Goal: Book appointment/travel/reservation

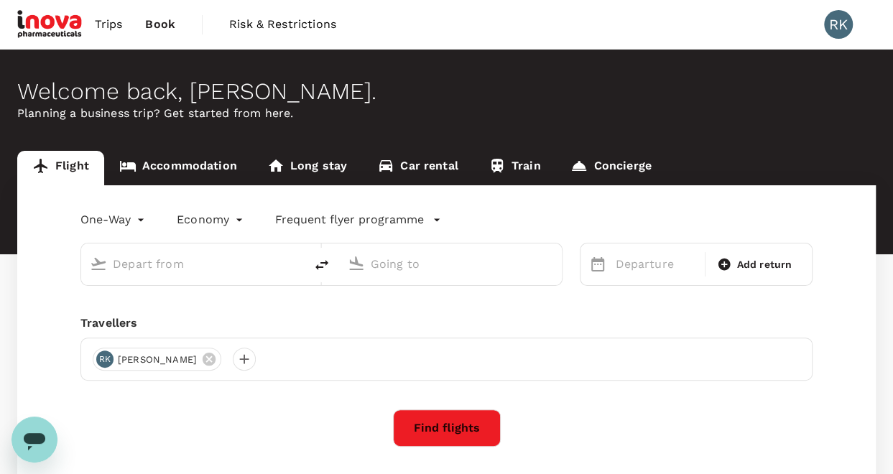
click at [157, 265] on input "text" at bounding box center [194, 264] width 162 height 22
click at [139, 267] on input "text" at bounding box center [194, 264] width 162 height 22
click at [107, 264] on div at bounding box center [201, 261] width 189 height 29
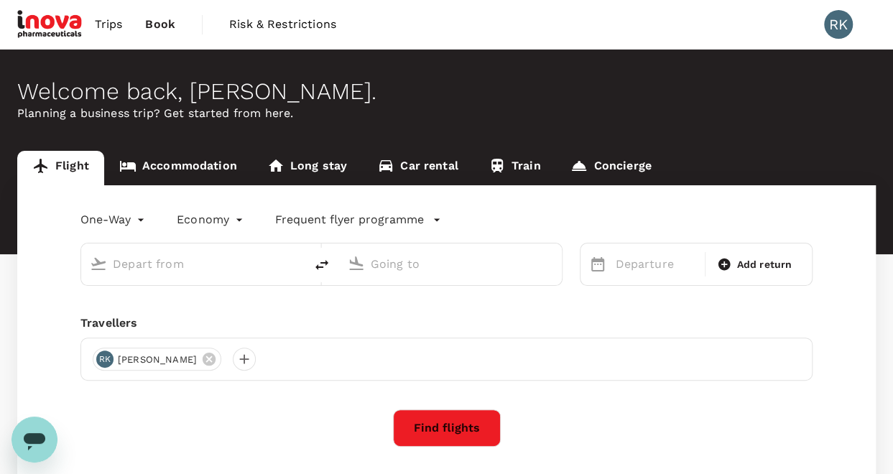
click at [171, 264] on input "text" at bounding box center [194, 264] width 162 height 22
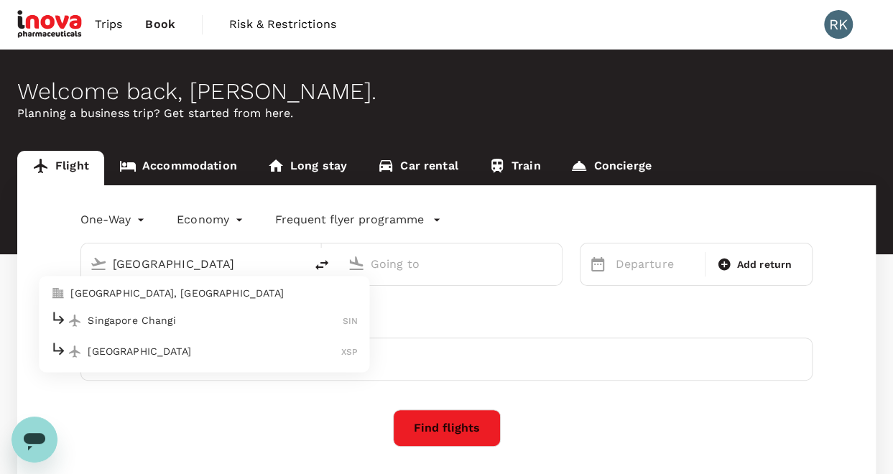
click at [143, 320] on p "Singapore Changi" at bounding box center [215, 320] width 255 height 14
type input "Singapore Changi (SIN)"
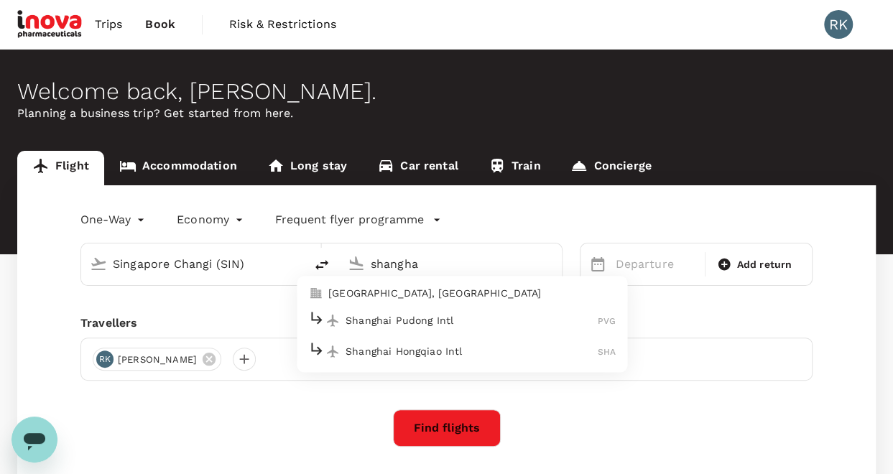
click at [432, 323] on p "Shanghai Pudong Intl" at bounding box center [472, 320] width 252 height 14
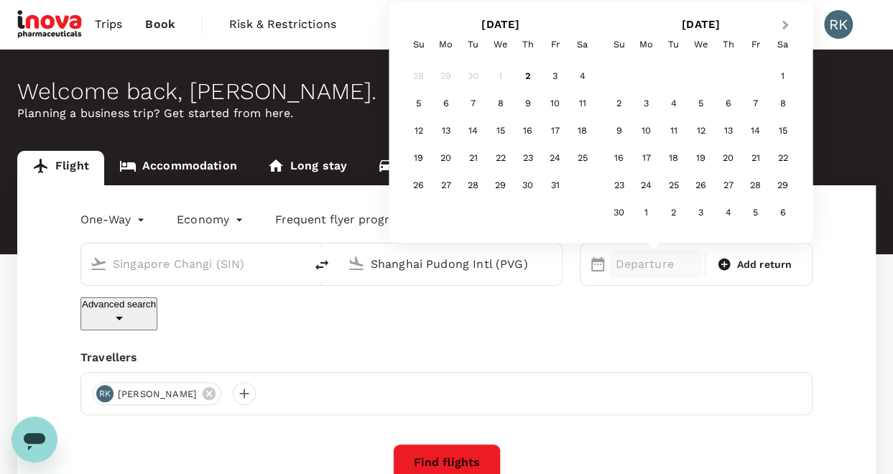
type input "Shanghai Pudong Intl (PVG)"
click at [785, 24] on span "Next Month" at bounding box center [785, 25] width 0 height 17
click at [672, 80] on div "2" at bounding box center [673, 76] width 27 height 27
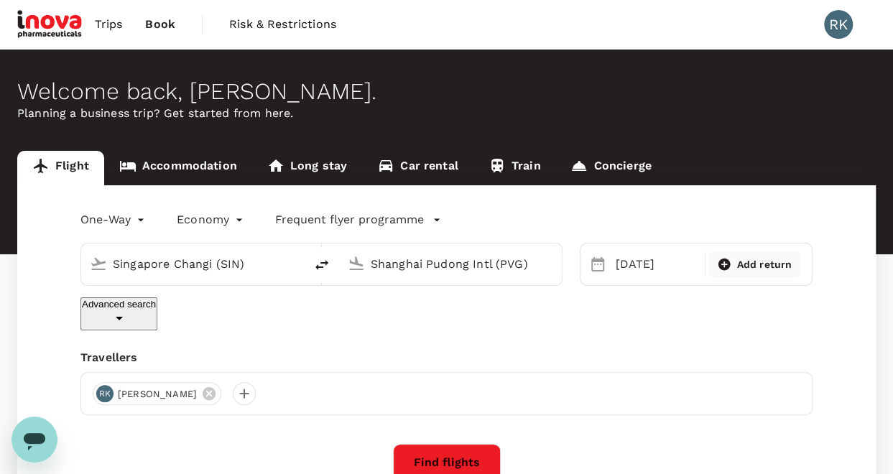
click at [749, 258] on span "Add return" at bounding box center [764, 264] width 55 height 15
type input "roundtrip"
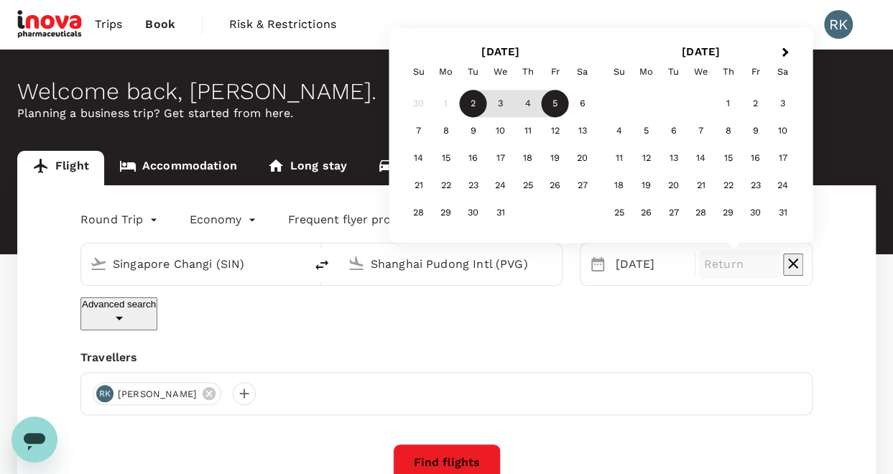
click at [550, 105] on div "5" at bounding box center [555, 104] width 27 height 27
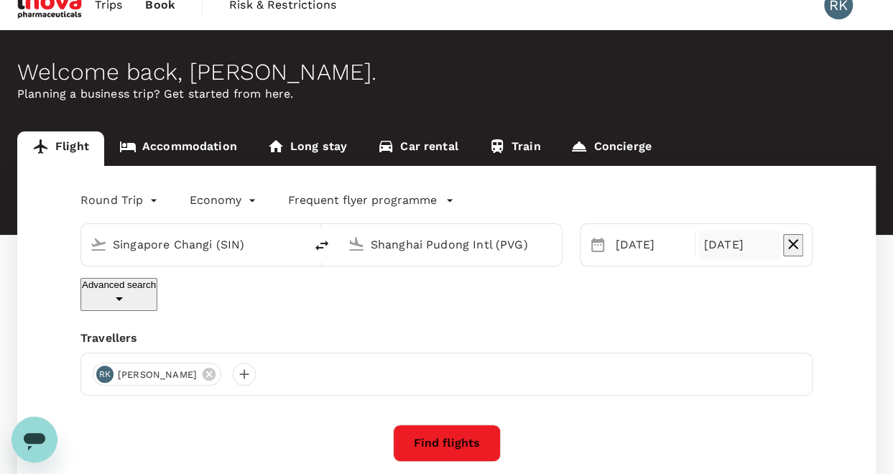
scroll to position [72, 0]
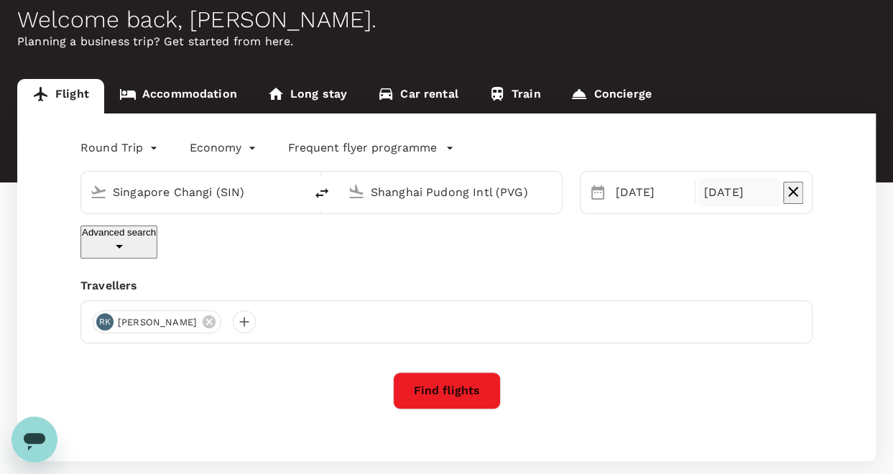
click at [457, 380] on button "Find flights" at bounding box center [447, 390] width 108 height 37
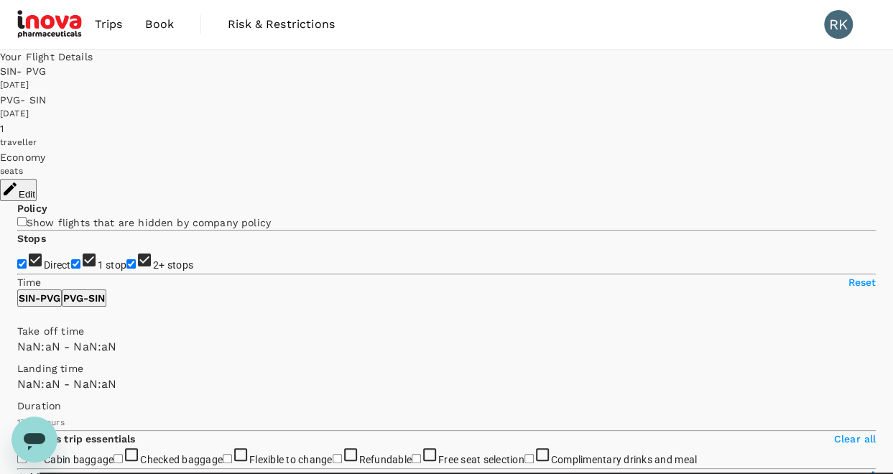
type input "SGD"
type input "1440"
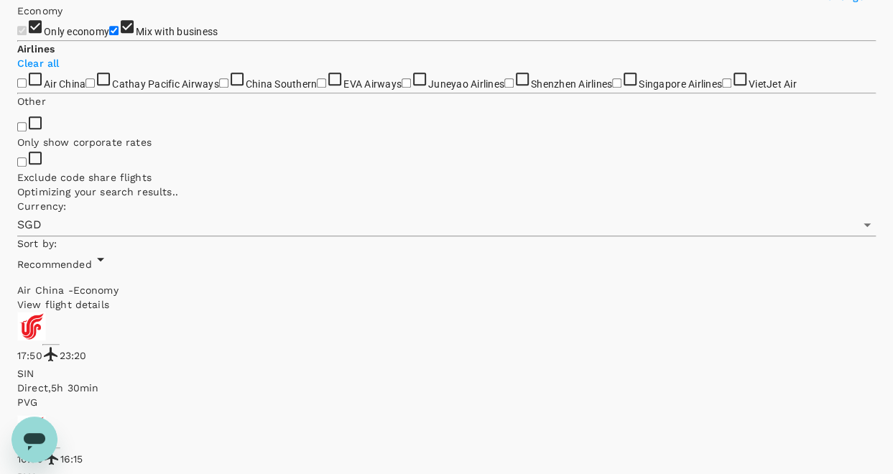
scroll to position [503, 0]
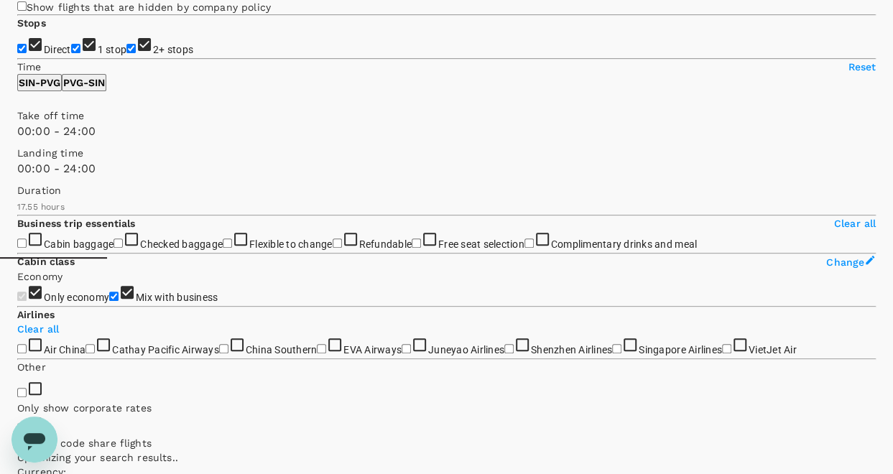
type input "1330"
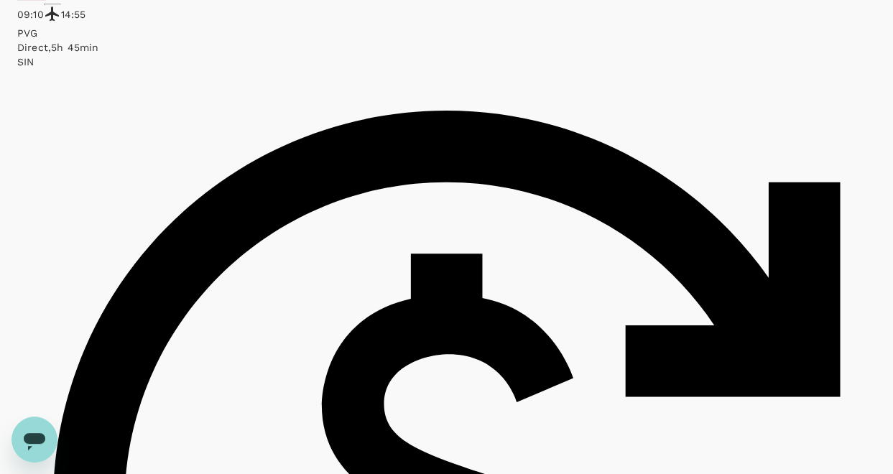
scroll to position [3340, 0]
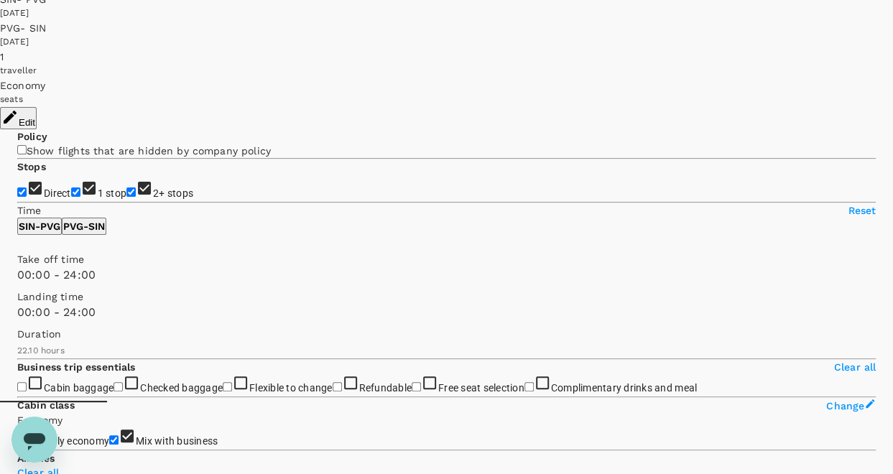
scroll to position [0, 0]
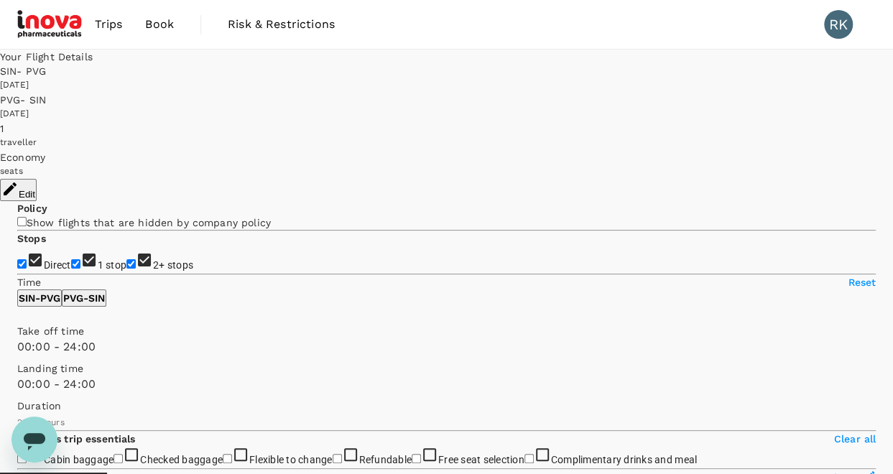
click at [71, 260] on input "1 stop" at bounding box center [75, 263] width 9 height 9
checkbox input "false"
click at [126, 269] on input "2+ stops" at bounding box center [130, 263] width 9 height 9
checkbox input "false"
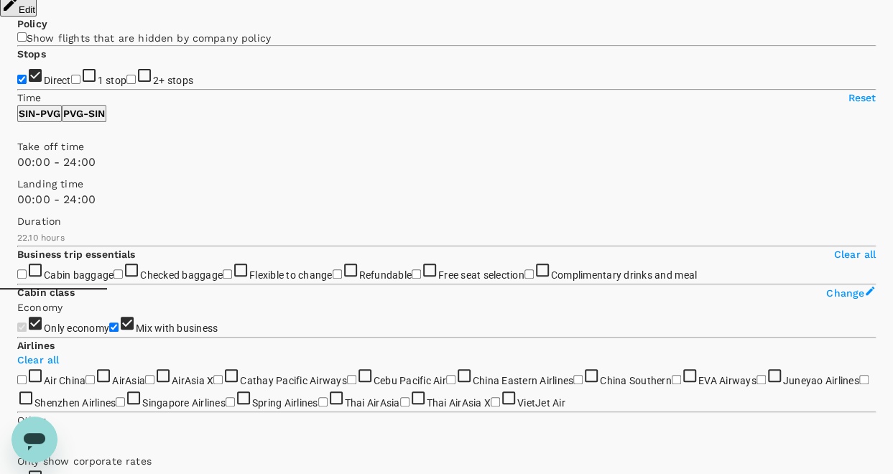
scroll to position [216, 0]
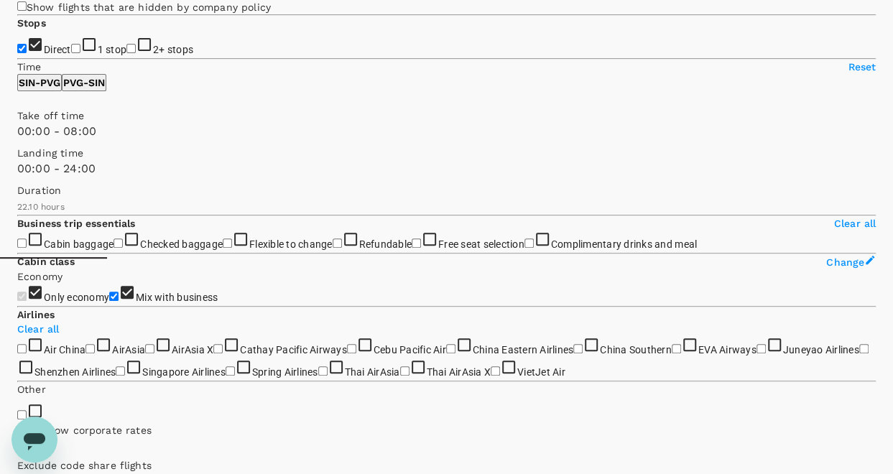
type input "510"
type input "SGD"
type input "600"
drag, startPoint x: 230, startPoint y: 212, endPoint x: 108, endPoint y: 216, distance: 122.2
click at [17, 140] on span at bounding box center [17, 140] width 0 height 0
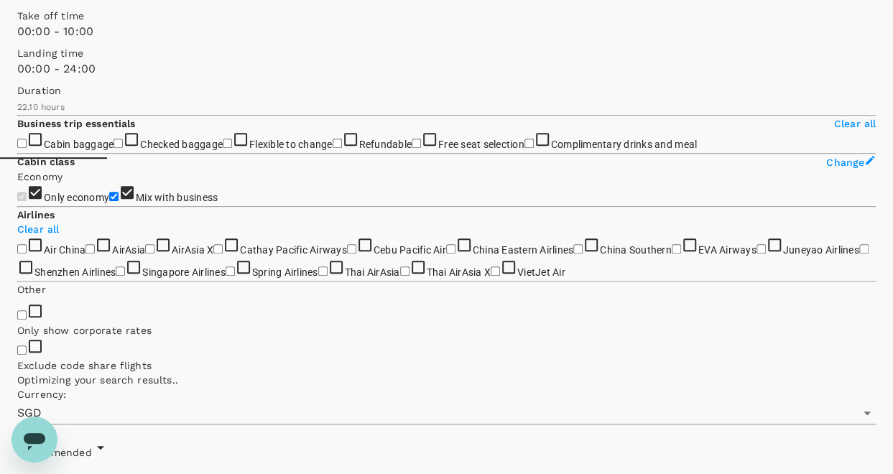
scroll to position [359, 0]
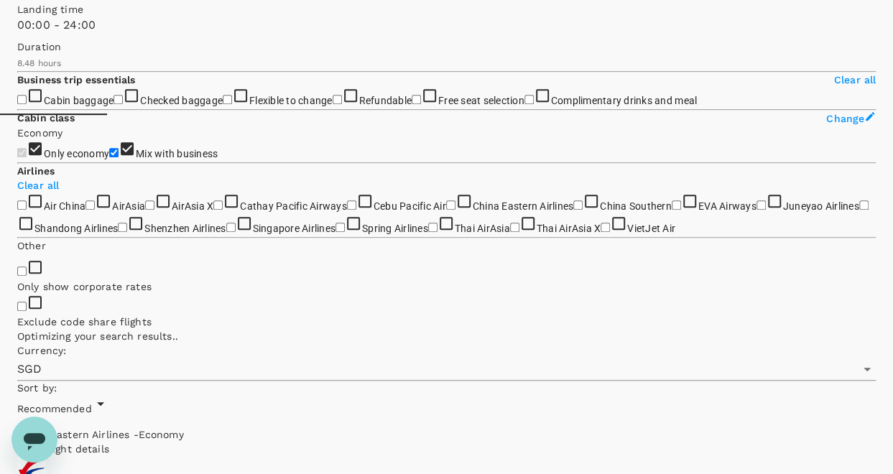
drag, startPoint x: 227, startPoint y: 187, endPoint x: 64, endPoint y: 190, distance: 163.1
click at [17, 71] on span at bounding box center [17, 71] width 0 height 0
type input "1314"
drag, startPoint x: 69, startPoint y: 185, endPoint x: 228, endPoint y: 186, distance: 159.5
click at [17, 71] on span at bounding box center [17, 71] width 0 height 0
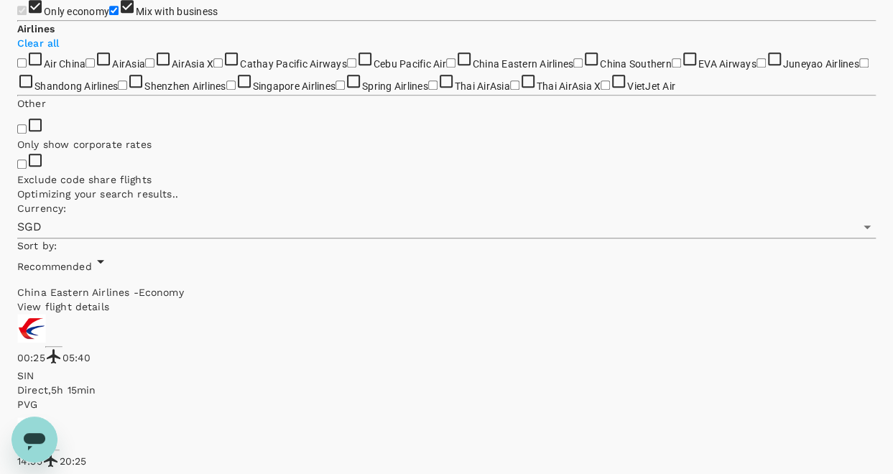
scroll to position [503, 0]
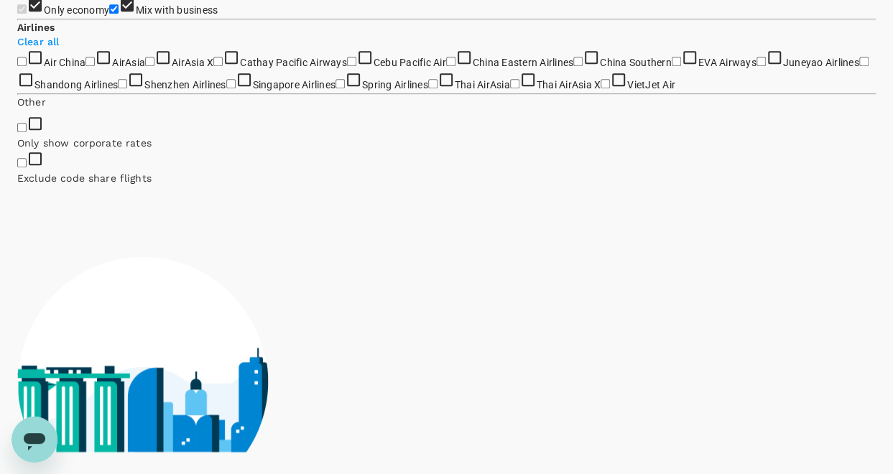
checkbox input "true"
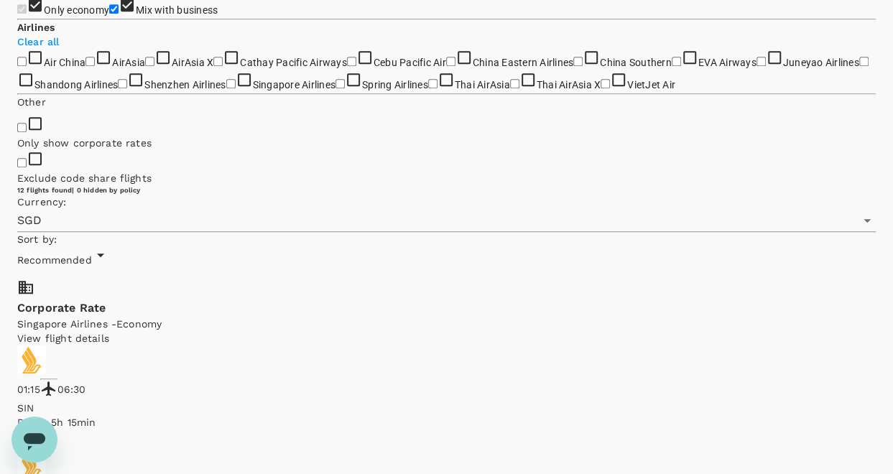
checkbox input "true"
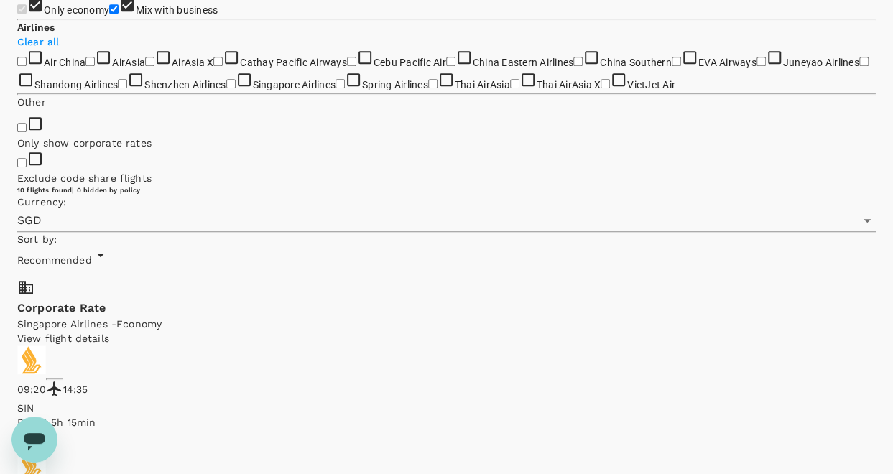
checkbox input "true"
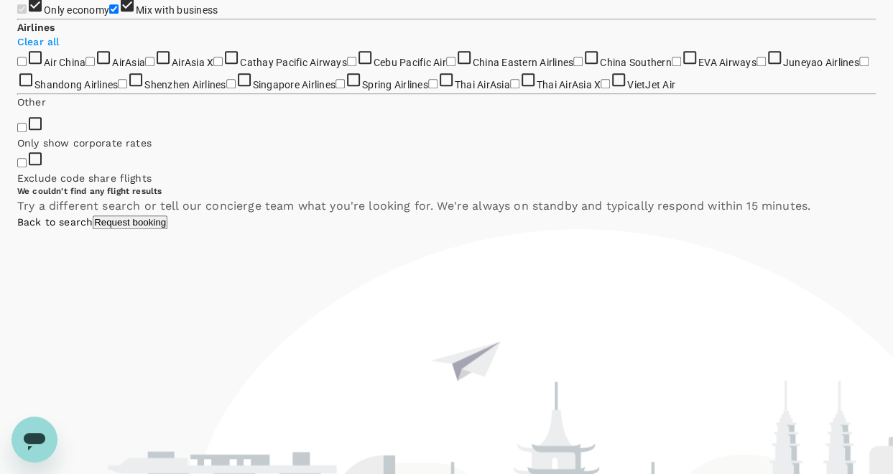
checkbox input "true"
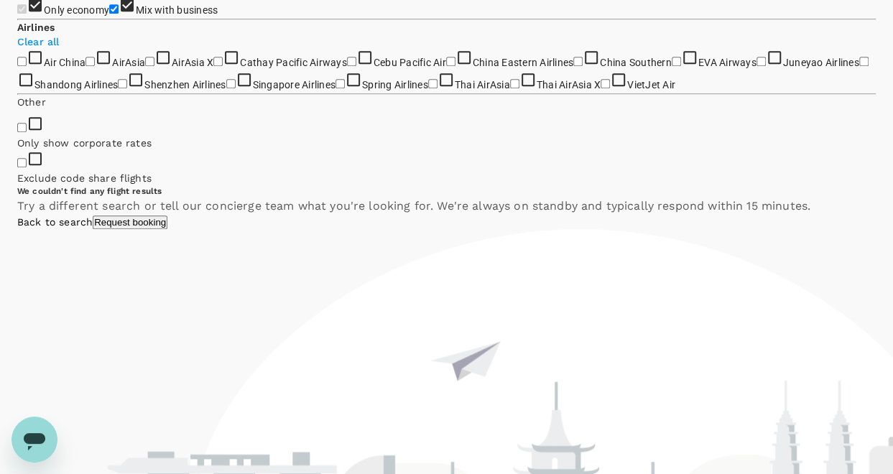
checkbox input "true"
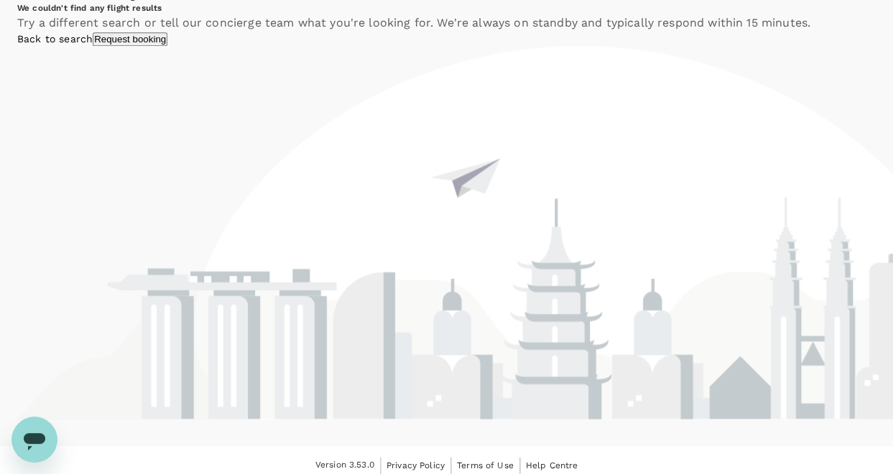
scroll to position [718, 0]
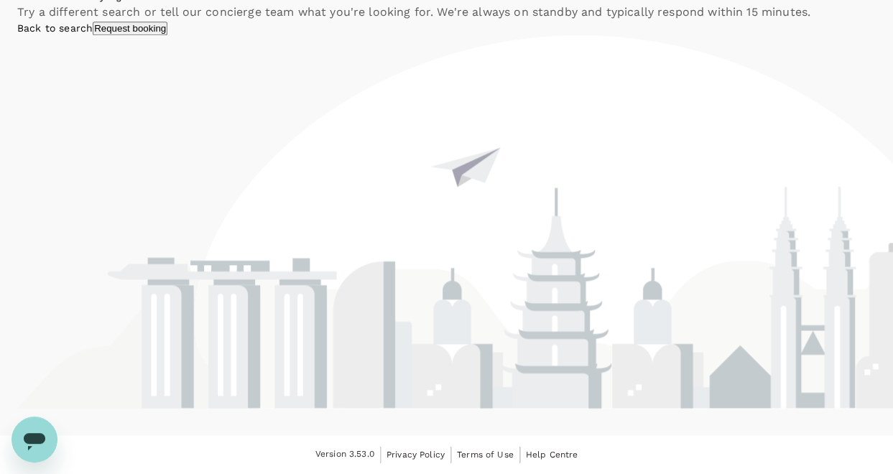
checkbox input "false"
checkbox input "true"
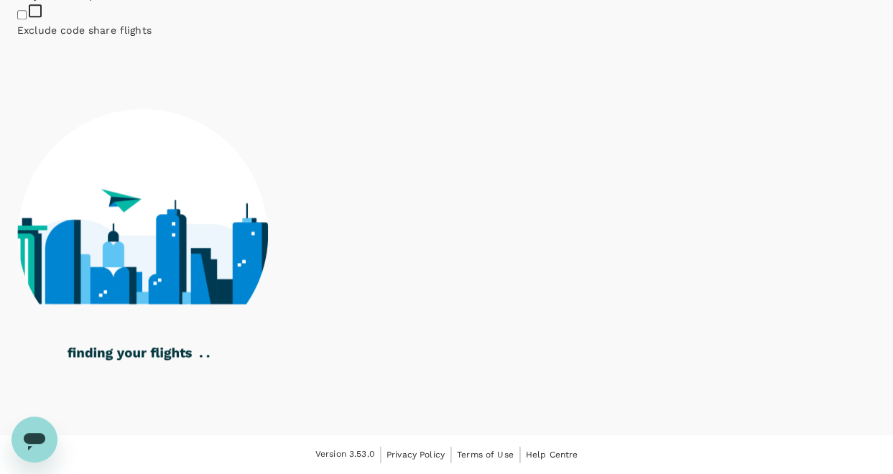
scroll to position [1006, 0]
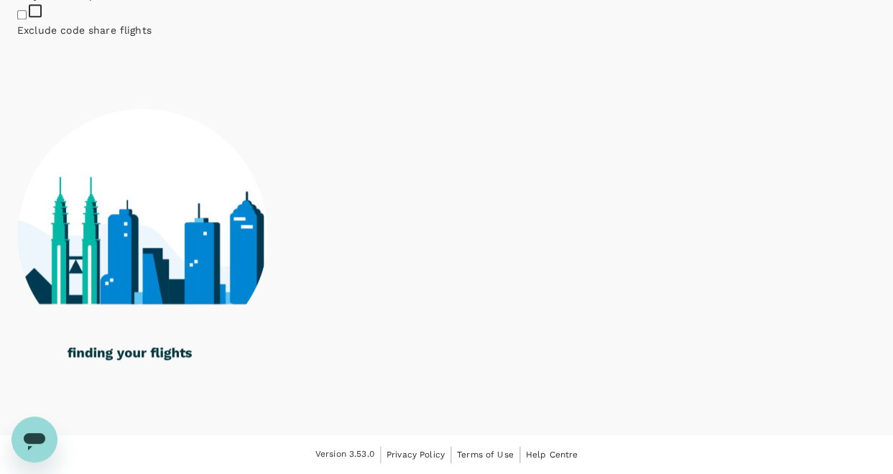
scroll to position [1101, 0]
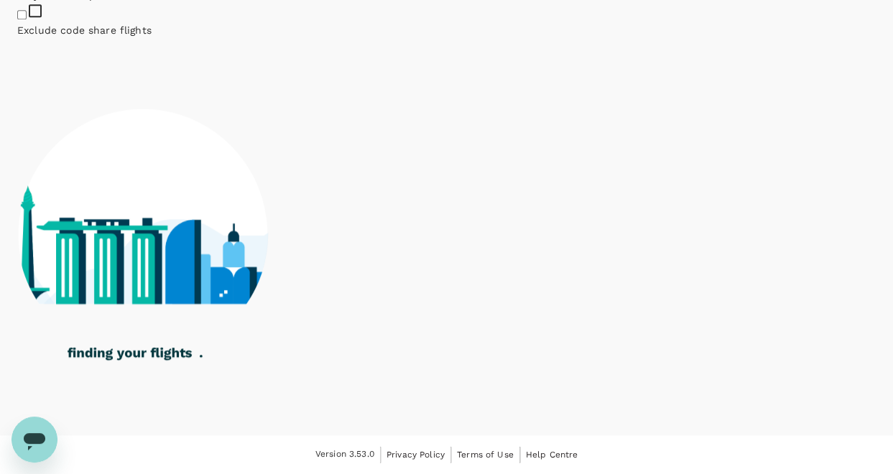
checkbox input "false"
checkbox input "true"
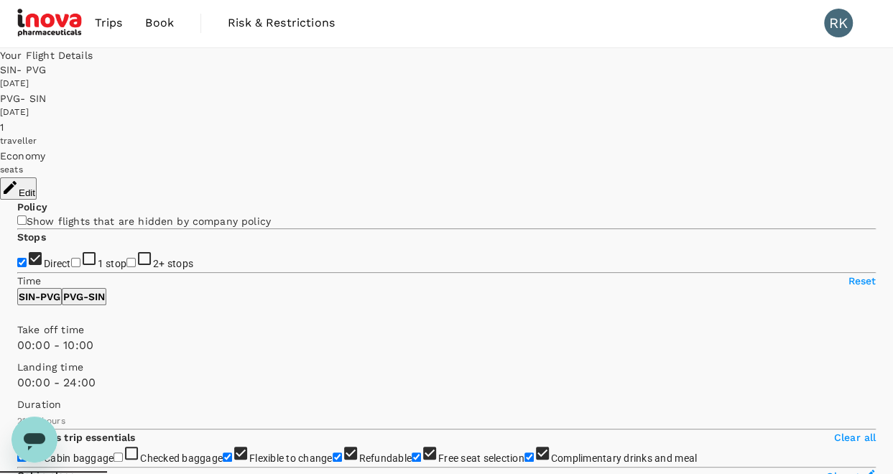
scroll to position [0, 0]
drag, startPoint x: 476, startPoint y: 251, endPoint x: 466, endPoint y: 256, distance: 11.6
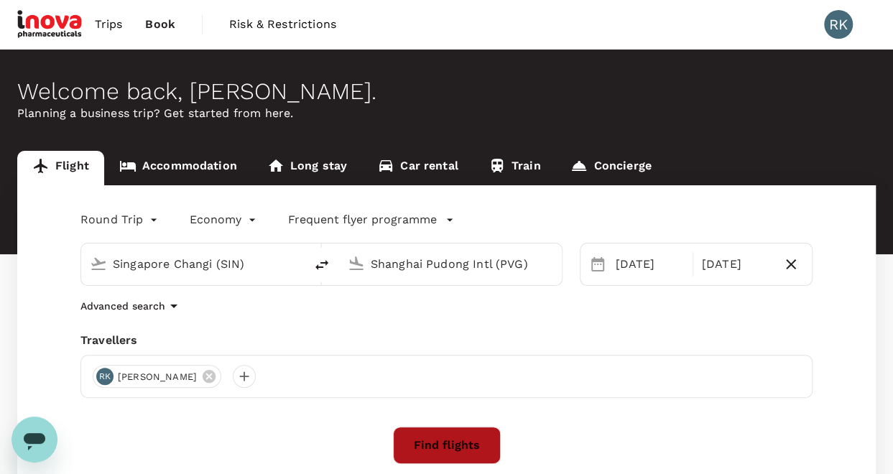
click at [437, 442] on button "Find flights" at bounding box center [447, 445] width 108 height 37
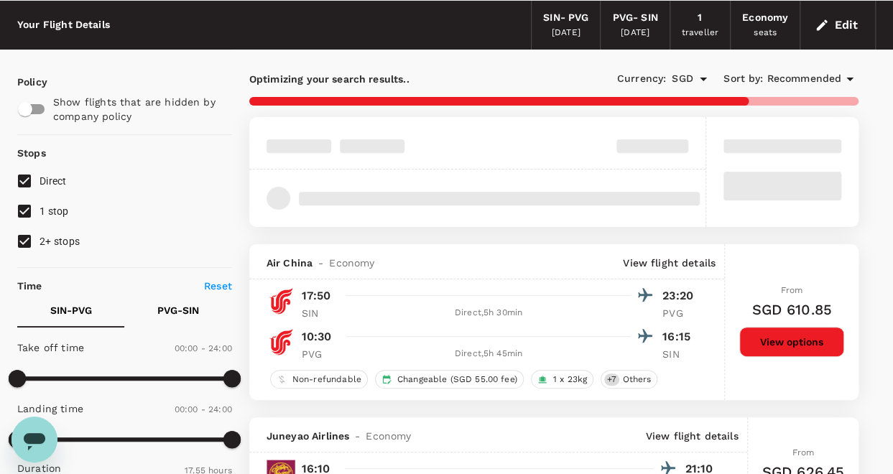
scroll to position [216, 0]
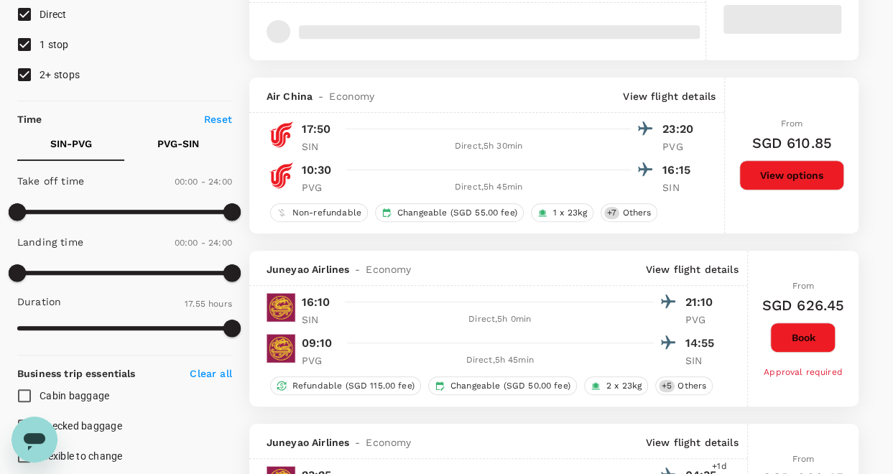
click at [48, 43] on span "1 stop" at bounding box center [54, 44] width 29 height 11
click at [40, 43] on input "1 stop" at bounding box center [24, 44] width 30 height 30
checkbox input "false"
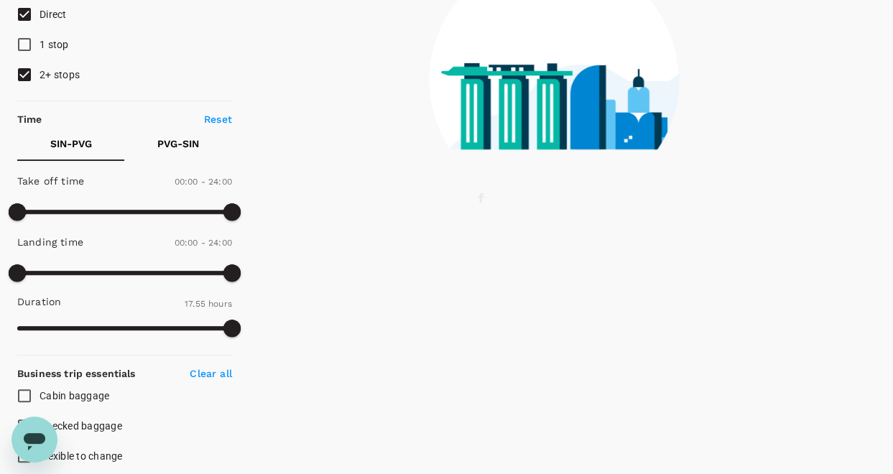
click at [51, 73] on span "2+ stops" at bounding box center [60, 74] width 40 height 11
click at [40, 73] on input "2+ stops" at bounding box center [24, 75] width 30 height 30
checkbox input "false"
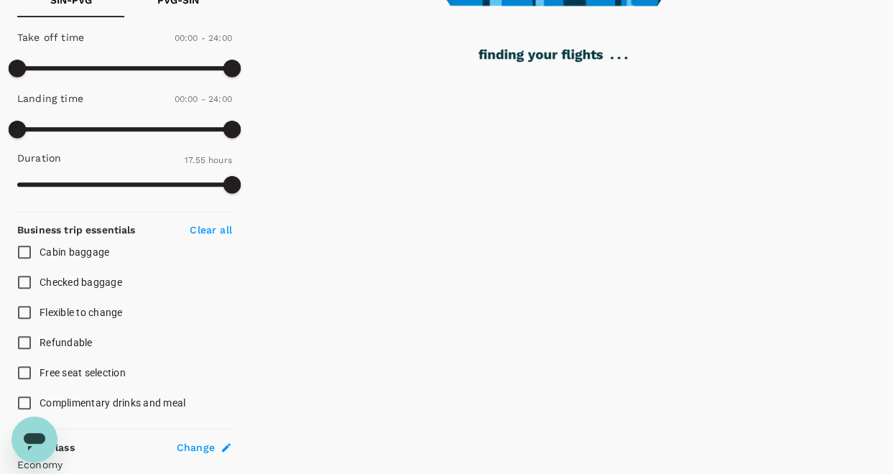
scroll to position [431, 0]
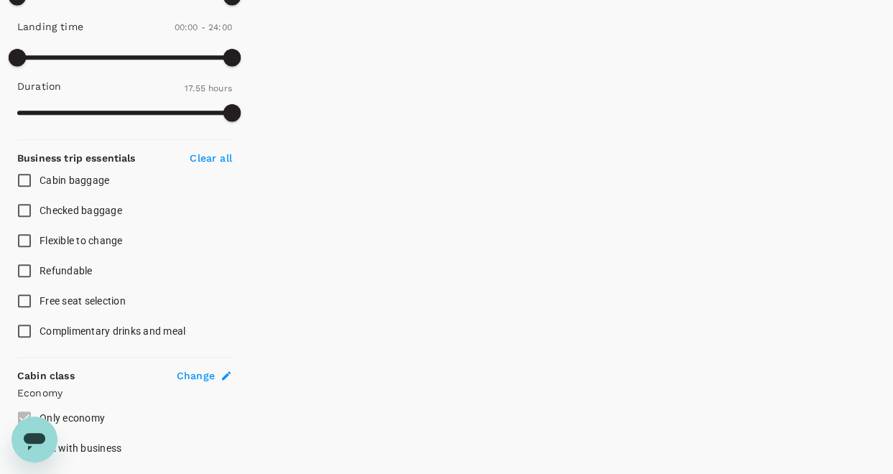
type input "1330"
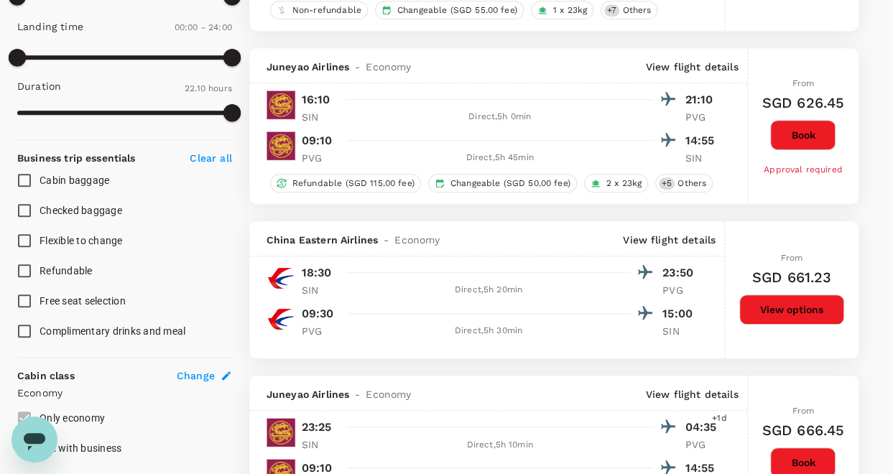
click at [101, 238] on span "Flexible to change" at bounding box center [81, 240] width 83 height 11
click at [40, 238] on input "Flexible to change" at bounding box center [24, 241] width 30 height 30
checkbox input "true"
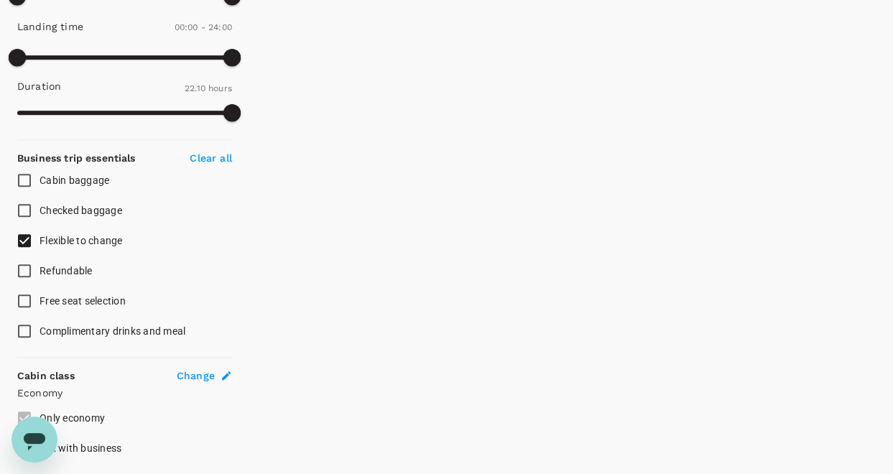
click at [82, 177] on span "Cabin baggage" at bounding box center [75, 180] width 70 height 11
click at [40, 177] on input "Cabin baggage" at bounding box center [24, 180] width 30 height 30
checkbox input "true"
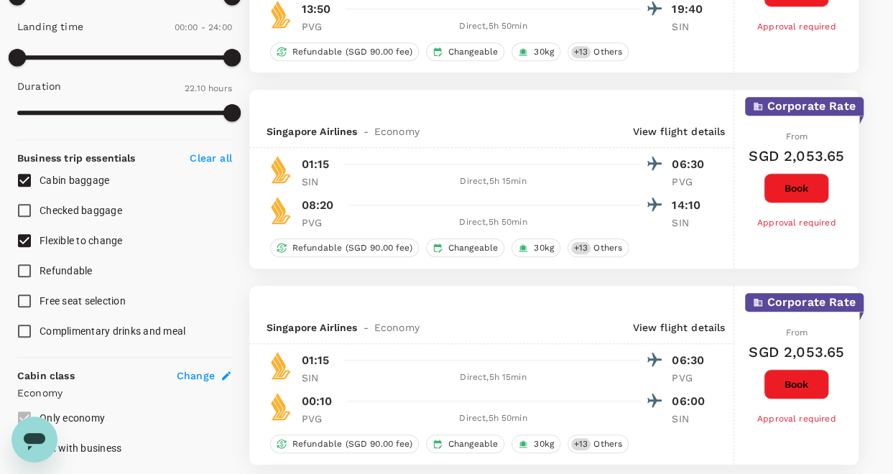
click at [101, 299] on span "Free seat selection" at bounding box center [83, 300] width 86 height 11
click at [40, 299] on input "Free seat selection" at bounding box center [24, 301] width 30 height 30
checkbox input "true"
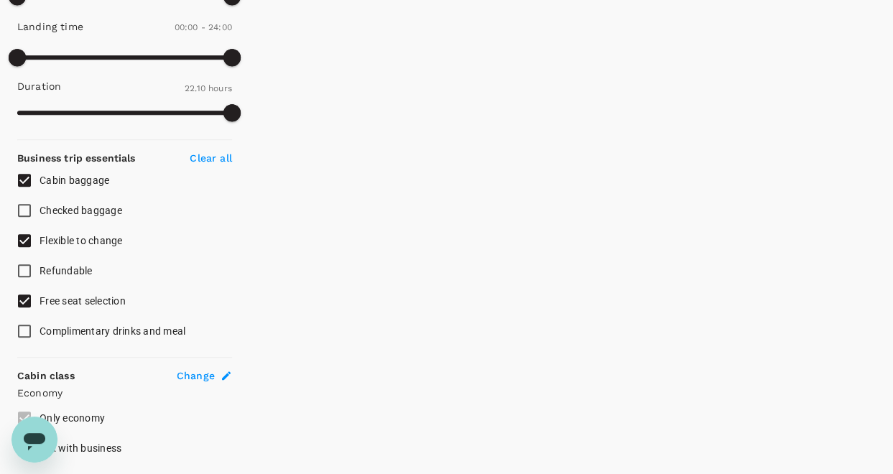
click at [129, 328] on span "Complimentary drinks and meal" at bounding box center [113, 330] width 146 height 11
click at [40, 328] on input "Complimentary drinks and meal" at bounding box center [24, 331] width 30 height 30
checkbox input "true"
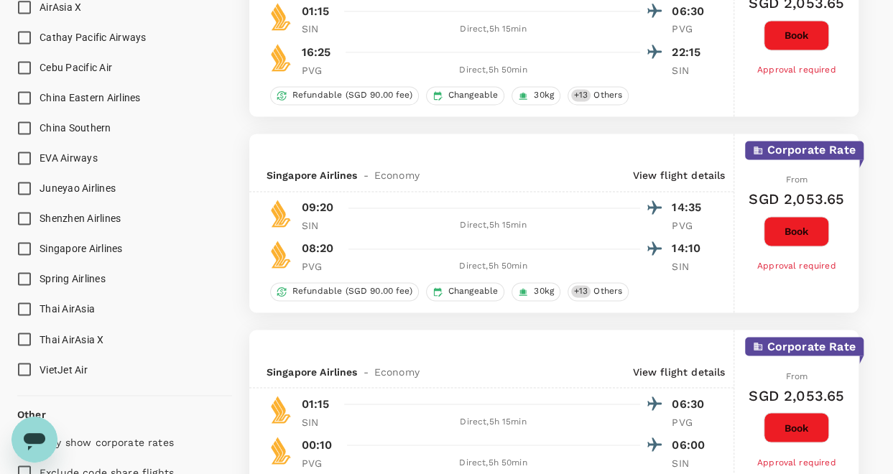
scroll to position [1006, 0]
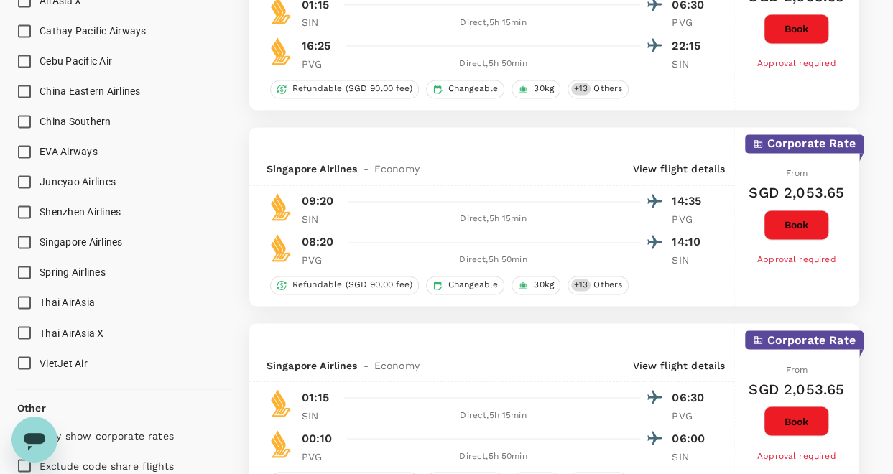
click at [55, 241] on span "Singapore Airlines" at bounding box center [81, 241] width 83 height 11
click at [40, 241] on input "Singapore Airlines" at bounding box center [24, 242] width 30 height 30
checkbox input "true"
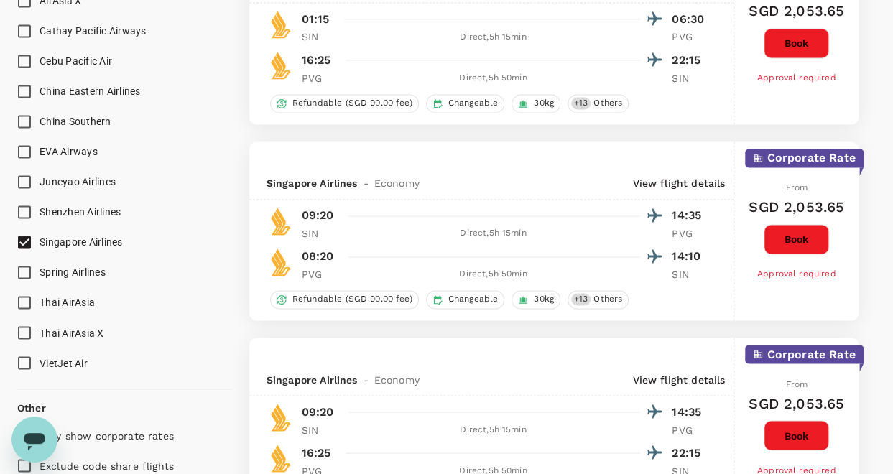
click at [89, 89] on span "China Eastern Airlines" at bounding box center [90, 90] width 101 height 11
click at [40, 89] on input "China Eastern Airlines" at bounding box center [24, 91] width 30 height 30
checkbox input "true"
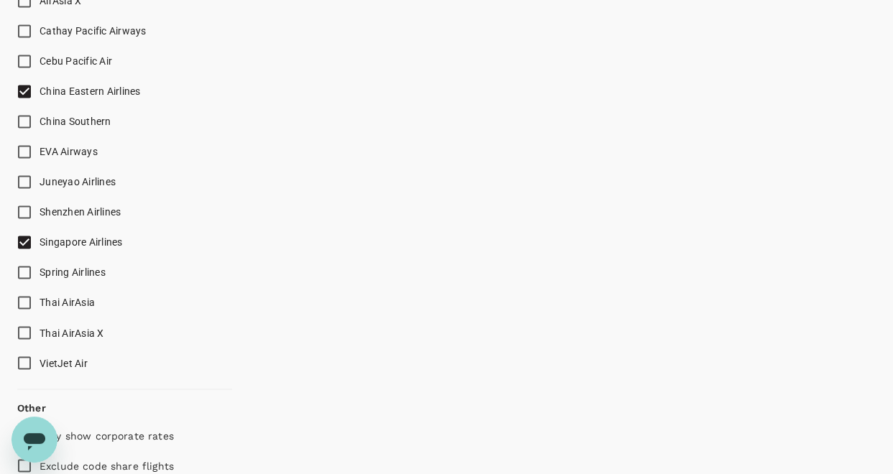
checkbox input "false"
checkbox input "true"
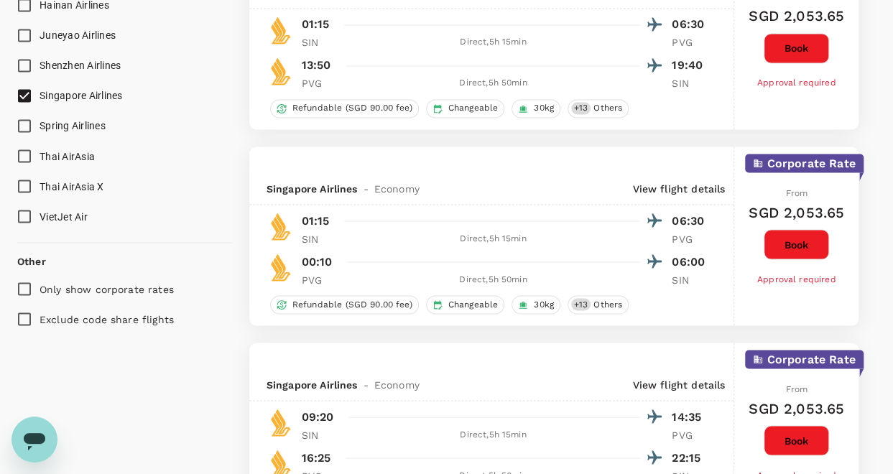
scroll to position [934, 0]
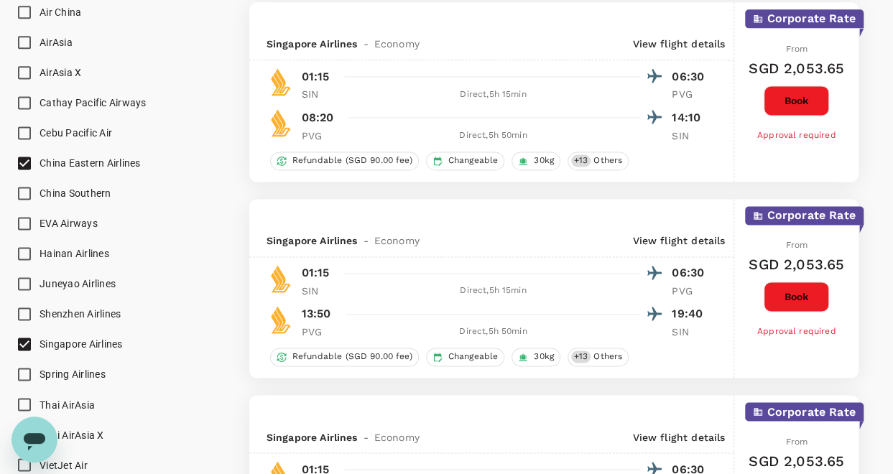
click at [91, 164] on span "China Eastern Airlines" at bounding box center [90, 162] width 101 height 11
click at [40, 164] on input "China Eastern Airlines" at bounding box center [24, 163] width 30 height 30
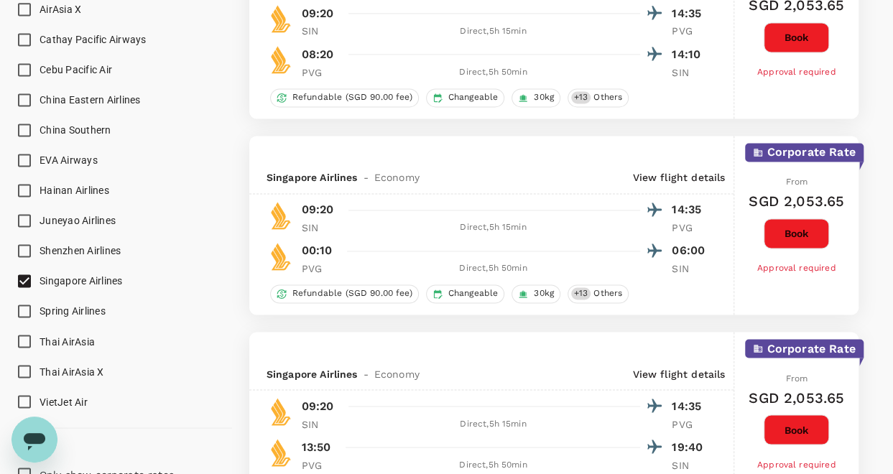
scroll to position [931, 0]
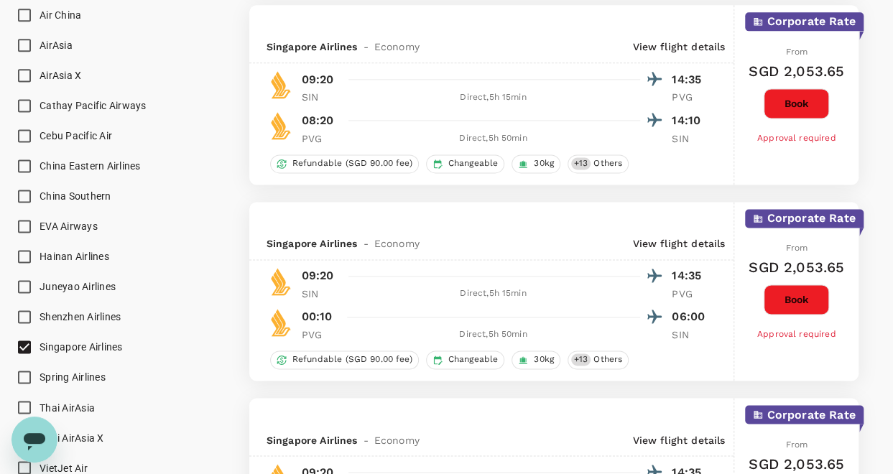
click at [102, 164] on span "China Eastern Airlines" at bounding box center [90, 165] width 101 height 11
click at [40, 164] on input "China Eastern Airlines" at bounding box center [24, 166] width 30 height 30
checkbox input "true"
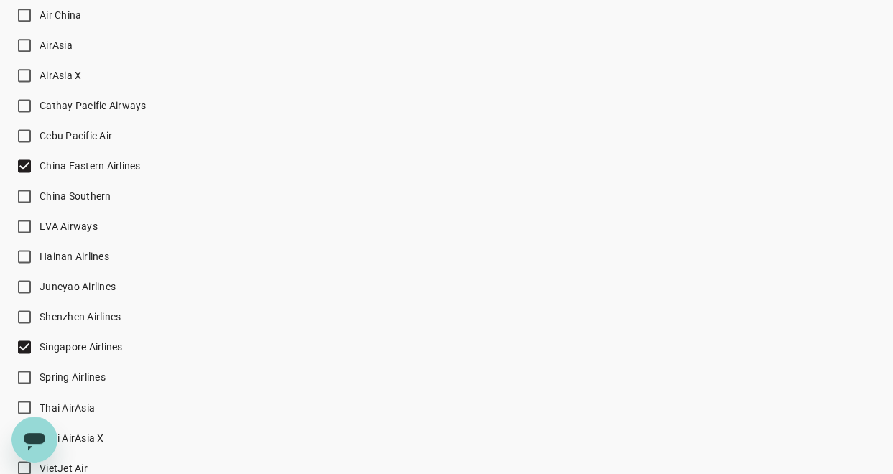
click at [98, 343] on span "Singapore Airlines" at bounding box center [81, 346] width 83 height 11
click at [40, 343] on input "Singapore Airlines" at bounding box center [24, 347] width 30 height 30
checkbox input "false"
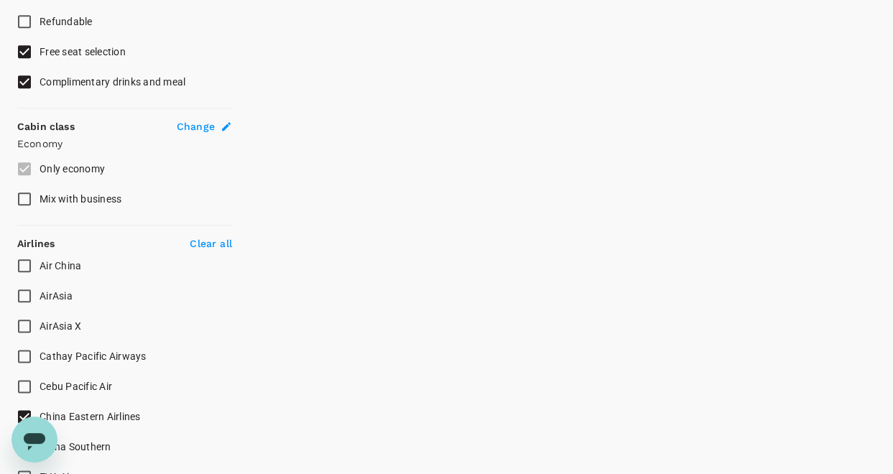
scroll to position [859, 0]
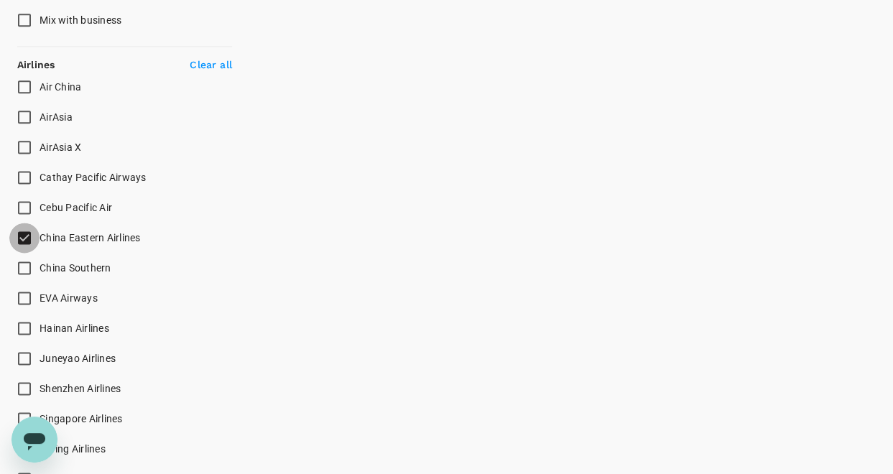
click at [22, 238] on input "China Eastern Airlines" at bounding box center [24, 238] width 30 height 30
checkbox input "false"
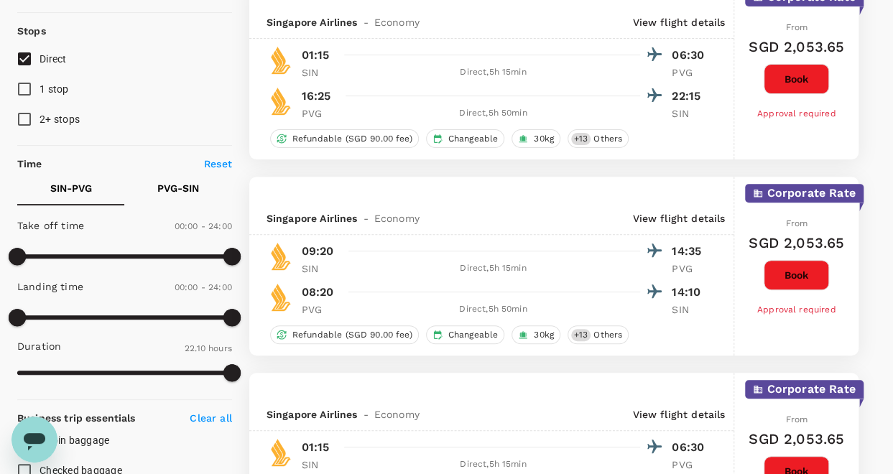
scroll to position [141, 0]
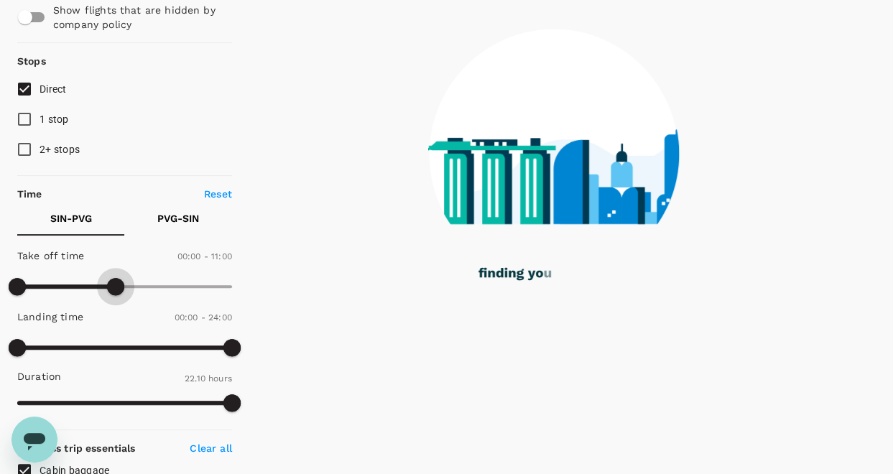
type input "630"
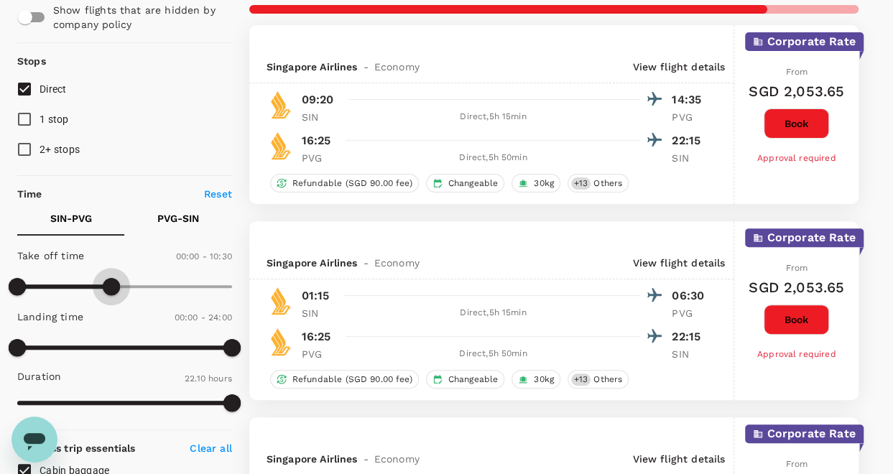
type input "SGD"
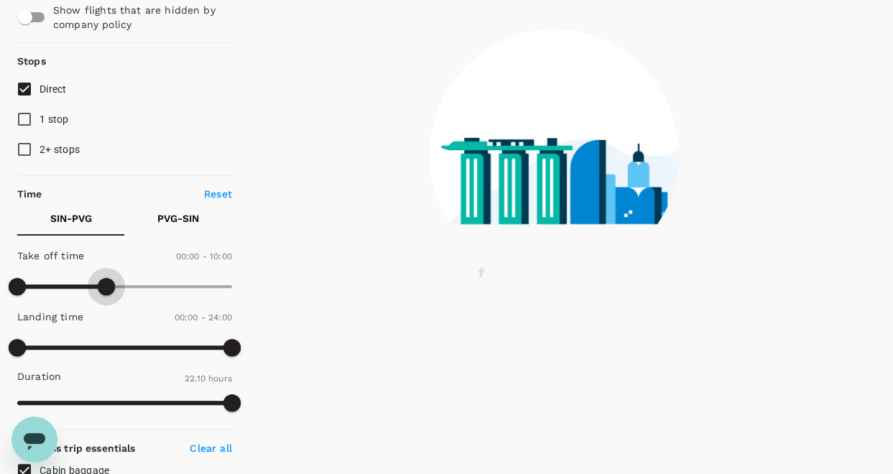
type input "630"
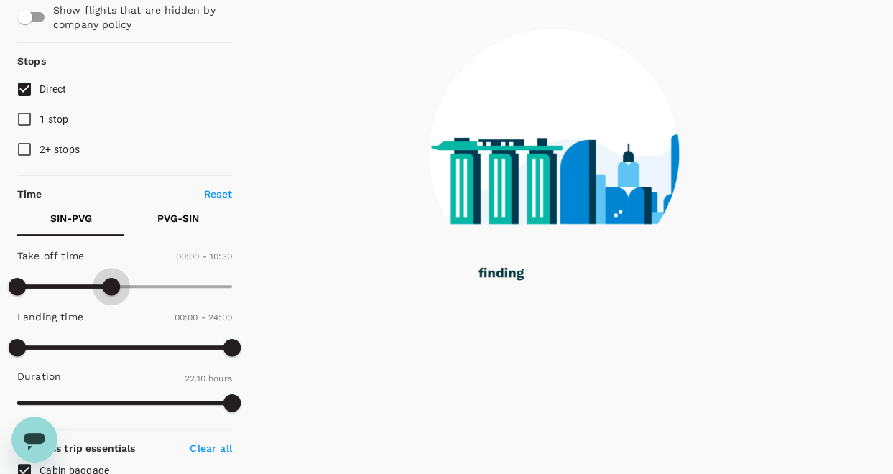
drag, startPoint x: 231, startPoint y: 285, endPoint x: 109, endPoint y: 284, distance: 121.4
click at [109, 284] on span at bounding box center [111, 286] width 17 height 17
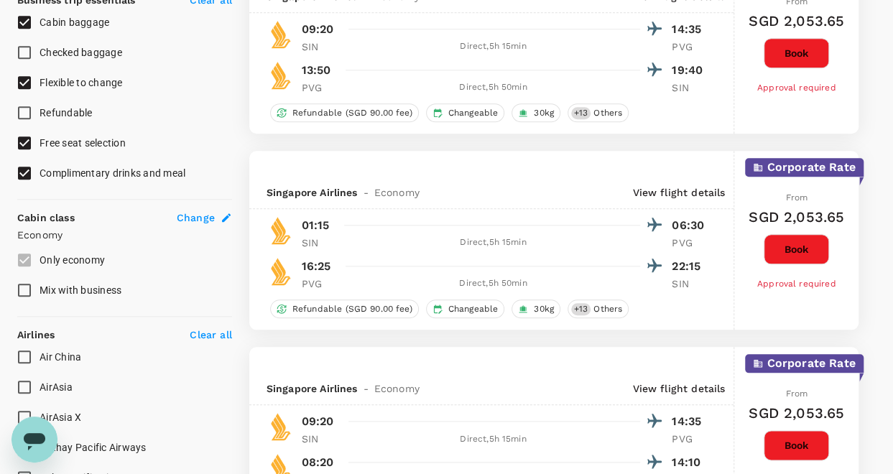
scroll to position [578, 0]
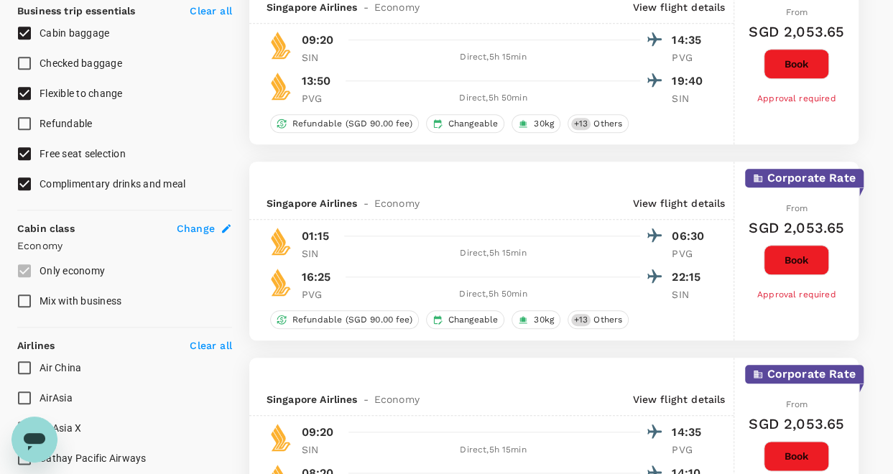
click at [70, 298] on span "Mix with business" at bounding box center [81, 300] width 82 height 11
click at [40, 298] on input "Mix with business" at bounding box center [24, 301] width 30 height 30
checkbox input "true"
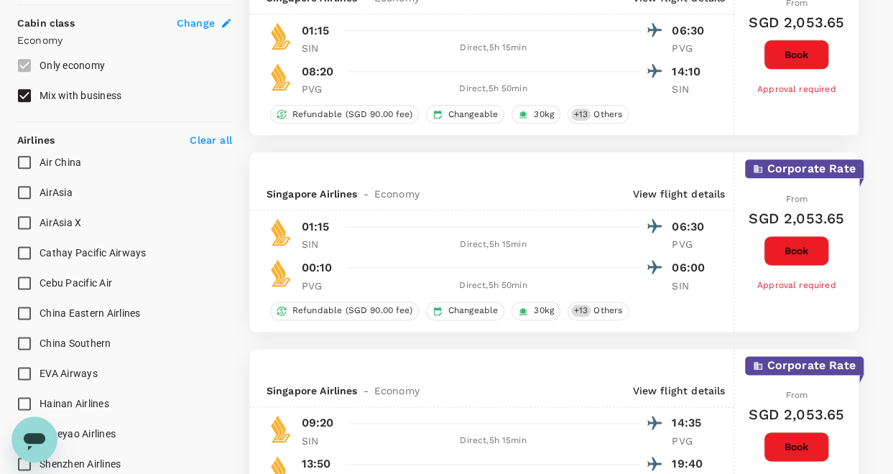
scroll to position [722, 0]
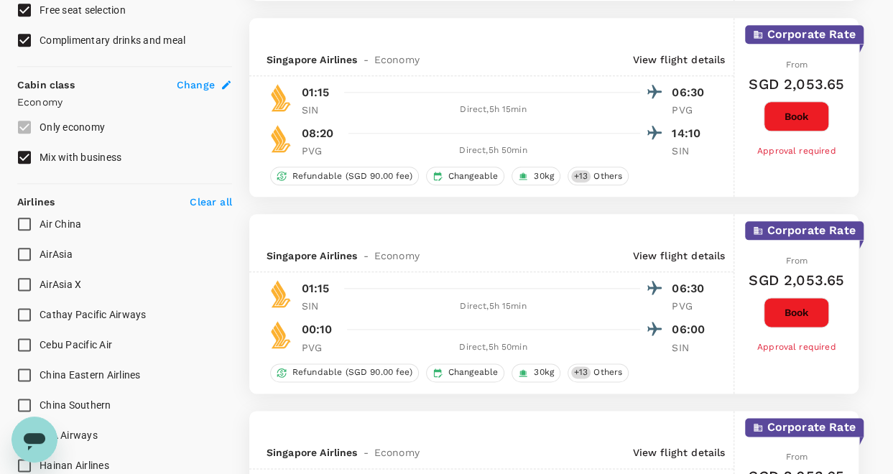
click at [63, 223] on span "Air China" at bounding box center [61, 223] width 42 height 11
click at [40, 223] on input "Air China" at bounding box center [24, 224] width 30 height 30
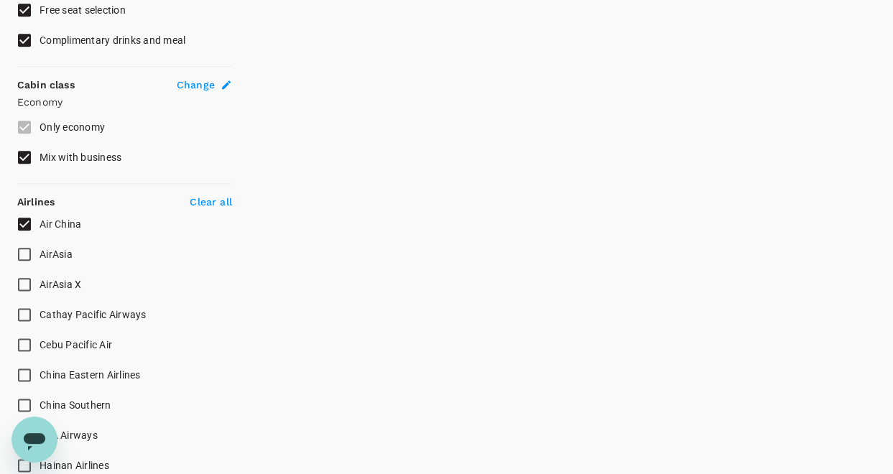
click at [205, 198] on p "Clear all" at bounding box center [211, 202] width 42 height 14
click at [205, 200] on p "Clear all" at bounding box center [211, 202] width 42 height 14
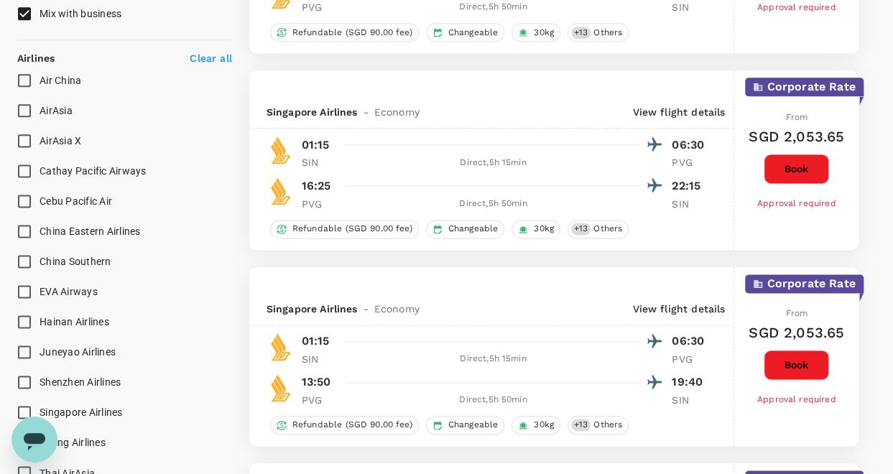
scroll to position [794, 0]
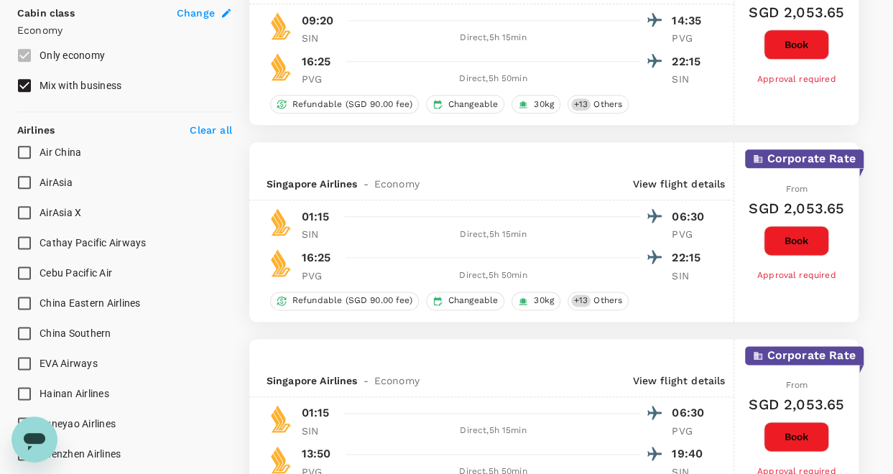
click at [59, 152] on span "Air China" at bounding box center [61, 152] width 42 height 11
click at [40, 152] on input "Air China" at bounding box center [24, 152] width 30 height 30
checkbox input "true"
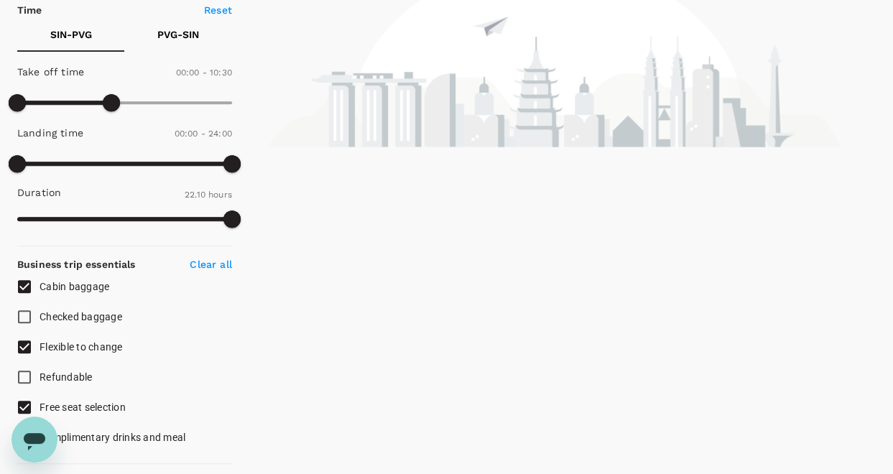
scroll to position [238, 0]
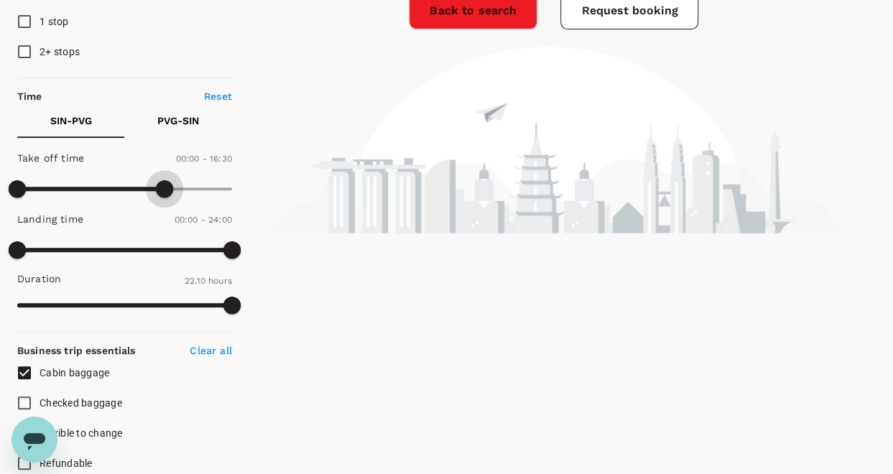
type input "1380"
drag, startPoint x: 109, startPoint y: 187, endPoint x: 225, endPoint y: 205, distance: 117.0
click at [225, 204] on div "Take off time 00:00 - 23:00 Landing time 00:00 - 24:00 Duration 22.10 hours" at bounding box center [121, 232] width 221 height 177
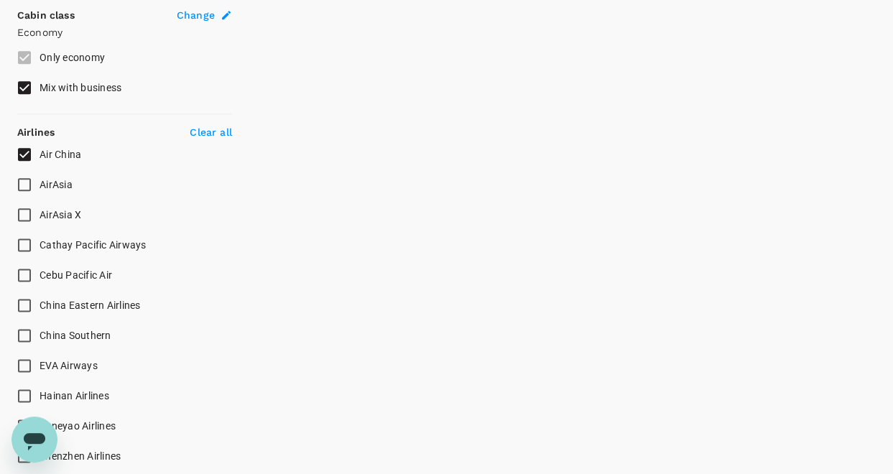
scroll to position [813, 0]
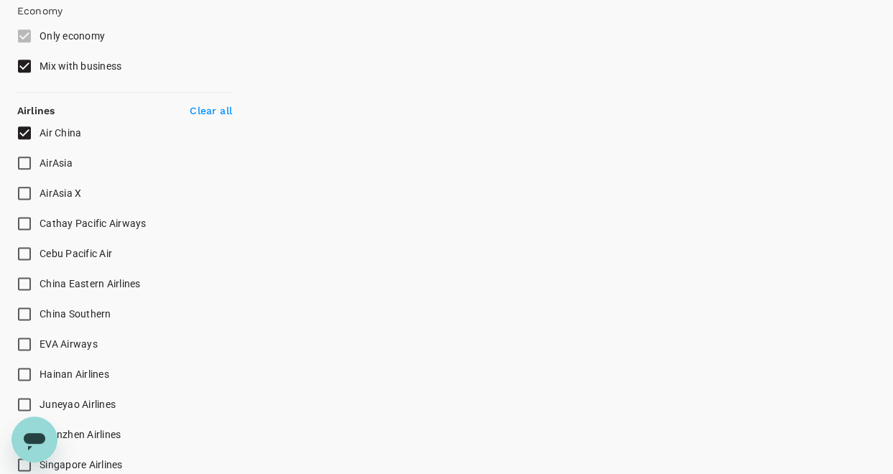
click at [85, 310] on span "China Southern" at bounding box center [76, 313] width 72 height 11
click at [40, 310] on input "China Southern" at bounding box center [24, 314] width 30 height 30
checkbox input "true"
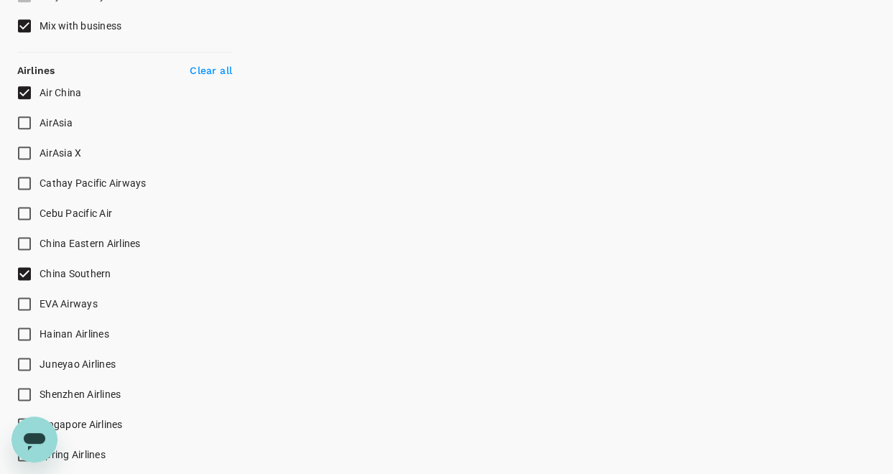
scroll to position [862, 0]
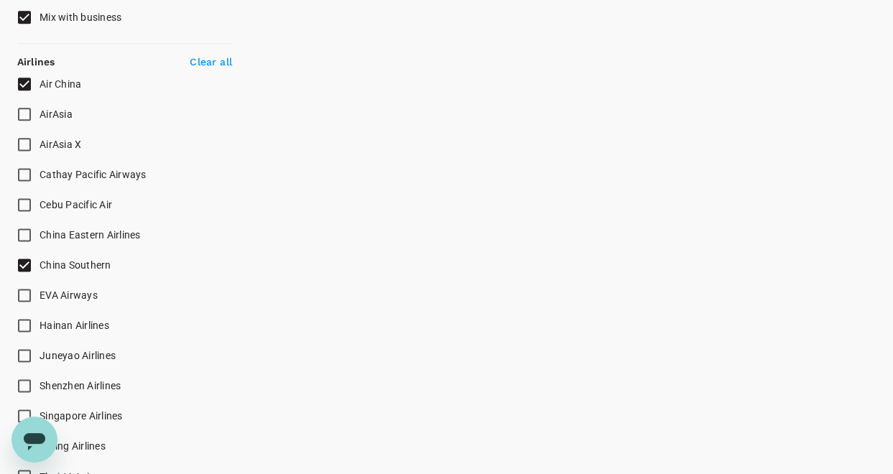
click at [214, 60] on p "Clear all" at bounding box center [211, 62] width 42 height 14
checkbox input "false"
click at [96, 233] on span "China Eastern Airlines" at bounding box center [90, 234] width 101 height 11
click at [40, 233] on input "China Eastern Airlines" at bounding box center [24, 235] width 30 height 30
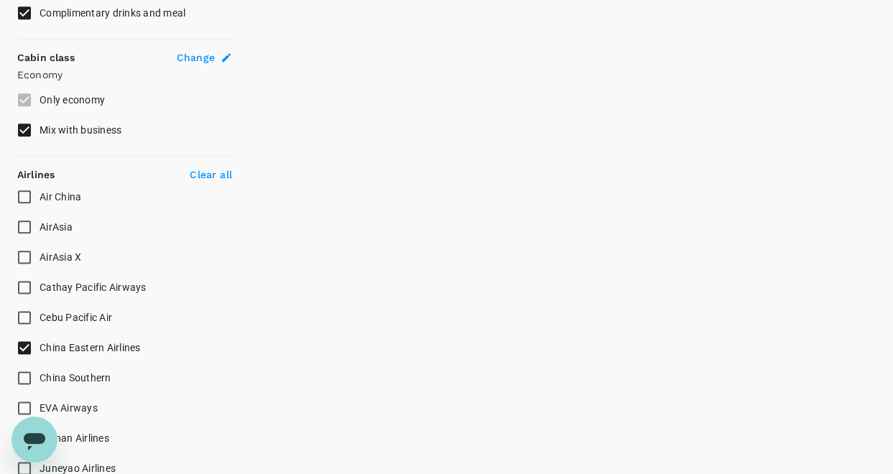
scroll to position [790, 0]
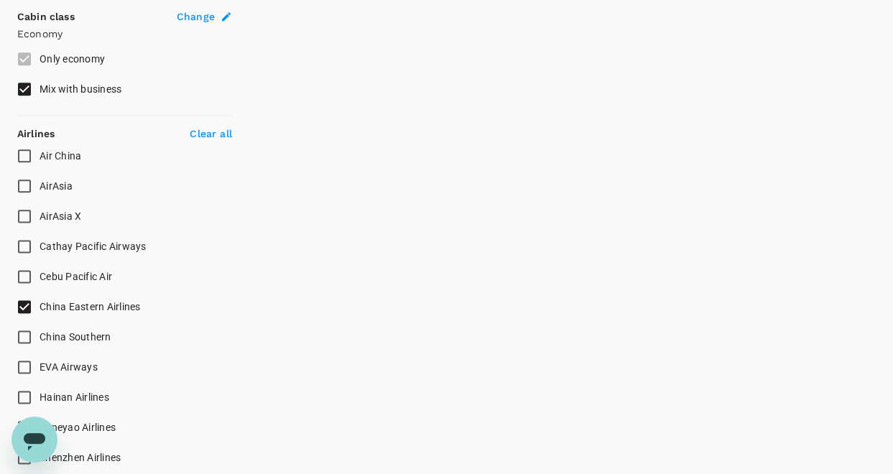
click at [108, 304] on span "China Eastern Airlines" at bounding box center [90, 306] width 101 height 11
click at [40, 304] on input "China Eastern Airlines" at bounding box center [24, 307] width 30 height 30
checkbox input "false"
click at [89, 338] on span "China Southern" at bounding box center [76, 336] width 72 height 11
click at [40, 338] on input "China Southern" at bounding box center [24, 337] width 30 height 30
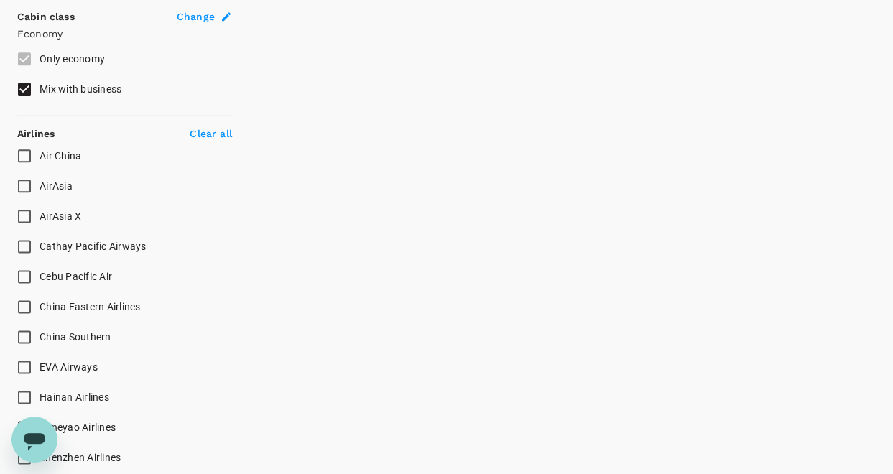
checkbox input "true"
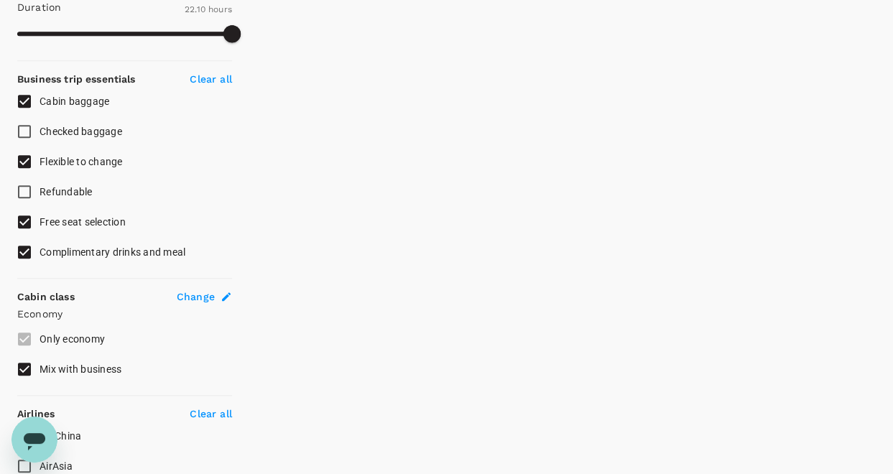
scroll to position [382, 0]
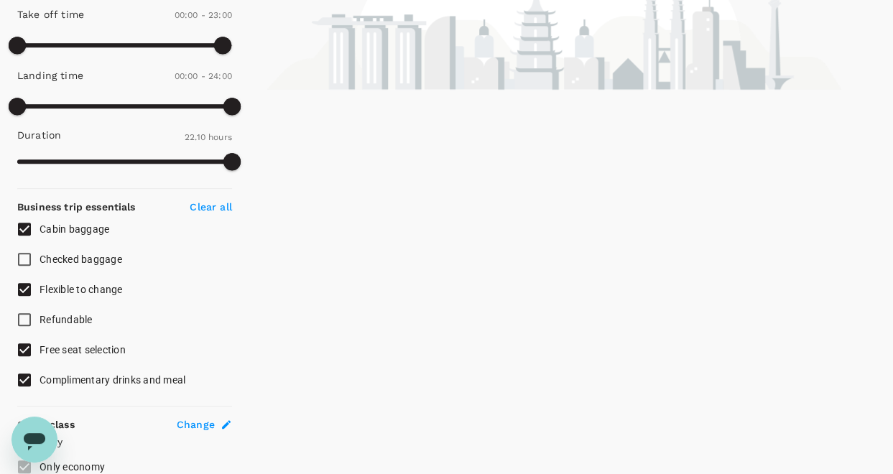
click at [203, 419] on span "Change" at bounding box center [196, 424] width 38 height 14
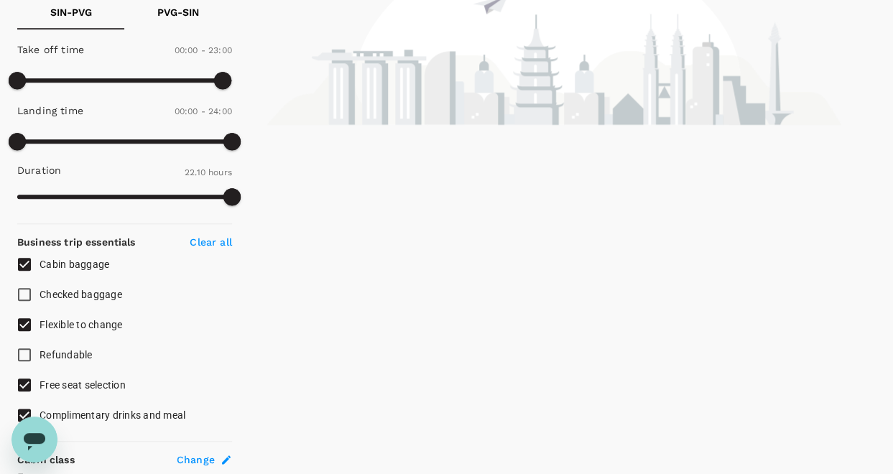
type input "Singapore Changi (SIN)"
type input "Shanghai Pudong Intl (PVG)"
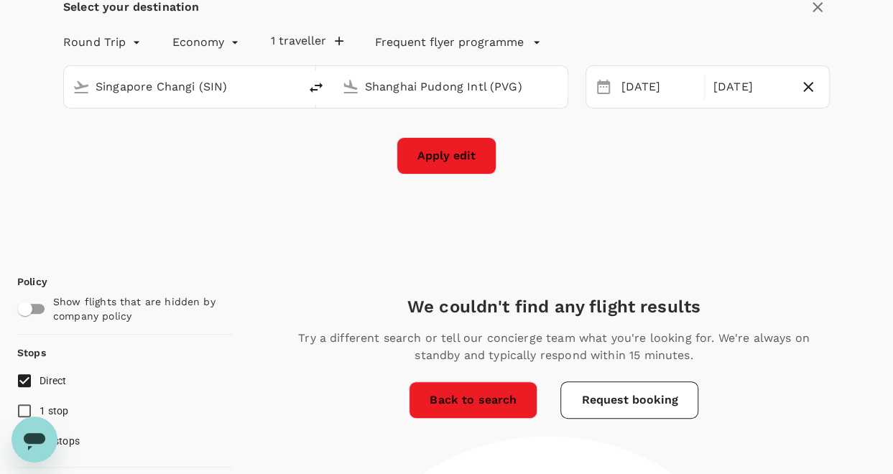
scroll to position [216, 0]
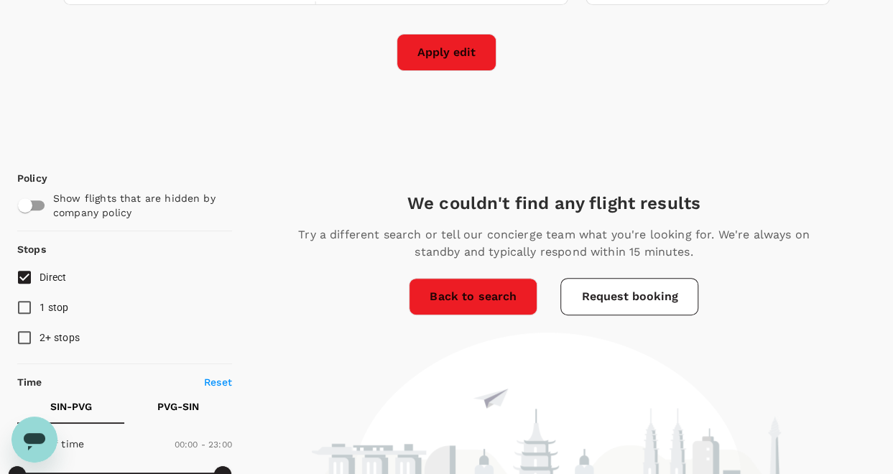
click at [455, 298] on link "Back to search" at bounding box center [473, 296] width 129 height 37
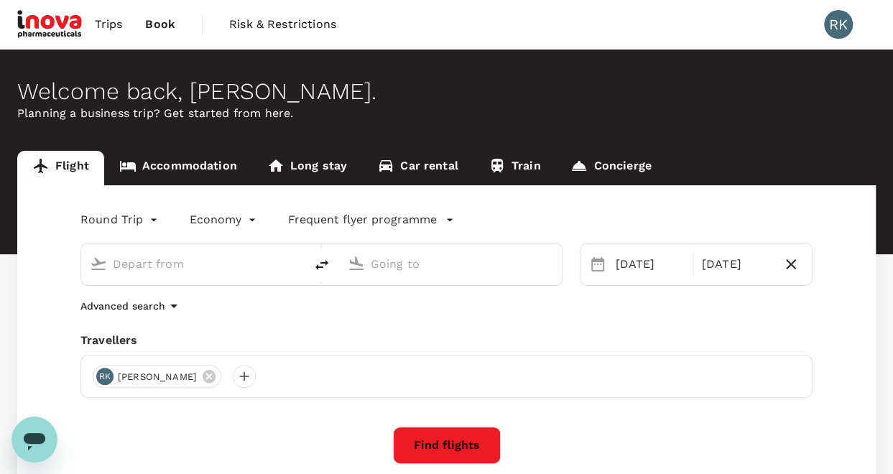
type input "Singapore Changi (SIN)"
type input "Shanghai Pudong Intl (PVG)"
click at [444, 445] on button "Find flights" at bounding box center [447, 445] width 108 height 37
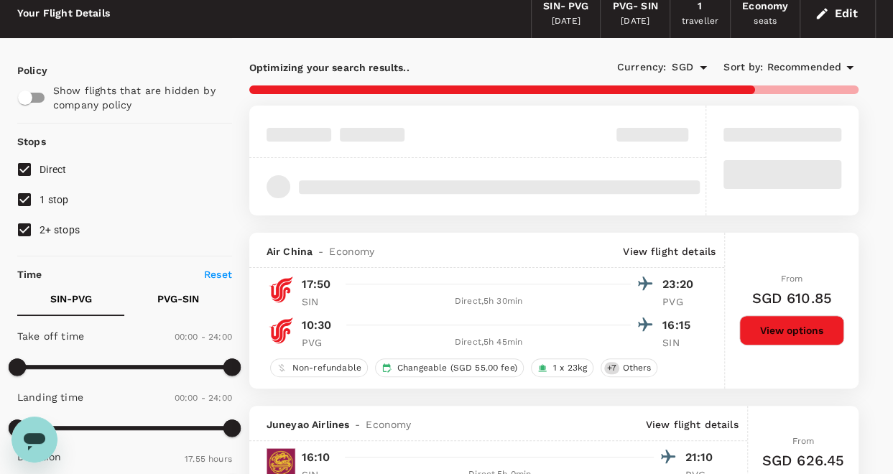
scroll to position [144, 0]
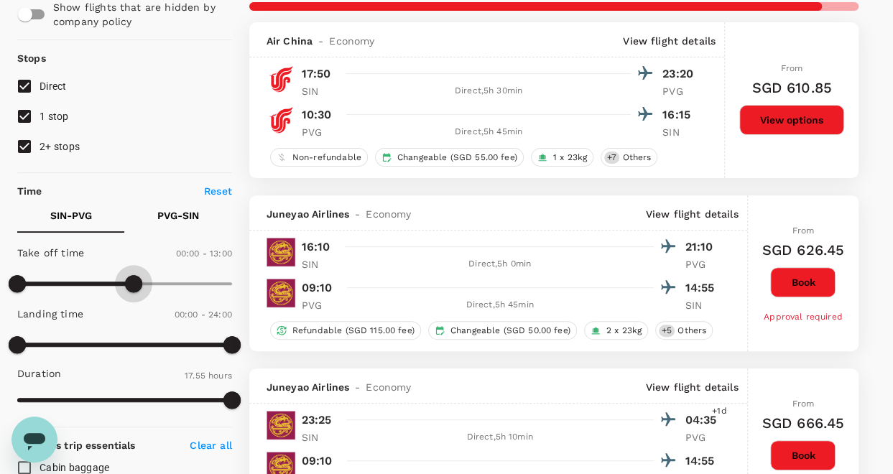
type input "720"
drag, startPoint x: 229, startPoint y: 284, endPoint x: 124, endPoint y: 284, distance: 104.9
click at [124, 284] on span at bounding box center [124, 283] width 17 height 17
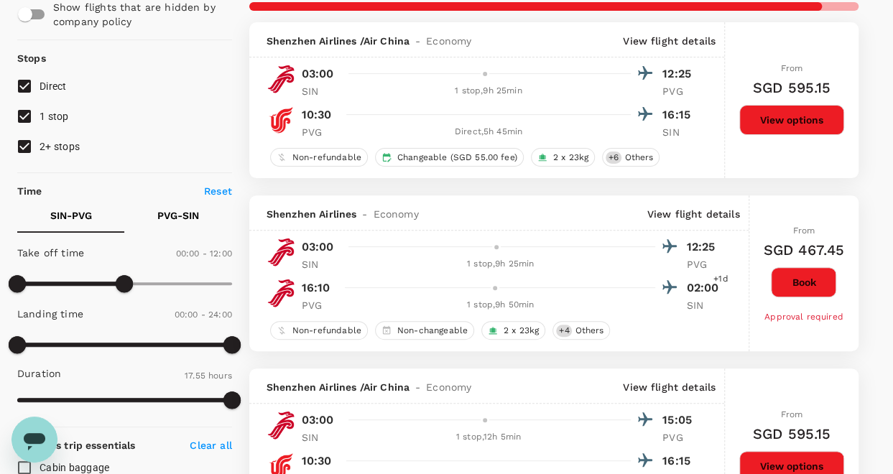
click at [42, 116] on span "1 stop" at bounding box center [54, 116] width 29 height 11
click at [40, 116] on input "1 stop" at bounding box center [24, 116] width 30 height 30
checkbox input "false"
click at [47, 143] on span "2+ stops" at bounding box center [60, 146] width 40 height 11
click at [40, 143] on input "2+ stops" at bounding box center [24, 146] width 30 height 30
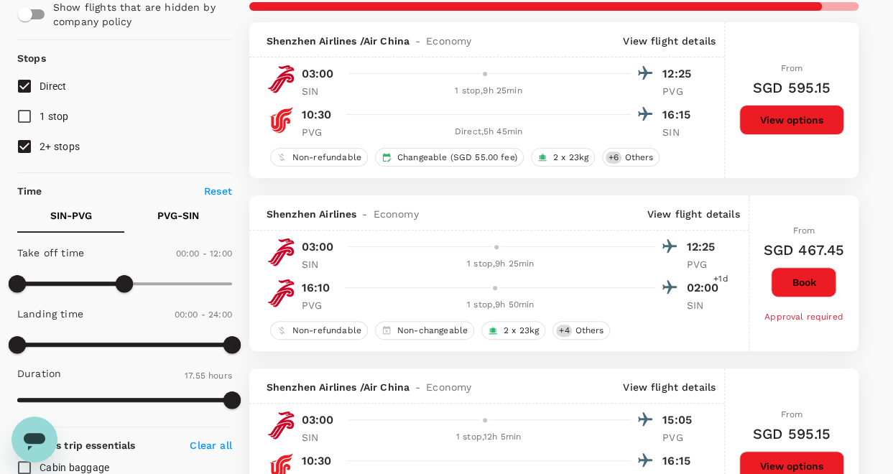
checkbox input "false"
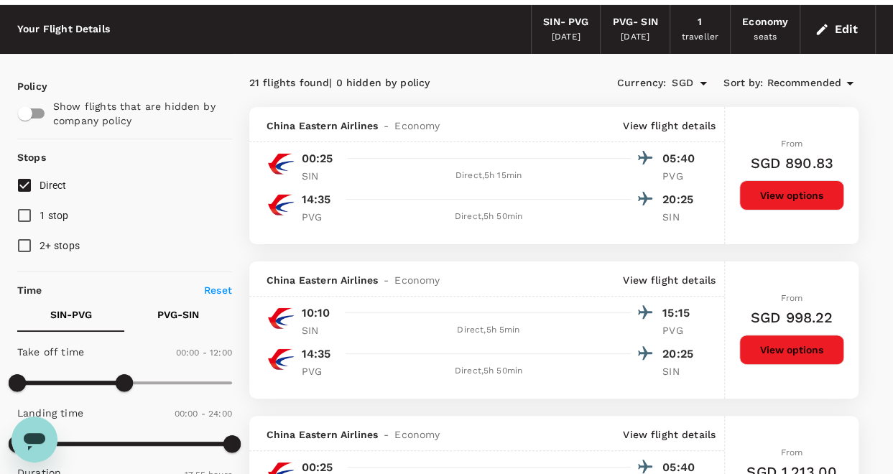
scroll to position [0, 0]
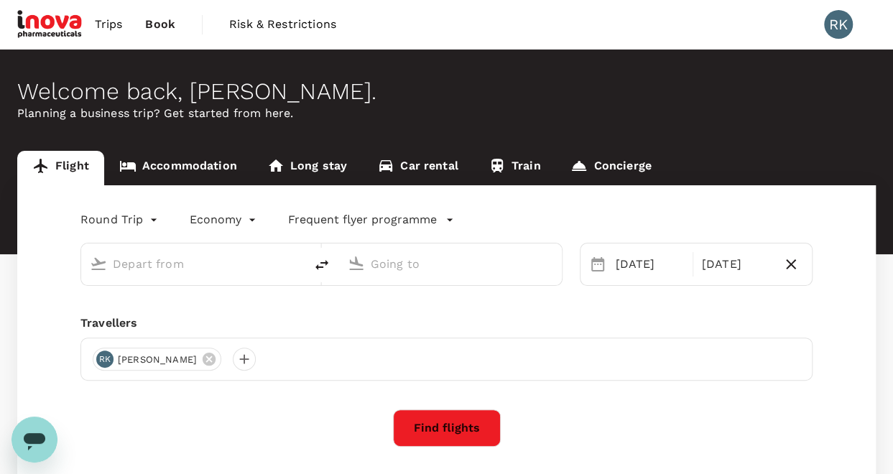
type input "Singapore Changi (SIN)"
type input "Shanghai Pudong Intl (PVG)"
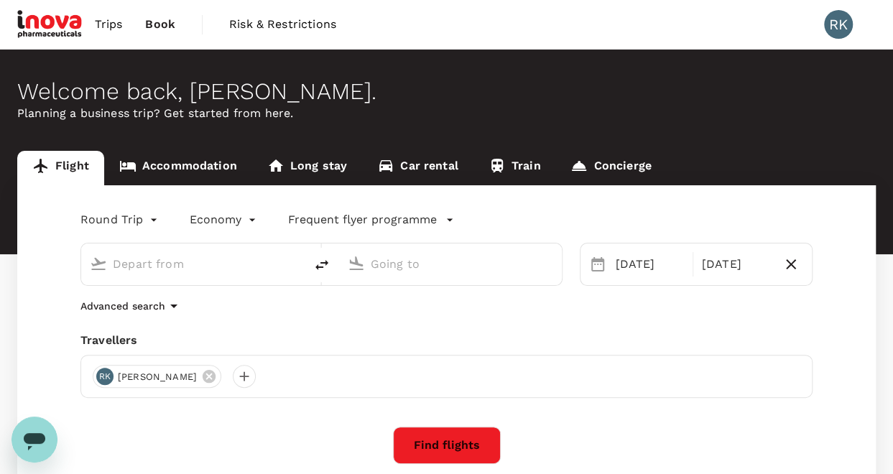
type input "Singapore Changi (SIN)"
type input "Shanghai Pudong Intl (PVG)"
click at [601, 267] on icon at bounding box center [597, 264] width 17 height 17
click at [636, 264] on div "02 Dec" at bounding box center [649, 264] width 80 height 29
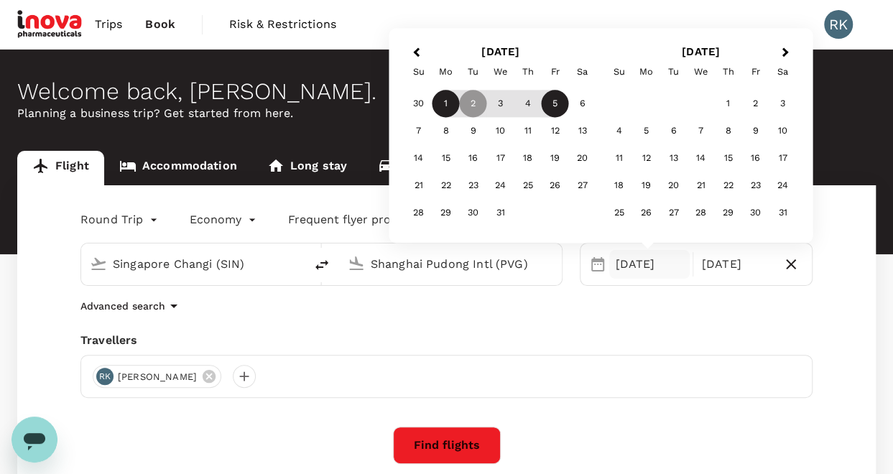
click at [441, 103] on div "1" at bounding box center [445, 104] width 27 height 27
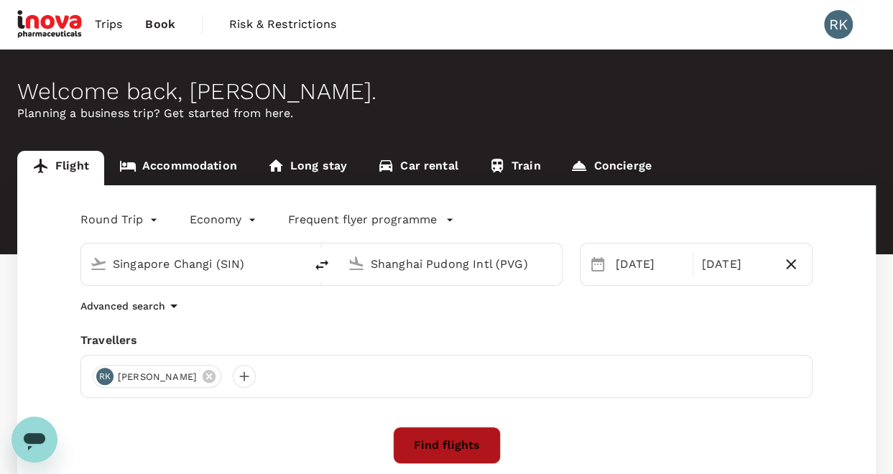
click at [439, 446] on button "Find flights" at bounding box center [447, 445] width 108 height 37
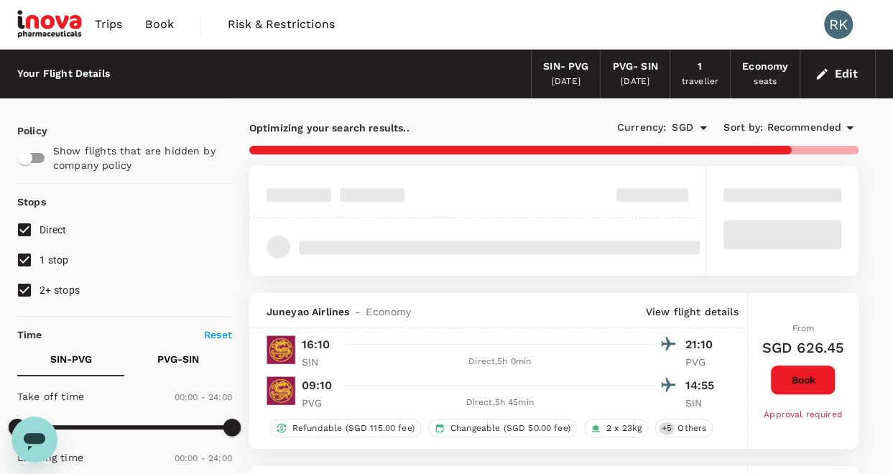
click at [51, 287] on span "2+ stops" at bounding box center [60, 289] width 40 height 11
click at [40, 287] on input "2+ stops" at bounding box center [24, 290] width 30 height 30
checkbox input "false"
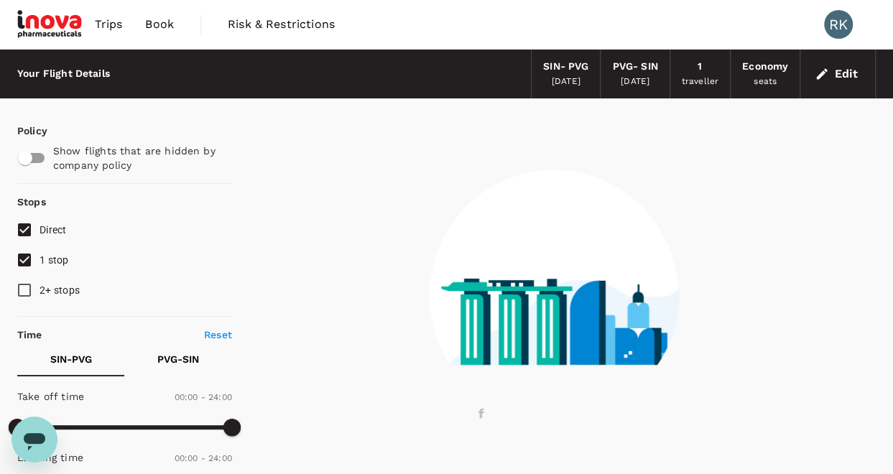
click at [53, 259] on span "1 stop" at bounding box center [54, 259] width 29 height 11
click at [40, 259] on input "1 stop" at bounding box center [24, 260] width 30 height 30
checkbox input "false"
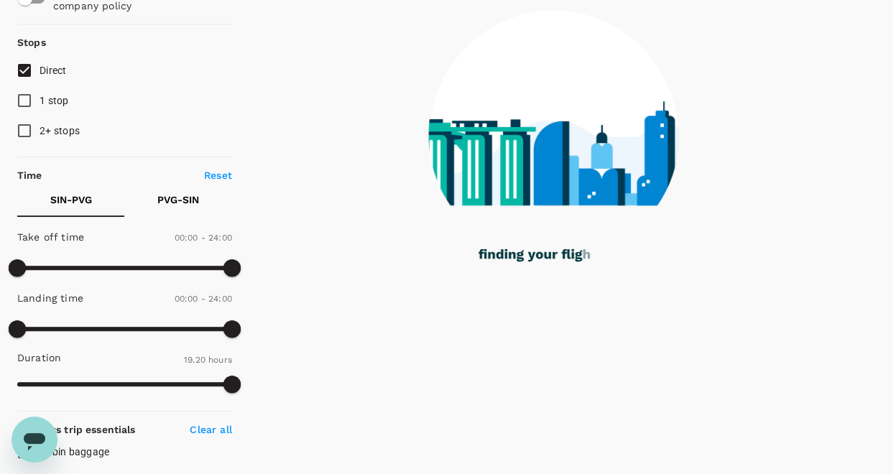
scroll to position [216, 0]
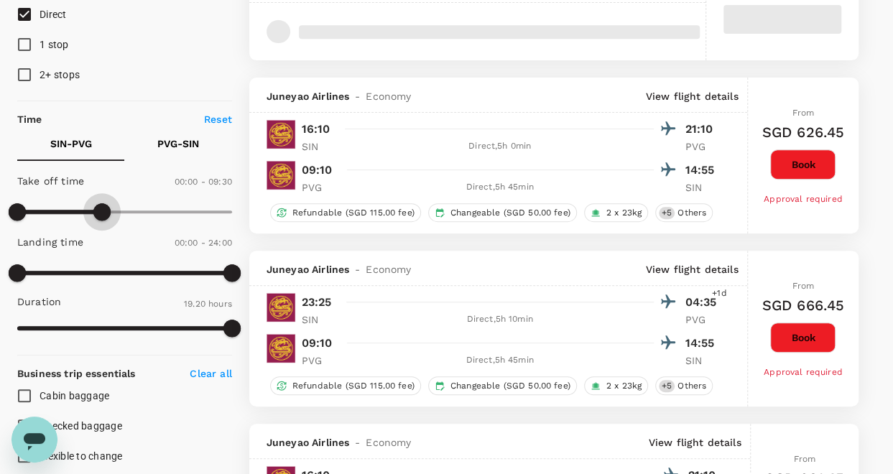
drag, startPoint x: 231, startPoint y: 212, endPoint x: 103, endPoint y: 213, distance: 127.9
click at [103, 213] on span at bounding box center [101, 211] width 17 height 17
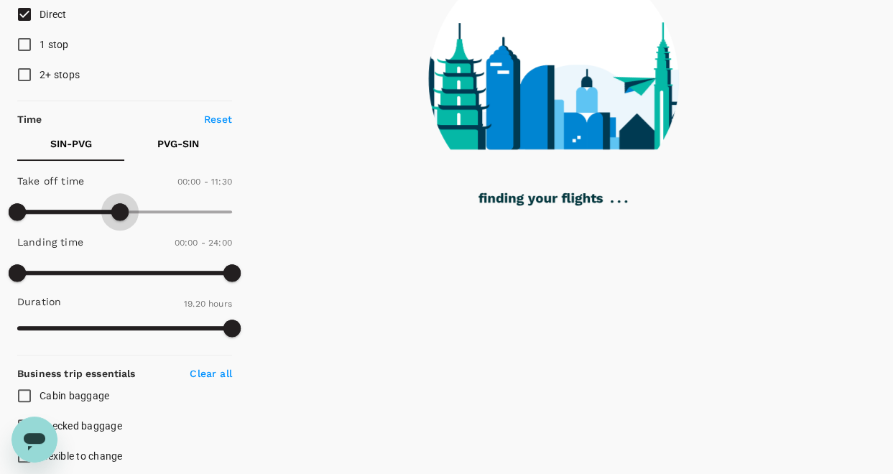
type input "660"
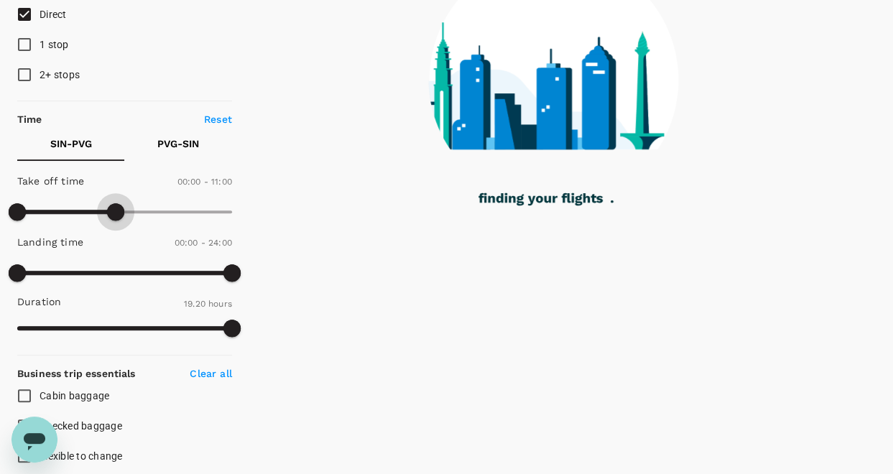
drag, startPoint x: 102, startPoint y: 208, endPoint x: 117, endPoint y: 212, distance: 15.7
click at [117, 212] on span at bounding box center [115, 211] width 17 height 17
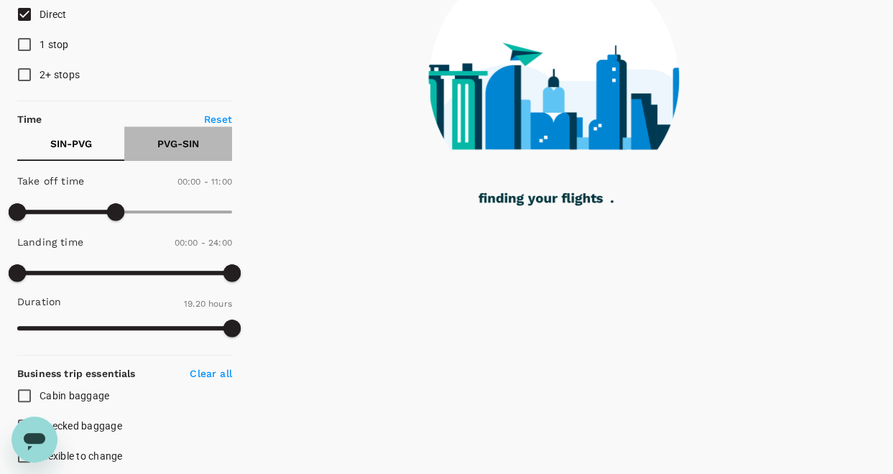
click at [182, 137] on p "PVG - SIN" at bounding box center [178, 143] width 42 height 14
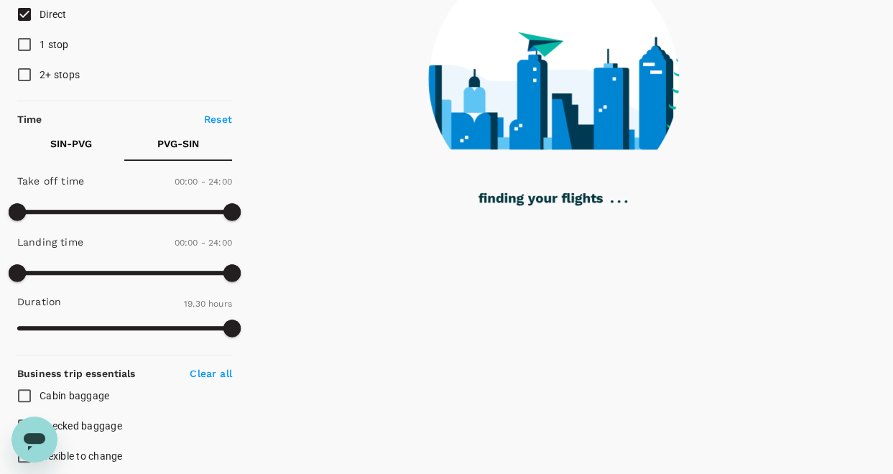
type input "1385"
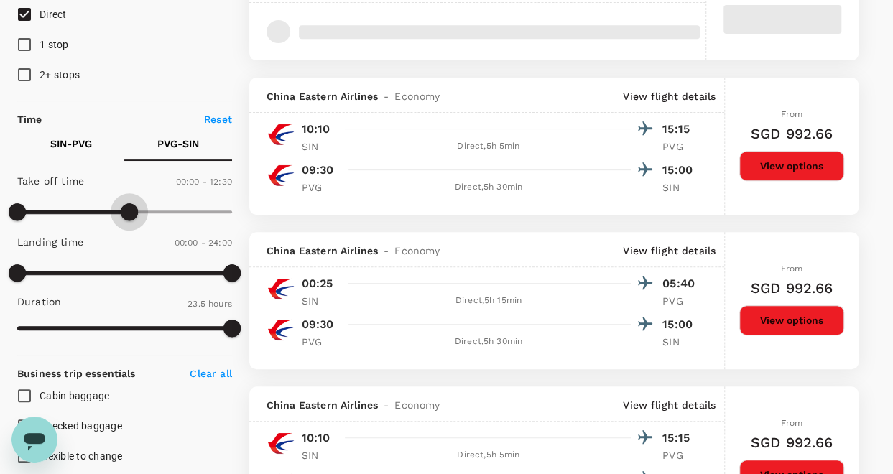
type input "720"
drag, startPoint x: 229, startPoint y: 212, endPoint x: 124, endPoint y: 212, distance: 104.9
click at [124, 212] on span at bounding box center [124, 211] width 17 height 17
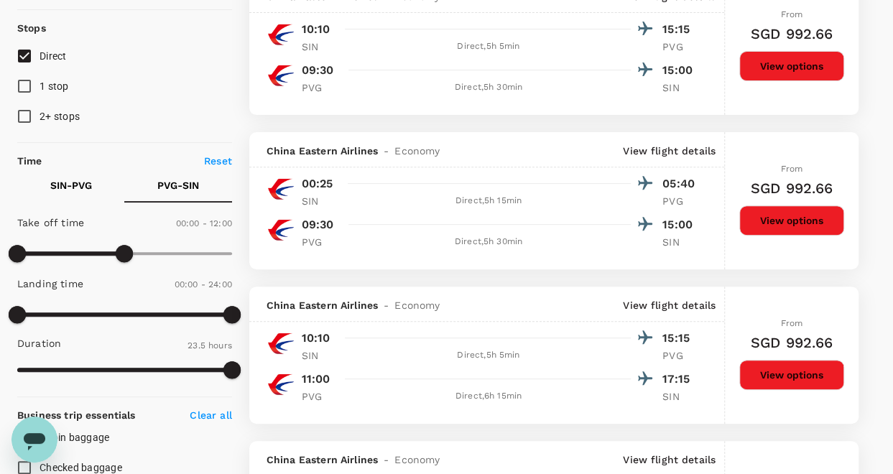
scroll to position [175, 0]
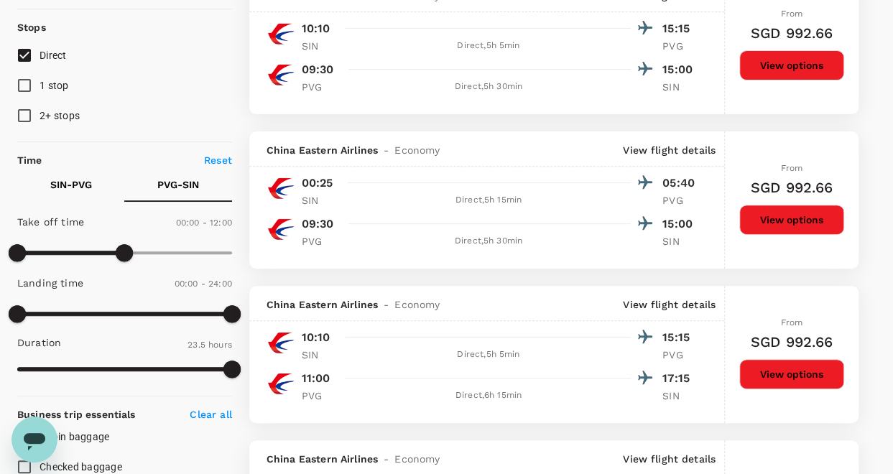
click at [804, 374] on button "View options" at bounding box center [791, 374] width 105 height 30
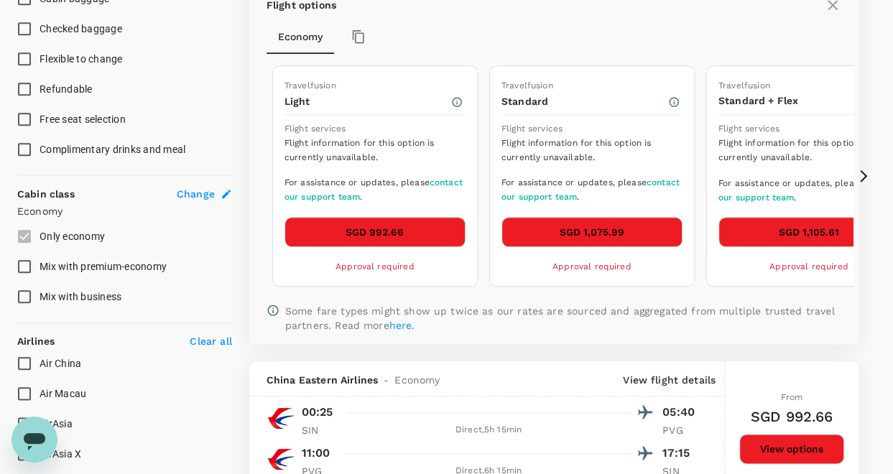
scroll to position [604, 0]
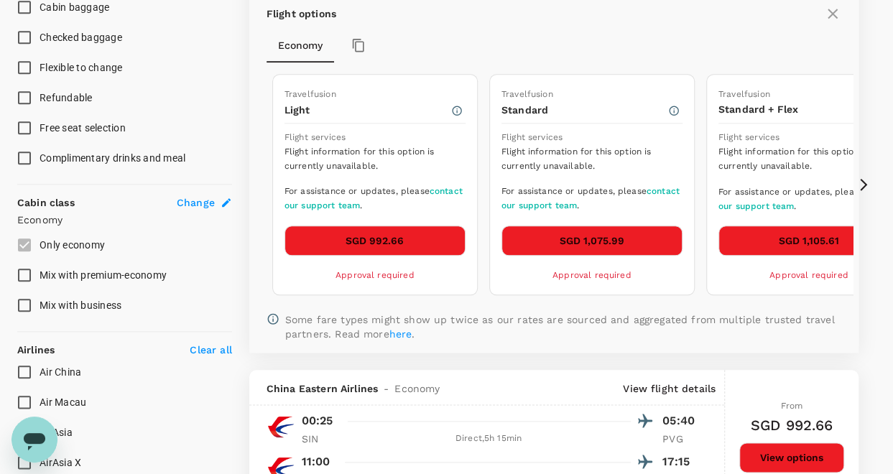
click at [868, 184] on icon at bounding box center [863, 184] width 14 height 14
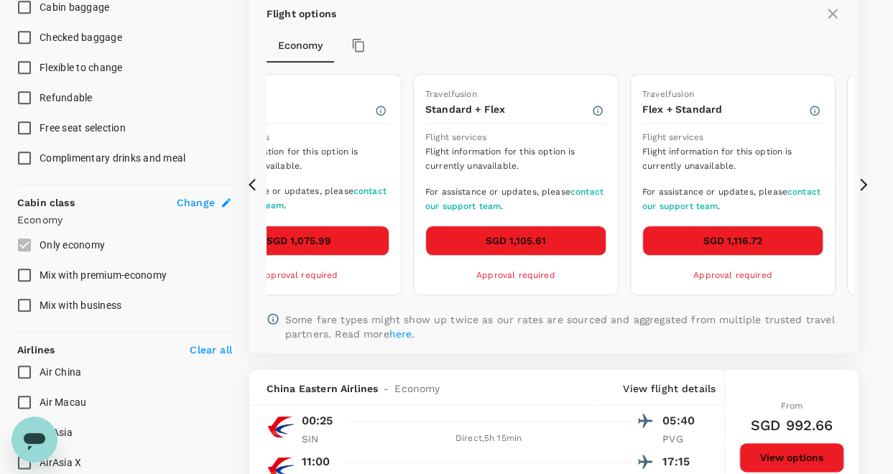
click at [251, 182] on icon at bounding box center [256, 184] width 14 height 14
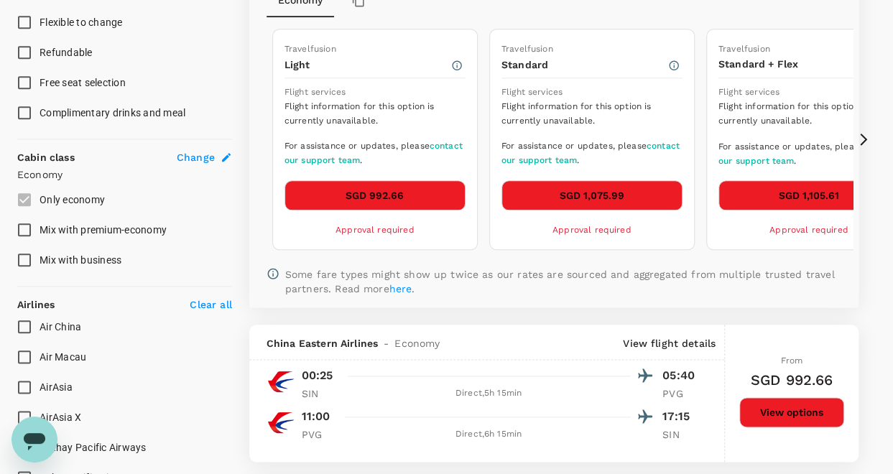
scroll to position [532, 0]
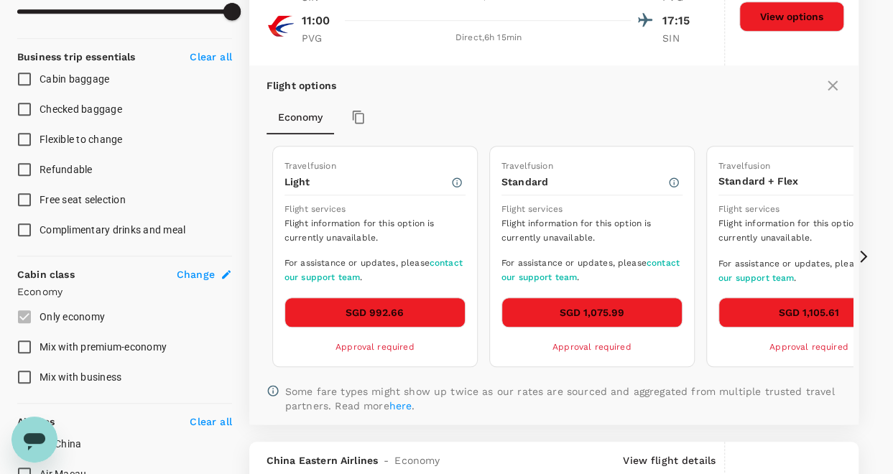
click at [866, 254] on icon at bounding box center [863, 256] width 14 height 14
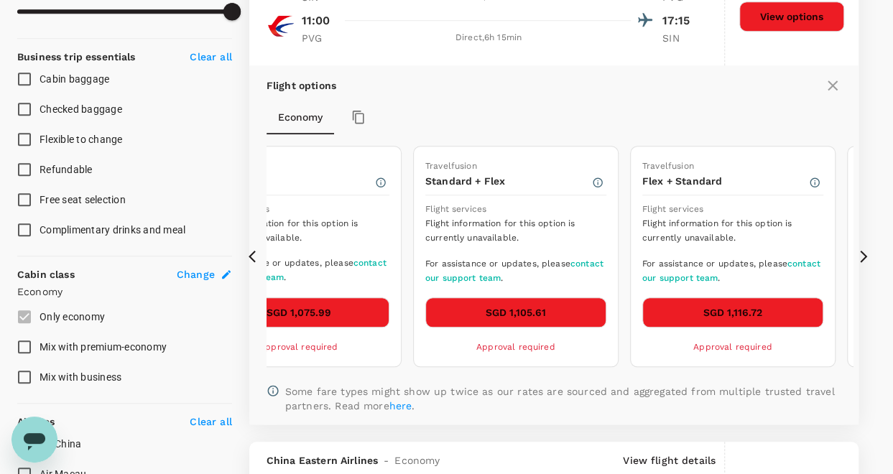
click at [866, 254] on icon at bounding box center [863, 256] width 14 height 14
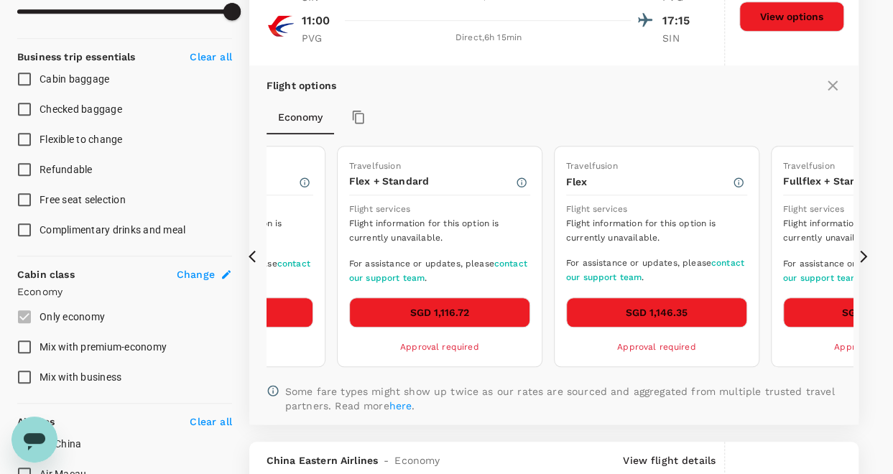
click at [866, 254] on icon at bounding box center [863, 256] width 14 height 14
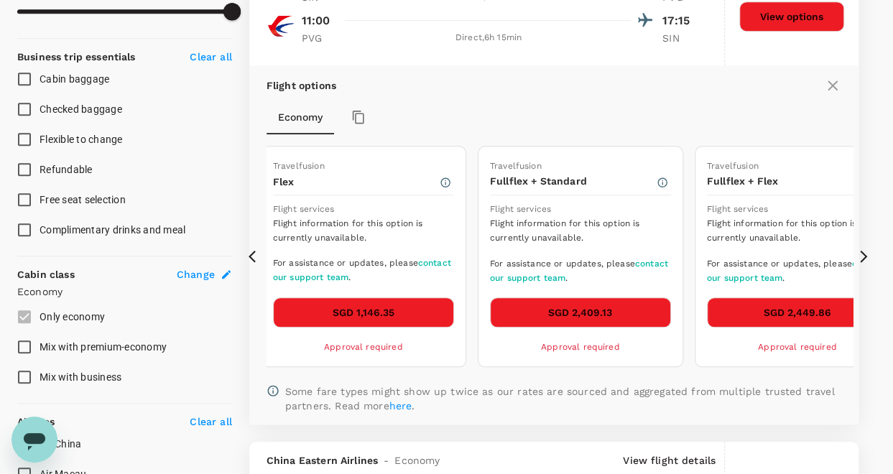
click at [866, 254] on icon at bounding box center [863, 256] width 14 height 14
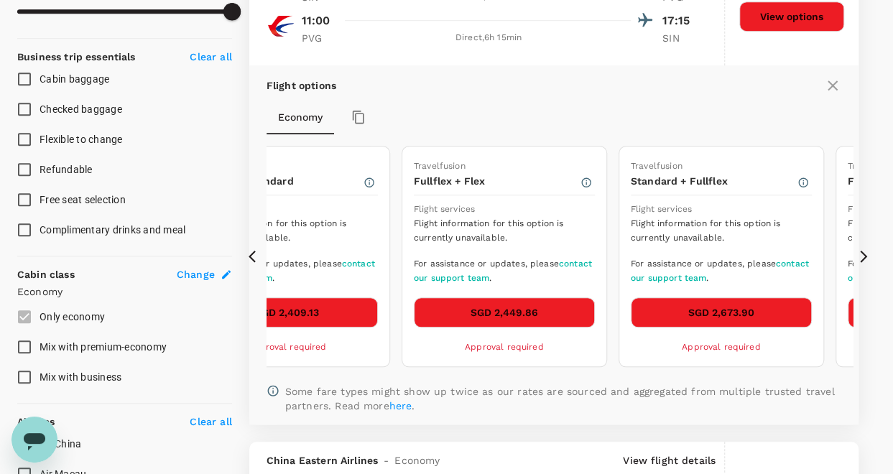
click at [866, 254] on icon at bounding box center [863, 256] width 14 height 14
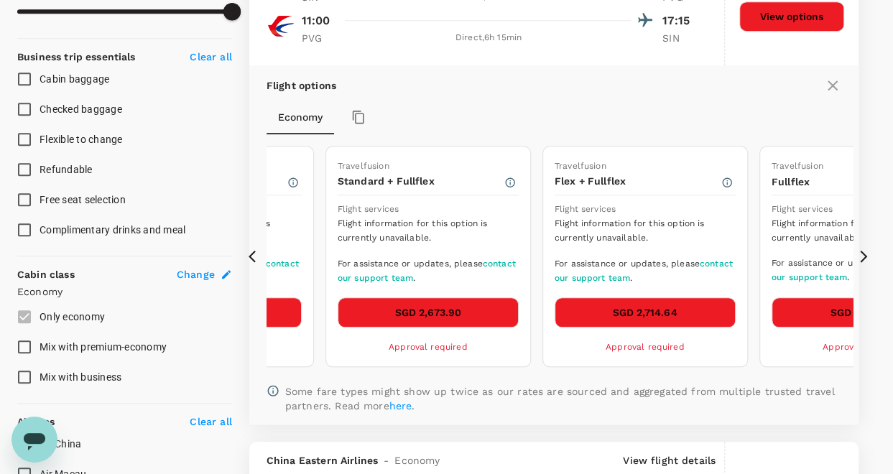
click at [250, 254] on icon at bounding box center [252, 257] width 7 height 12
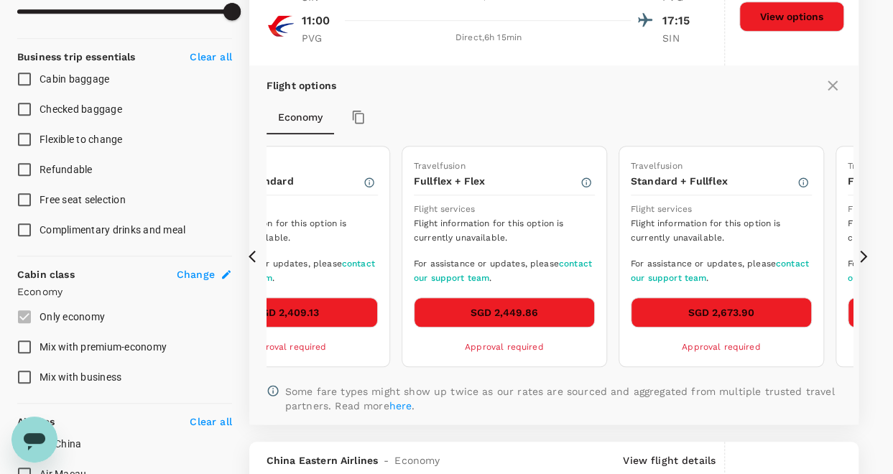
click at [250, 254] on icon at bounding box center [252, 257] width 7 height 12
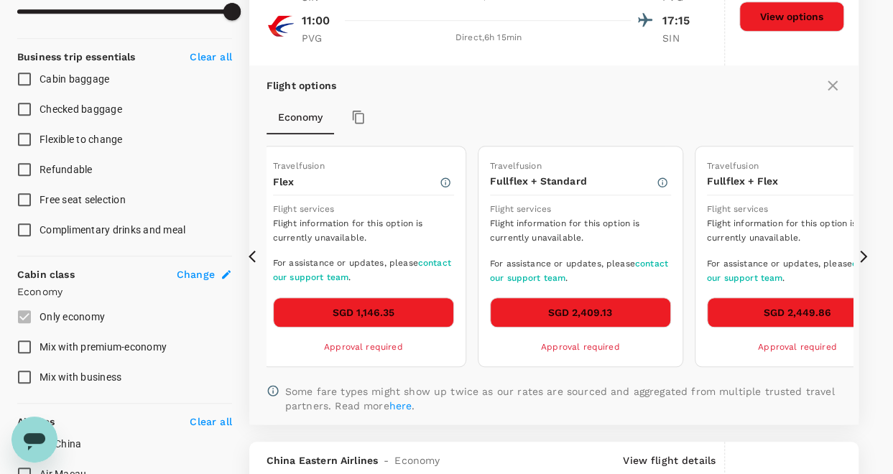
click at [250, 254] on icon at bounding box center [252, 257] width 7 height 12
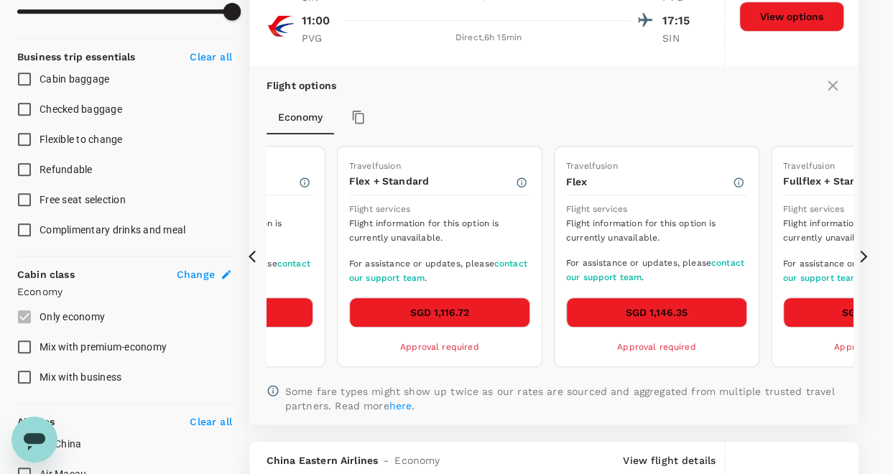
click at [250, 254] on icon at bounding box center [252, 257] width 7 height 12
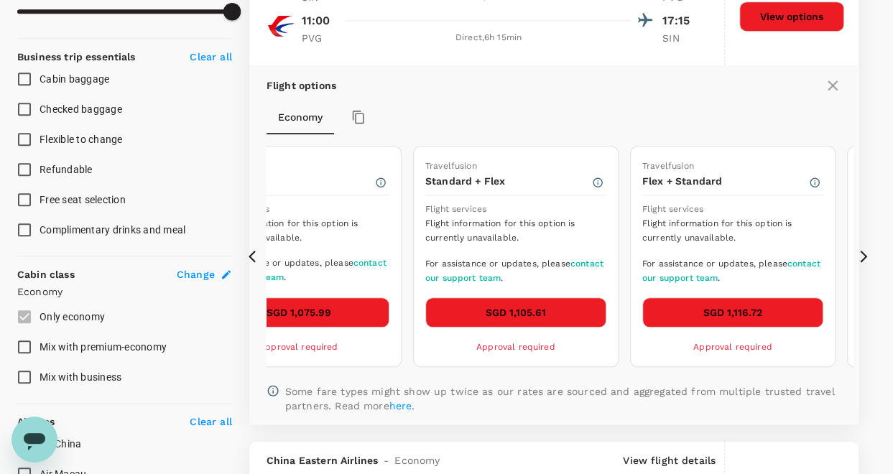
click at [250, 254] on icon at bounding box center [252, 257] width 7 height 12
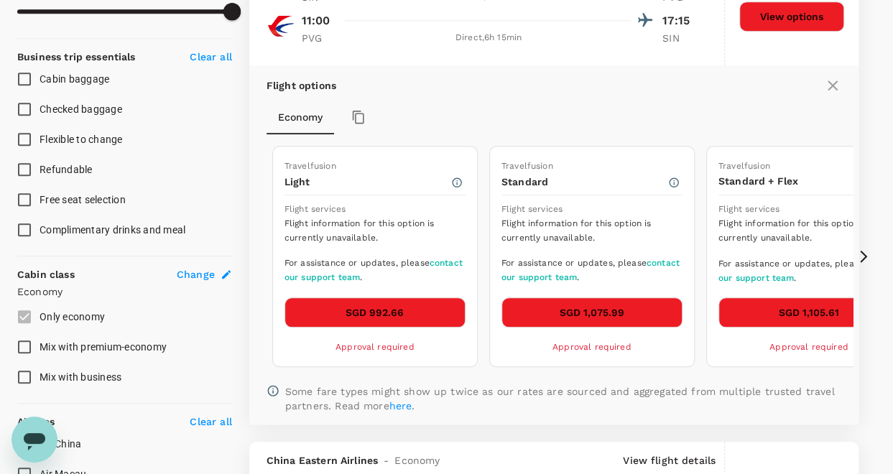
click at [250, 254] on icon at bounding box center [252, 257] width 7 height 12
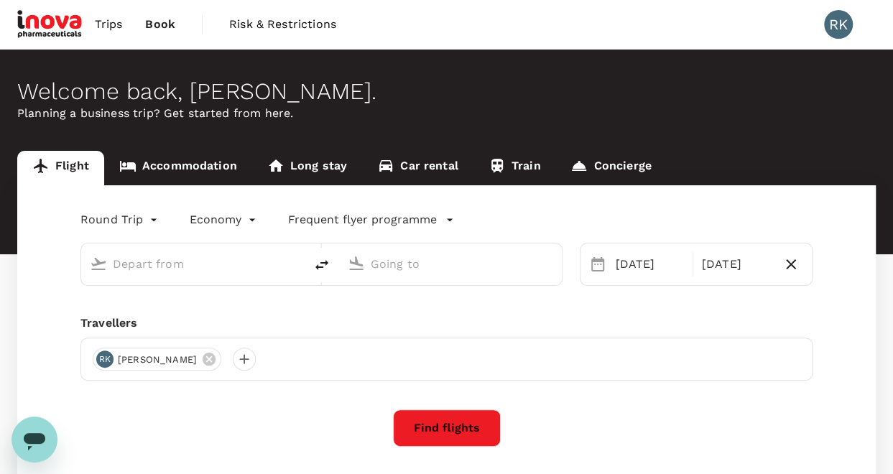
type input "Singapore Changi (SIN)"
type input "Shanghai Pudong Intl (PVG)"
type input "Singapore Changi (SIN)"
type input "Shanghai Pudong Intl (PVG)"
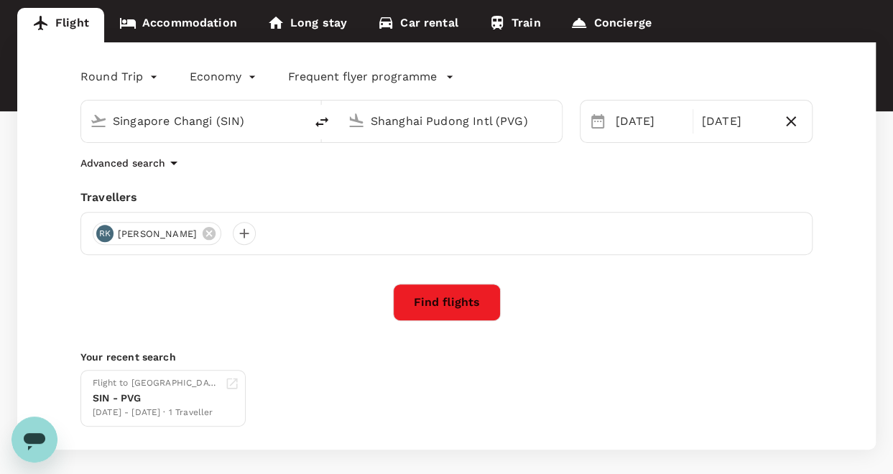
scroll to position [144, 0]
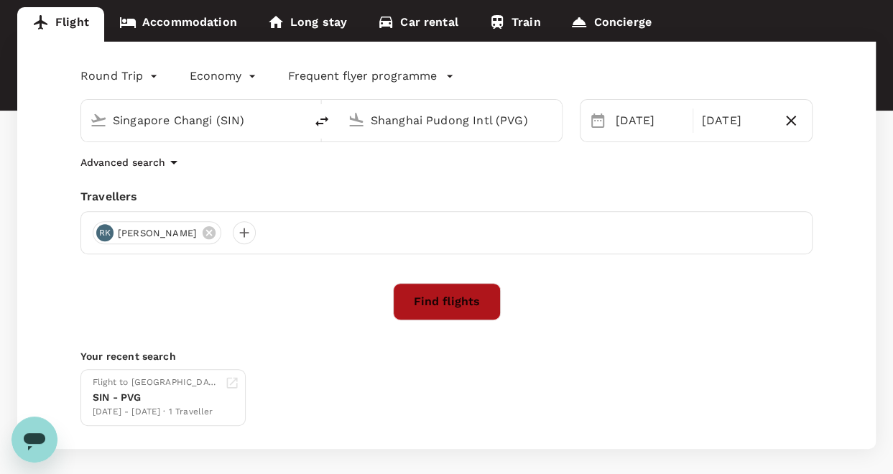
click at [455, 302] on button "Find flights" at bounding box center [447, 301] width 108 height 37
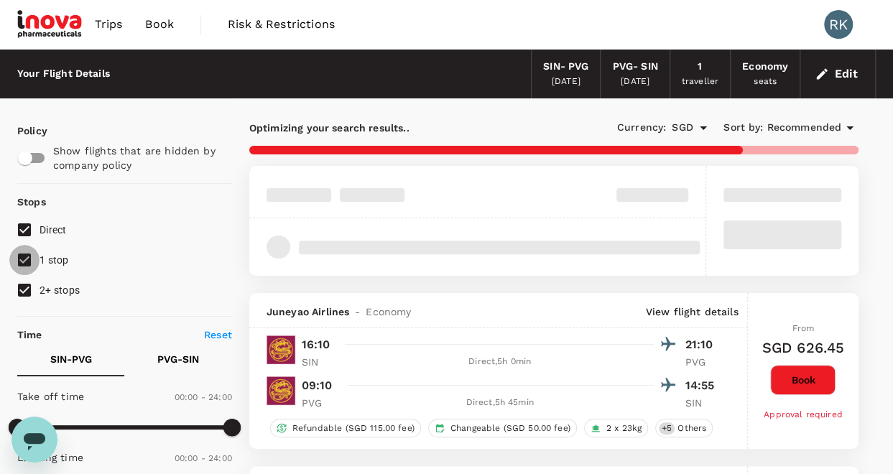
click at [24, 257] on input "1 stop" at bounding box center [24, 260] width 30 height 30
checkbox input "false"
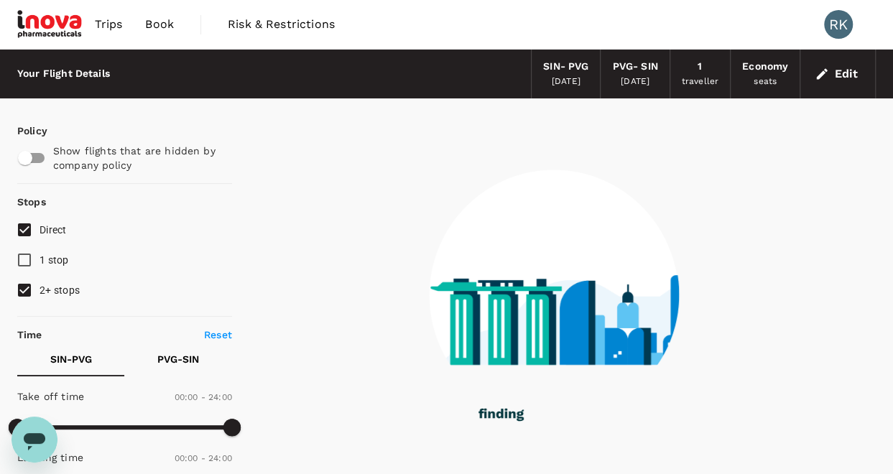
click at [65, 288] on span "2+ stops" at bounding box center [60, 289] width 40 height 11
click at [40, 288] on input "2+ stops" at bounding box center [24, 290] width 30 height 30
checkbox input "false"
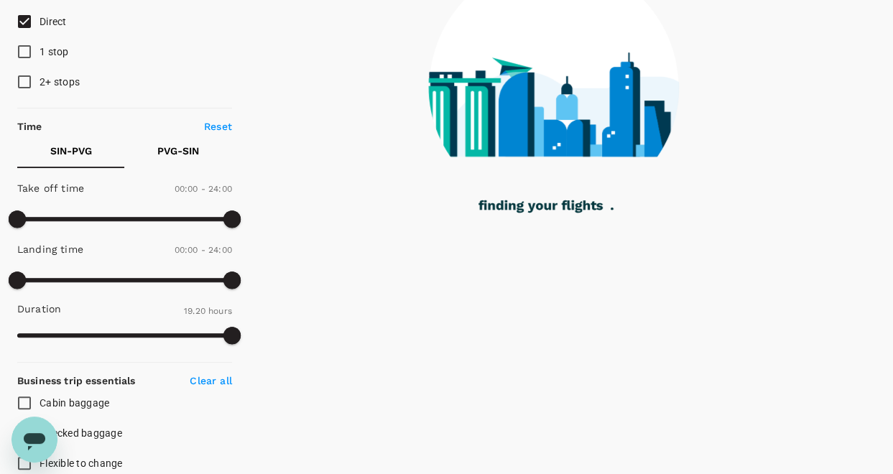
scroll to position [216, 0]
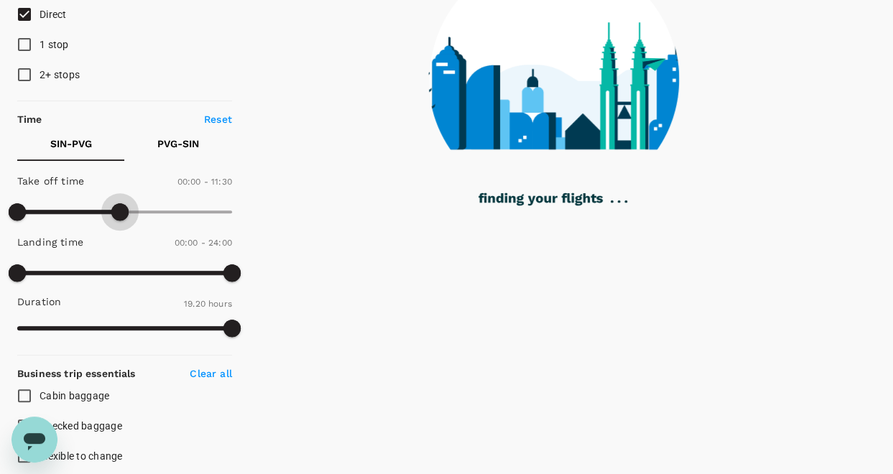
type input "720"
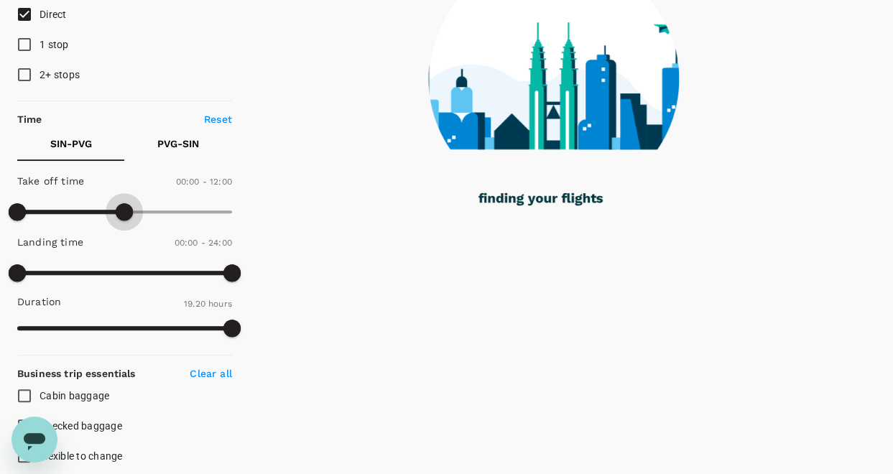
drag, startPoint x: 233, startPoint y: 211, endPoint x: 125, endPoint y: 215, distance: 107.8
click at [125, 215] on span at bounding box center [124, 211] width 17 height 17
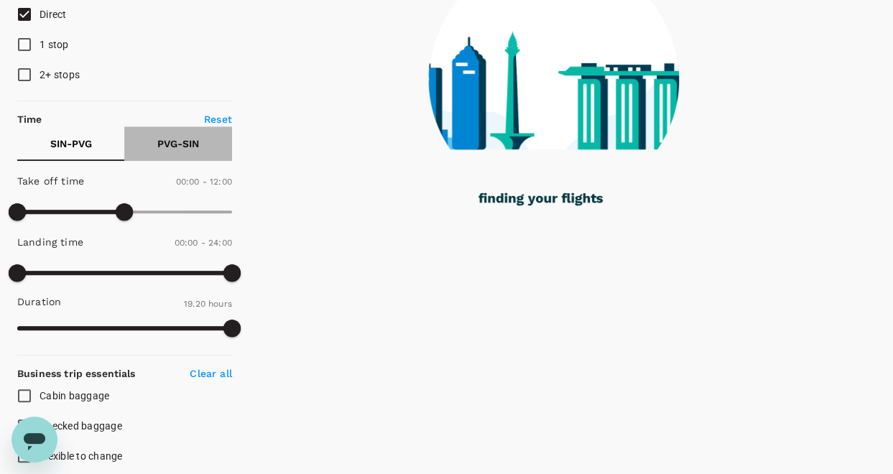
click at [179, 137] on p "PVG - SIN" at bounding box center [178, 143] width 42 height 14
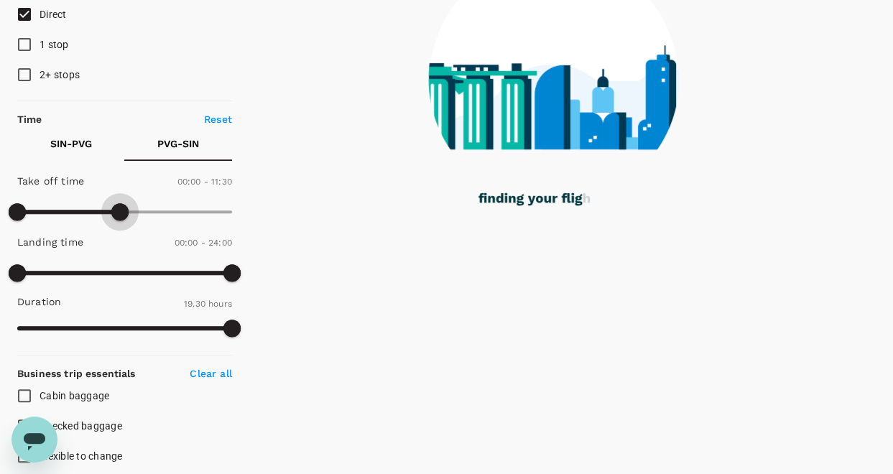
type input "720"
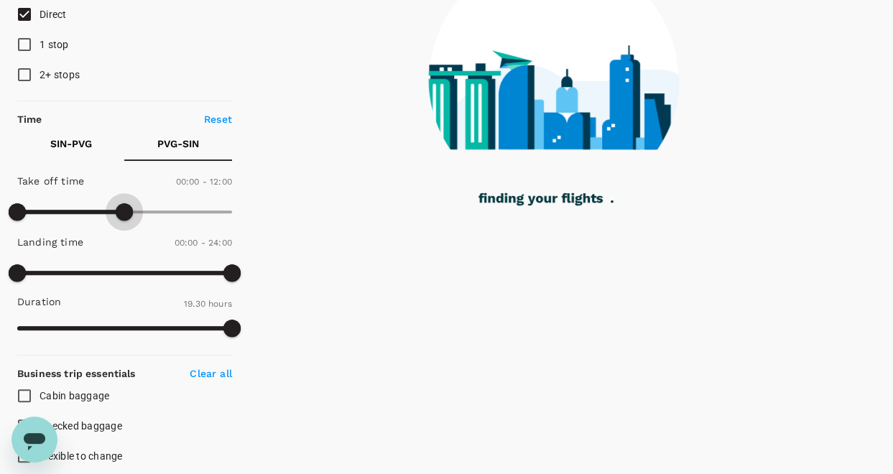
drag, startPoint x: 234, startPoint y: 214, endPoint x: 124, endPoint y: 214, distance: 110.6
click at [124, 214] on span at bounding box center [124, 211] width 17 height 17
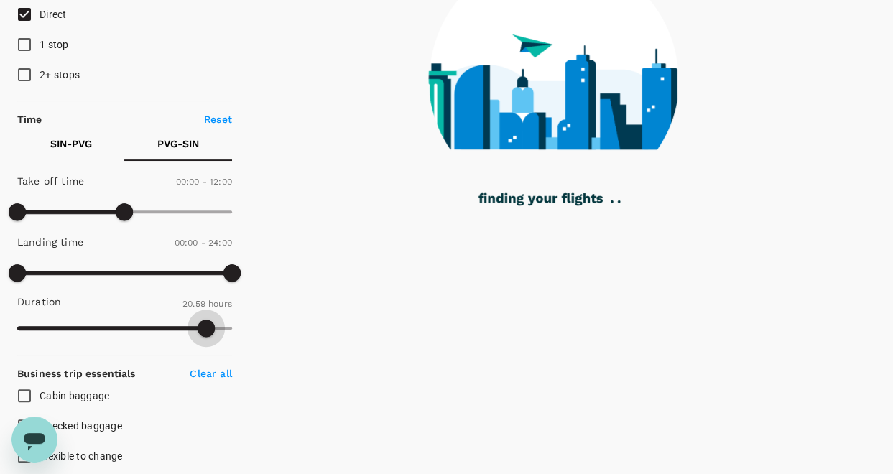
type input "1385"
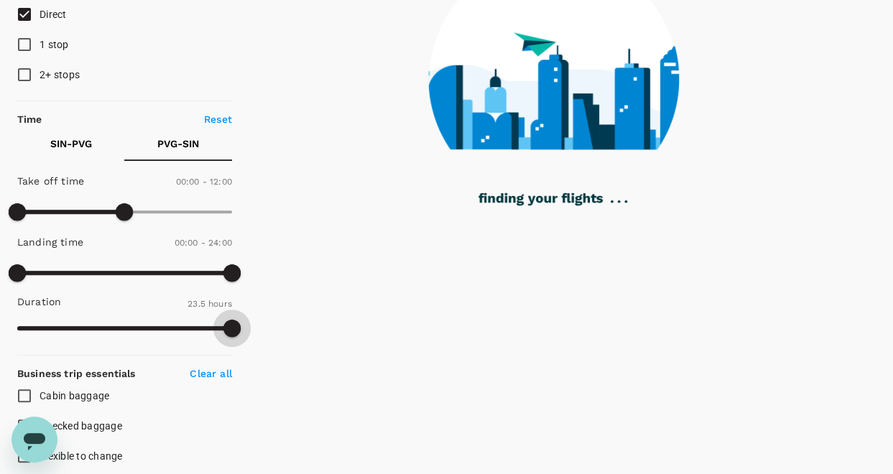
drag, startPoint x: 221, startPoint y: 327, endPoint x: 241, endPoint y: 329, distance: 20.2
click at [241, 329] on span at bounding box center [231, 328] width 17 height 17
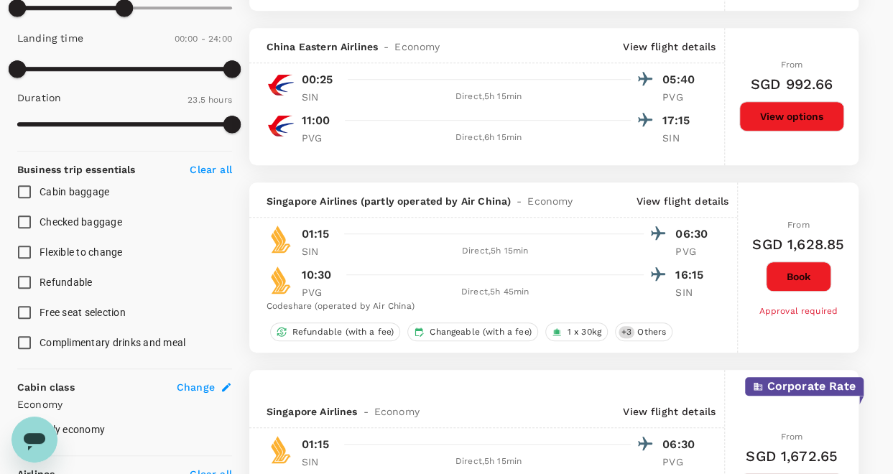
scroll to position [431, 0]
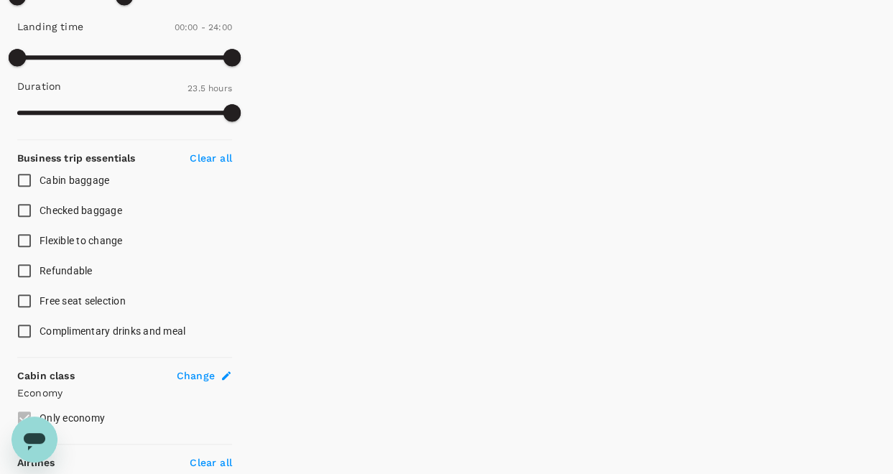
click at [82, 179] on span "Cabin baggage" at bounding box center [75, 180] width 70 height 11
click at [40, 179] on input "Cabin baggage" at bounding box center [24, 180] width 30 height 30
checkbox input "true"
click at [84, 238] on span "Flexible to change" at bounding box center [81, 240] width 83 height 11
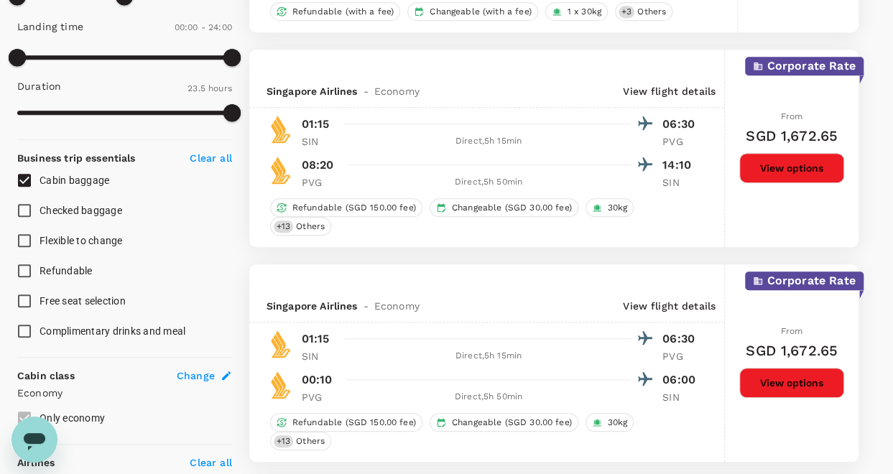
drag, startPoint x: 84, startPoint y: 238, endPoint x: 57, endPoint y: 241, distance: 26.7
click at [57, 241] on span "Flexible to change" at bounding box center [81, 240] width 83 height 11
click at [40, 241] on input "Flexible to change" at bounding box center [24, 241] width 30 height 30
checkbox input "true"
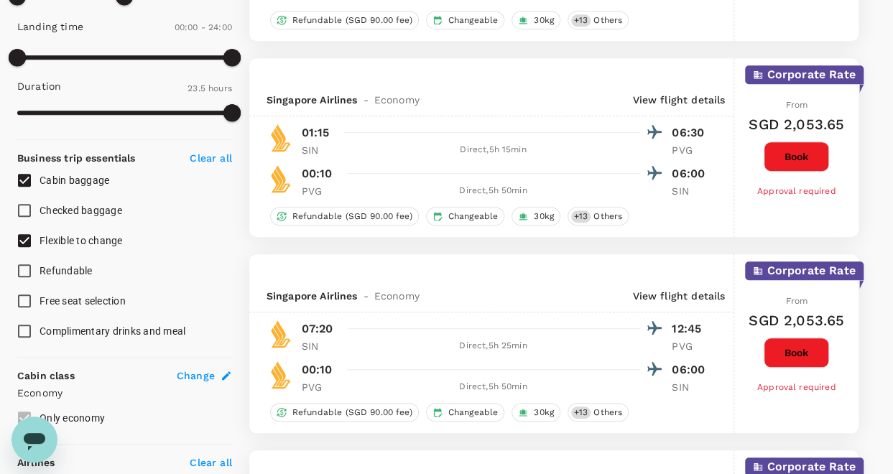
type input "SGD"
click at [88, 297] on span "Free seat selection" at bounding box center [83, 300] width 86 height 11
click at [40, 297] on input "Free seat selection" at bounding box center [24, 301] width 30 height 30
checkbox input "true"
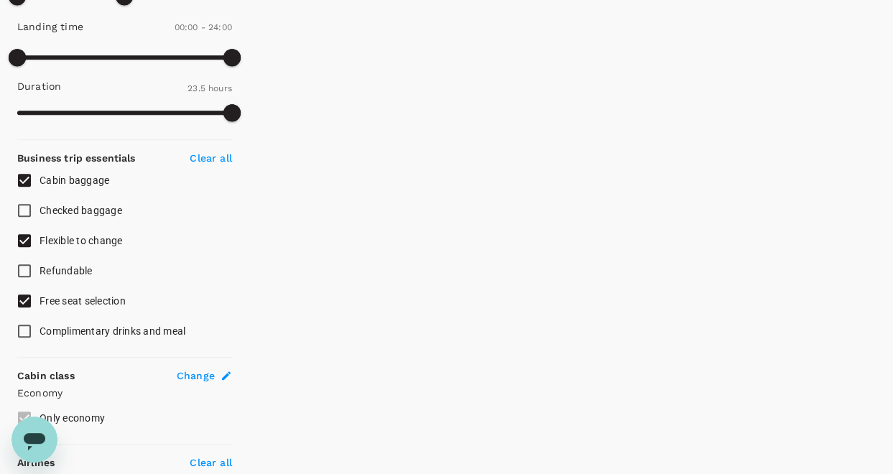
click at [111, 330] on span "Complimentary drinks and meal" at bounding box center [113, 330] width 146 height 11
click at [40, 330] on input "Complimentary drinks and meal" at bounding box center [24, 331] width 30 height 30
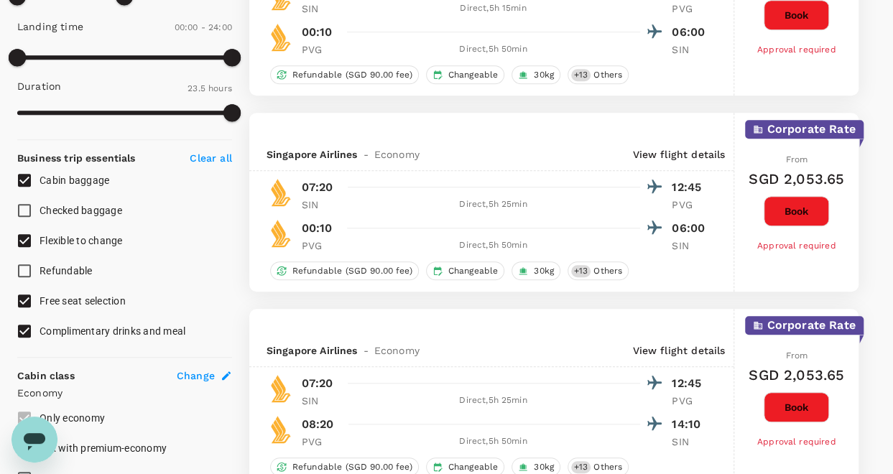
click at [165, 330] on span "Complimentary drinks and meal" at bounding box center [113, 330] width 146 height 11
click at [40, 330] on input "Complimentary drinks and meal" at bounding box center [24, 331] width 30 height 30
checkbox input "false"
type input "SGD"
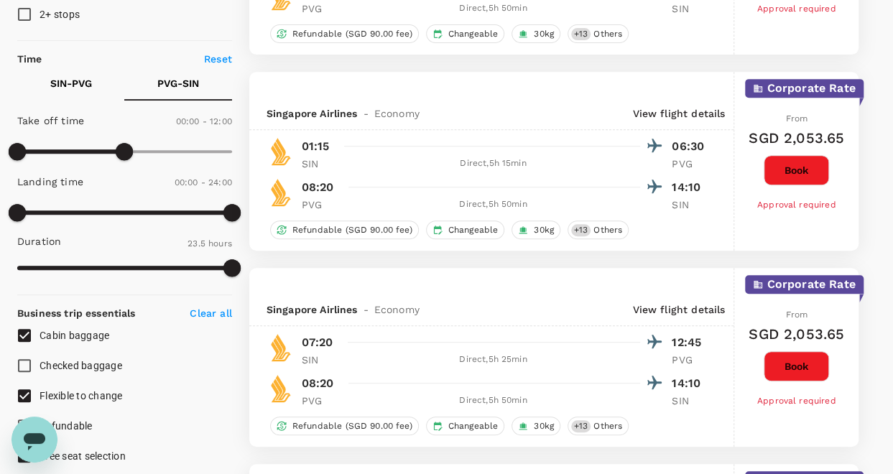
scroll to position [359, 0]
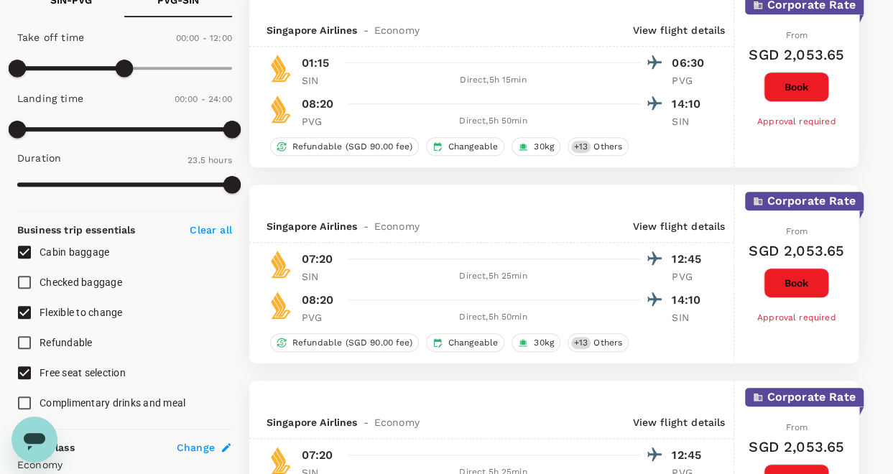
click at [72, 371] on span "Free seat selection" at bounding box center [83, 372] width 86 height 11
click at [40, 371] on input "Free seat selection" at bounding box center [24, 373] width 30 height 30
checkbox input "false"
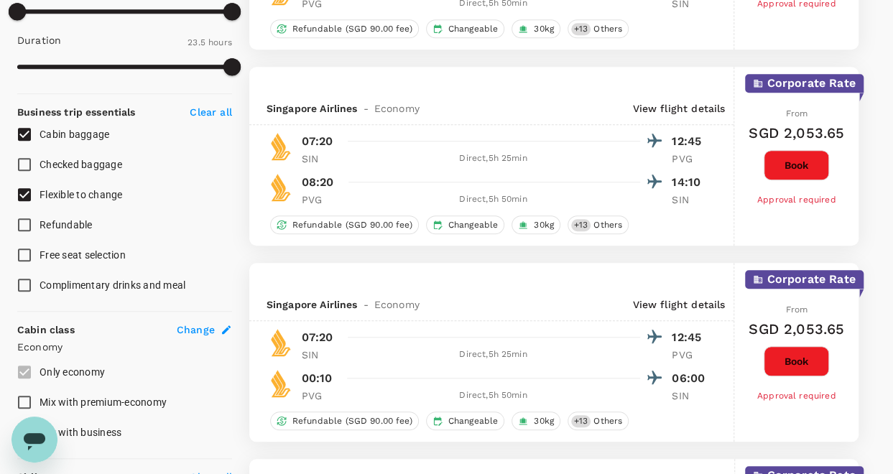
scroll to position [442, 0]
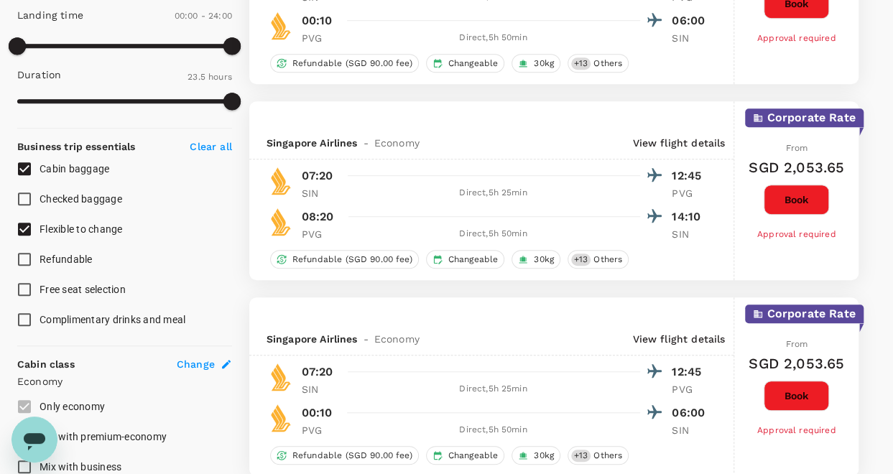
click at [106, 228] on span "Flexible to change" at bounding box center [81, 228] width 83 height 11
click at [40, 228] on input "Flexible to change" at bounding box center [24, 229] width 30 height 30
checkbox input "false"
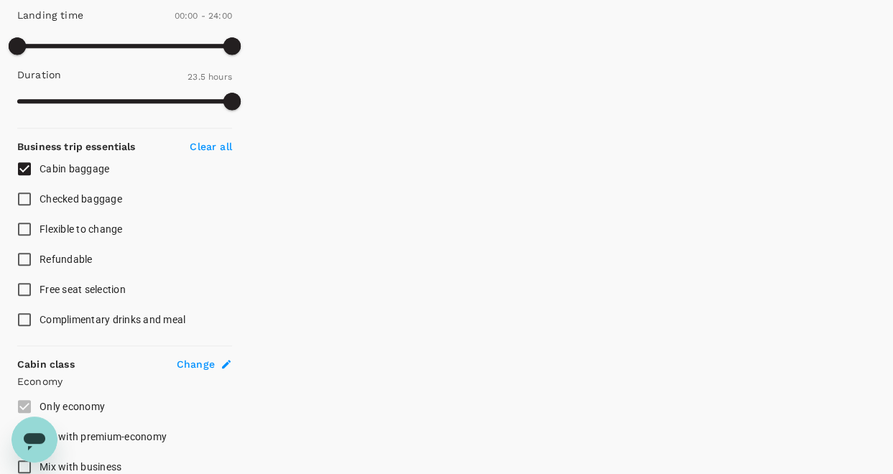
click at [94, 163] on span "Cabin baggage" at bounding box center [75, 168] width 70 height 11
click at [40, 161] on input "Cabin baggage" at bounding box center [24, 169] width 30 height 30
checkbox input "false"
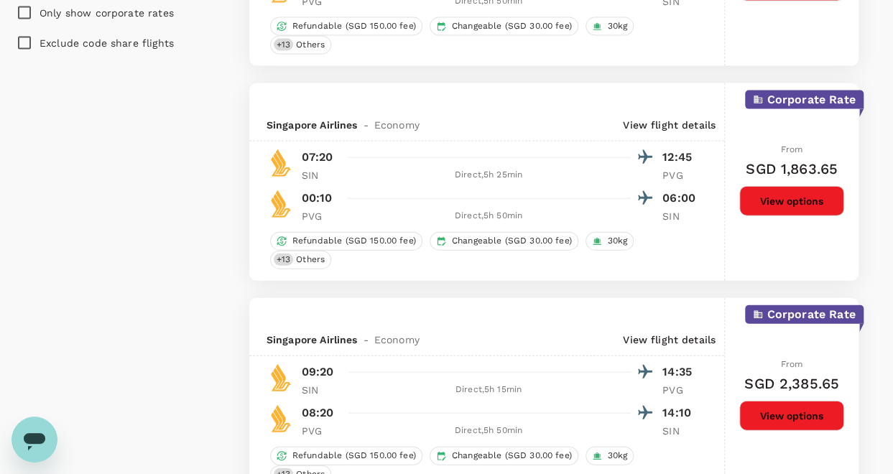
scroll to position [1520, 0]
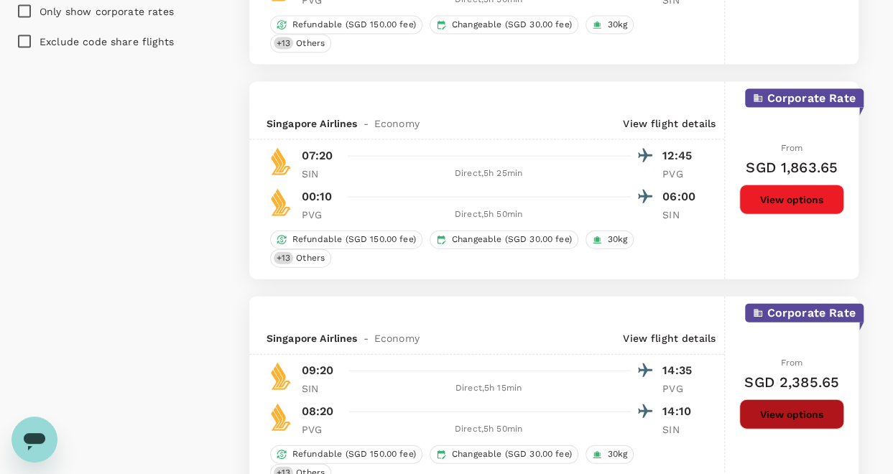
click at [785, 407] on button "View options" at bounding box center [791, 414] width 105 height 30
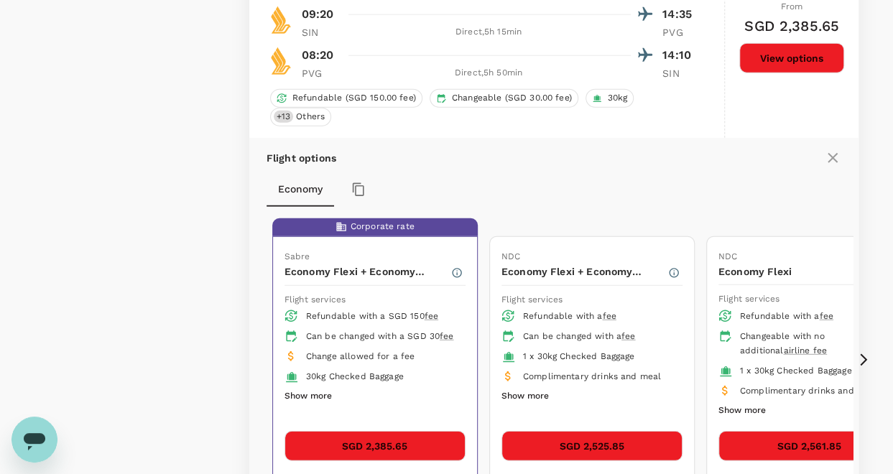
scroll to position [1957, 0]
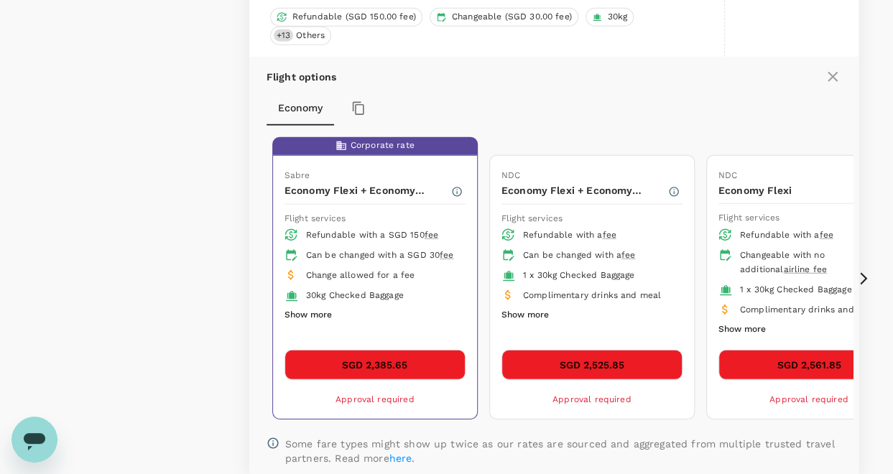
click at [870, 272] on icon at bounding box center [863, 279] width 14 height 14
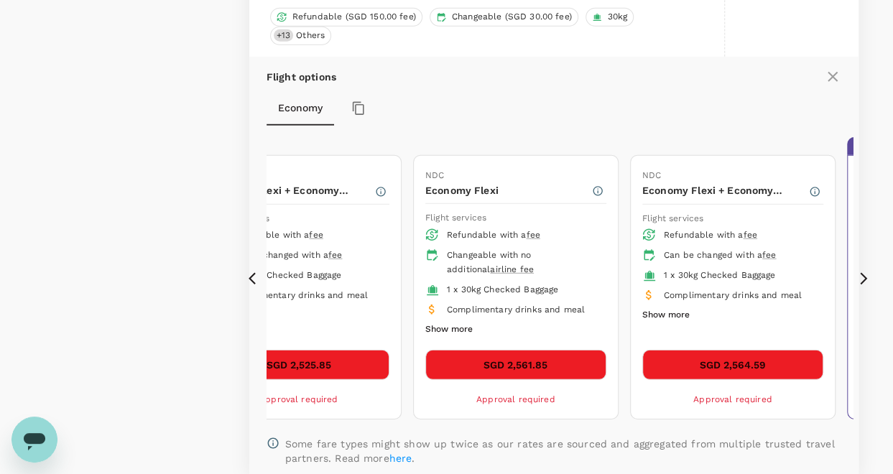
click at [870, 272] on icon at bounding box center [863, 279] width 14 height 14
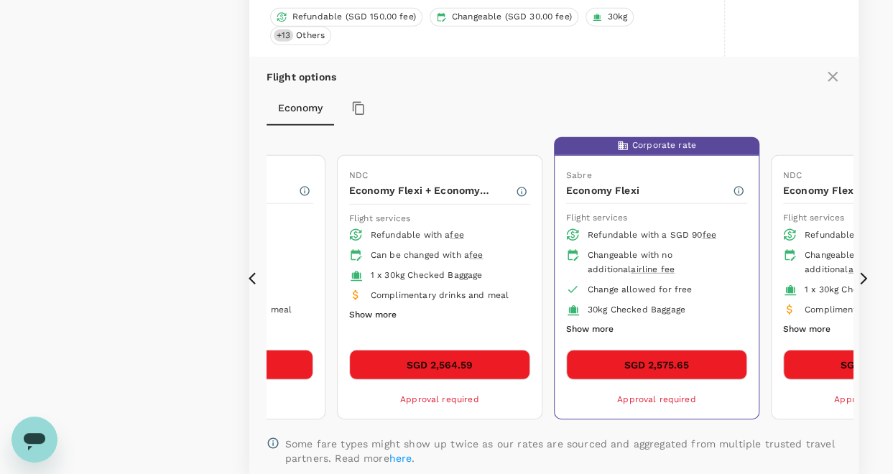
click at [833, 72] on icon at bounding box center [833, 77] width 10 height 10
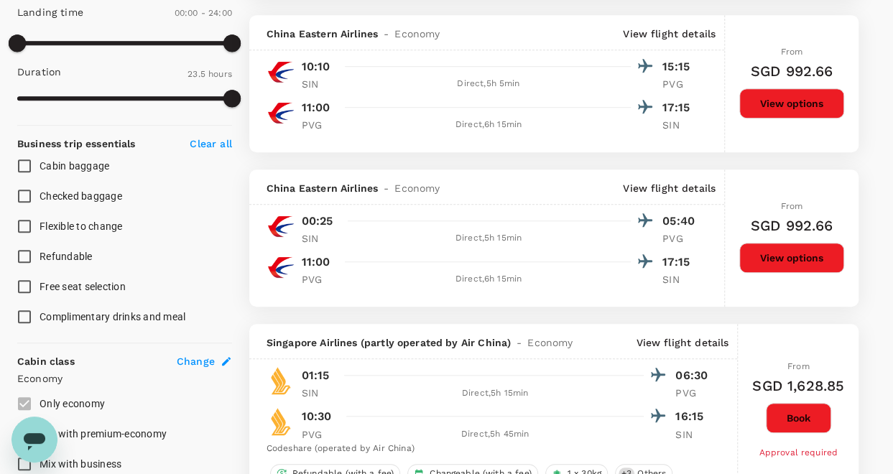
scroll to position [377, 0]
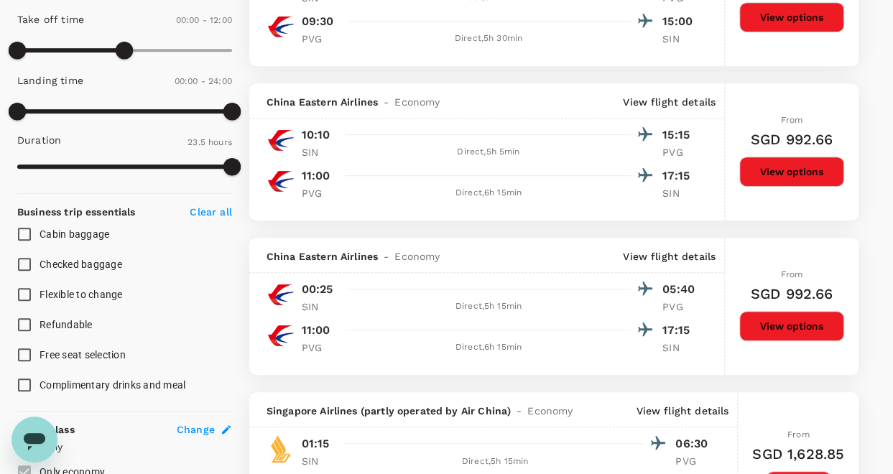
click at [800, 165] on button "View options" at bounding box center [791, 172] width 105 height 30
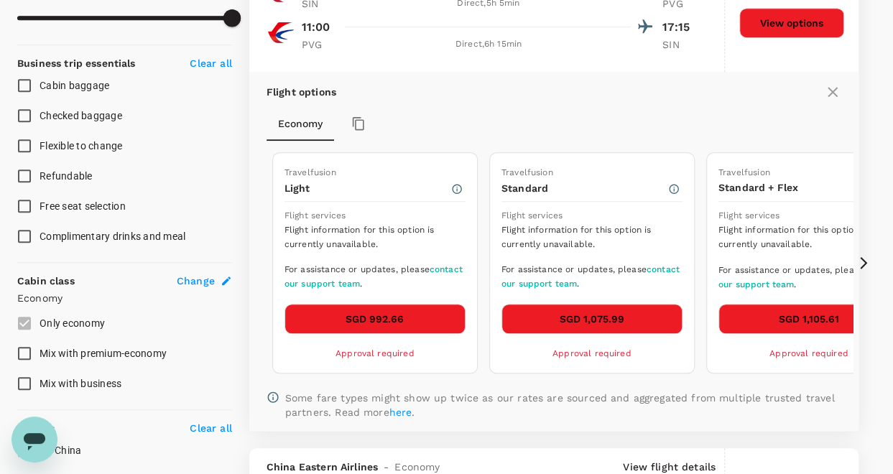
scroll to position [604, 0]
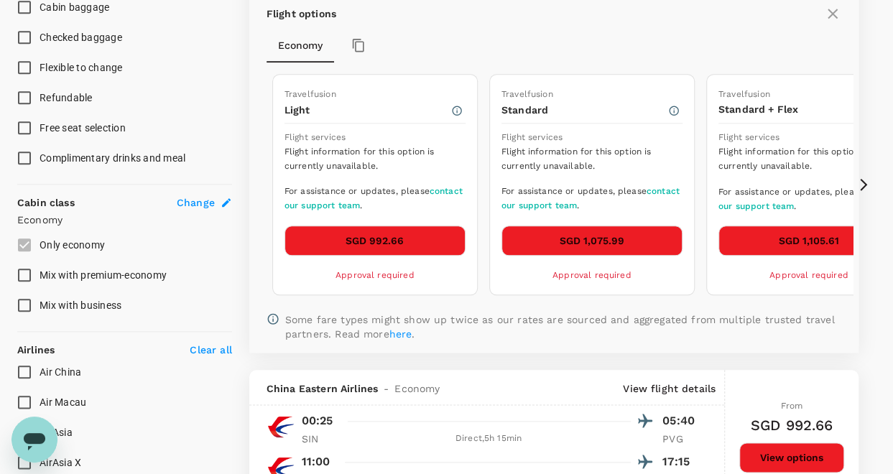
click at [616, 239] on button "SGD 1,075.99" at bounding box center [591, 241] width 181 height 30
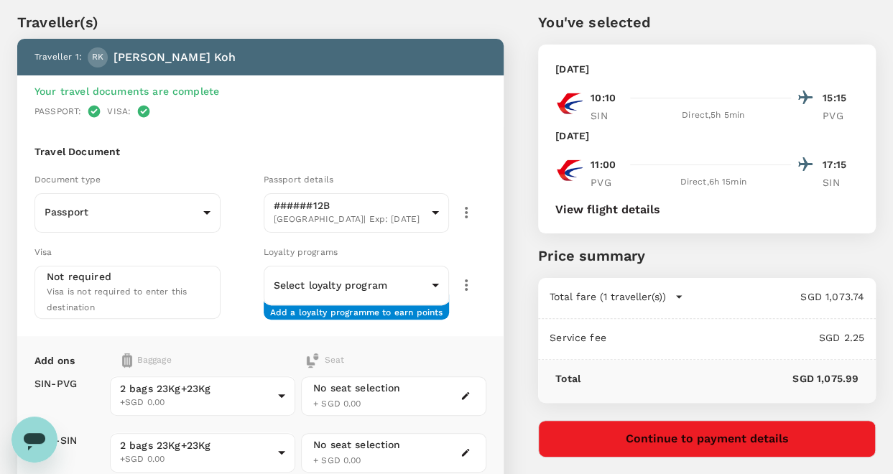
scroll to position [72, 0]
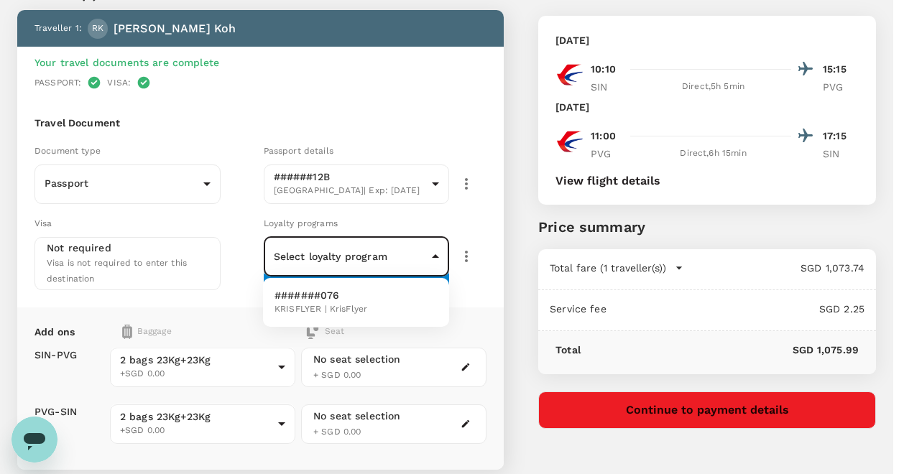
click at [434, 255] on body "Back to flight results Flight review Traveller(s) Traveller 1 : RK Richard Koh …" at bounding box center [452, 298] width 904 height 740
click at [338, 309] on span "KRISFLYER | KrisFlyer" at bounding box center [320, 309] width 93 height 14
type input "95a5aa5e-0440-4898-9a4e-350614885de1"
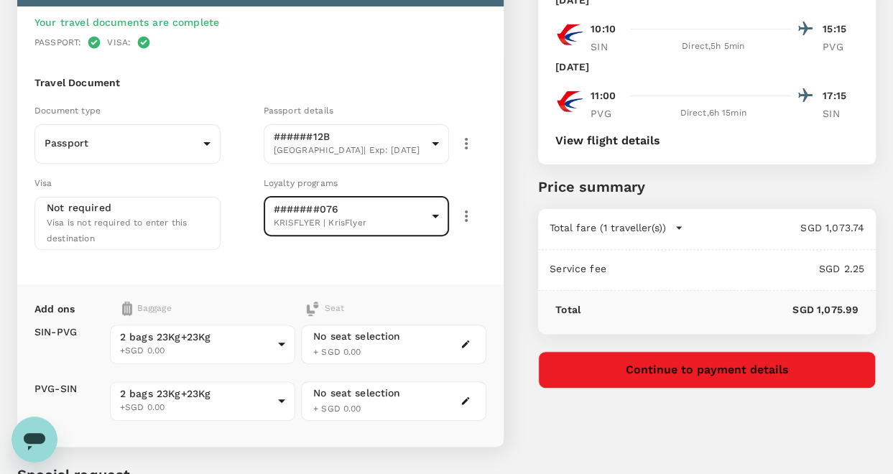
scroll to position [144, 0]
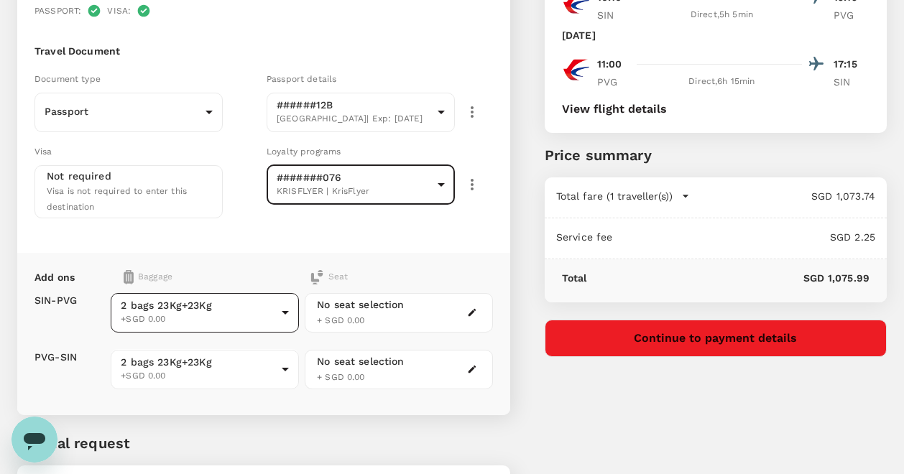
click at [283, 306] on body "Back to flight results Flight review Traveller(s) Traveller 1 : RK Richard Koh …" at bounding box center [452, 234] width 904 height 757
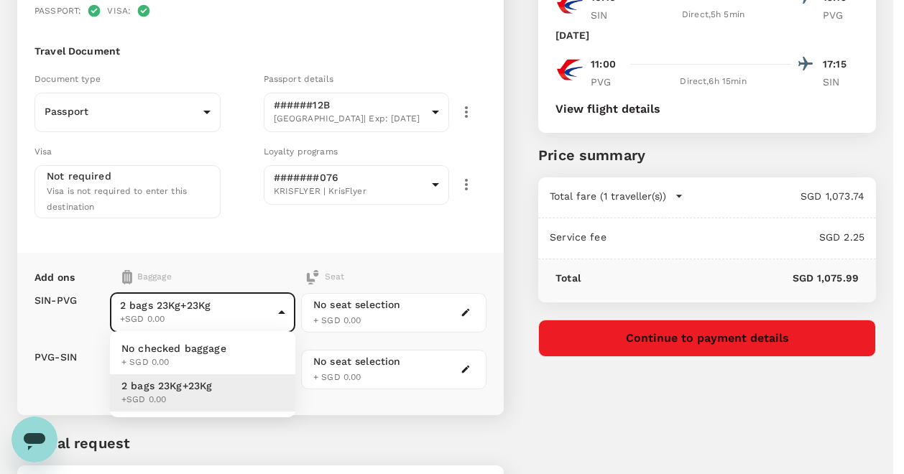
click at [280, 306] on div at bounding box center [452, 237] width 904 height 474
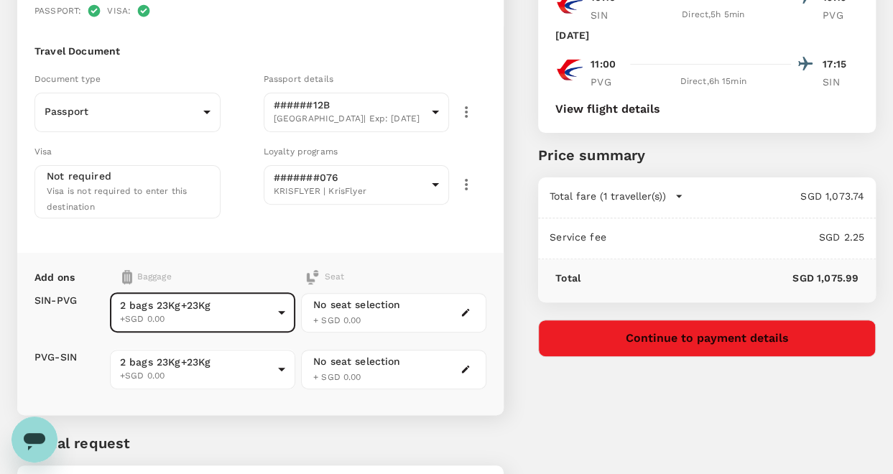
click at [465, 309] on icon "button" at bounding box center [466, 313] width 8 height 8
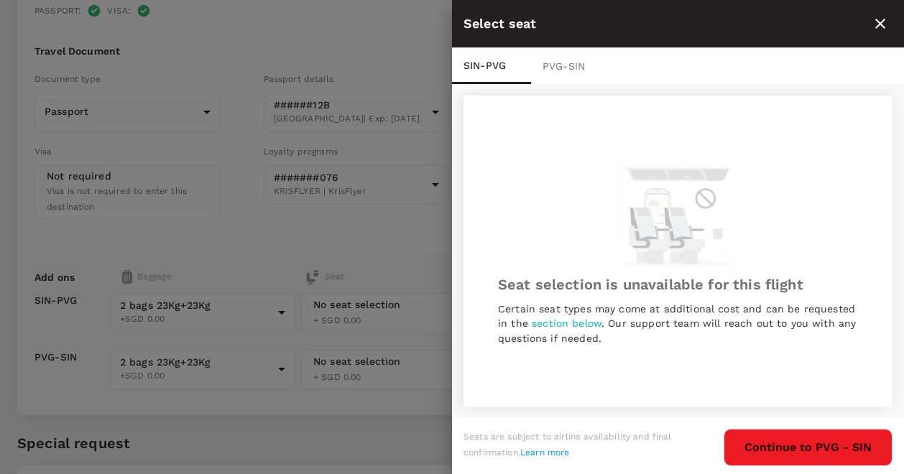
click at [888, 20] on icon "close" at bounding box center [879, 23] width 17 height 17
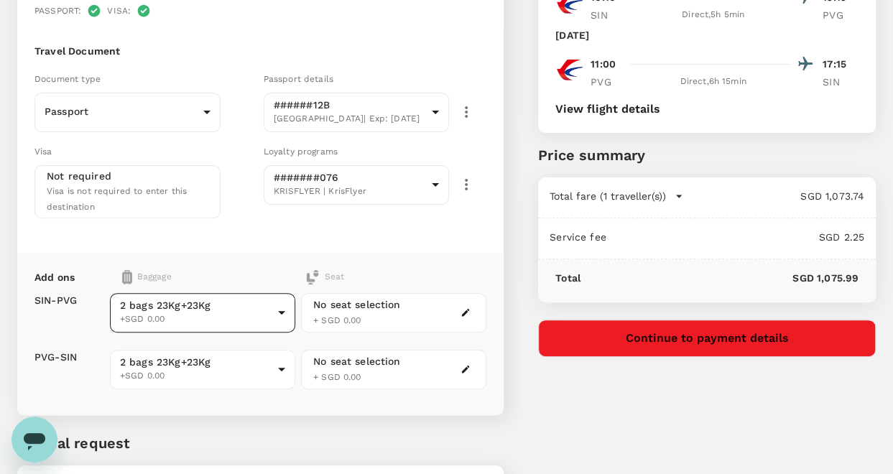
click at [281, 308] on body "Back to flight results Flight review Traveller(s) Traveller 1 : RK Richard Koh …" at bounding box center [446, 234] width 893 height 757
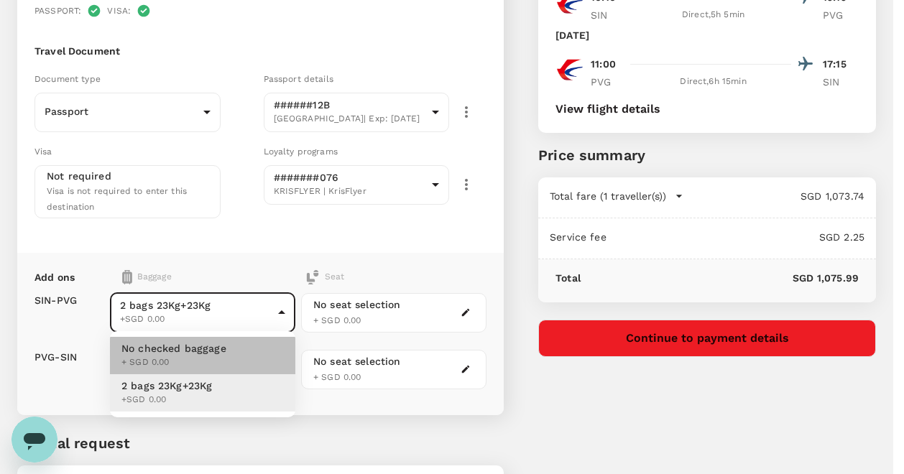
click at [191, 356] on span "+ SGD 0.00" at bounding box center [173, 363] width 105 height 14
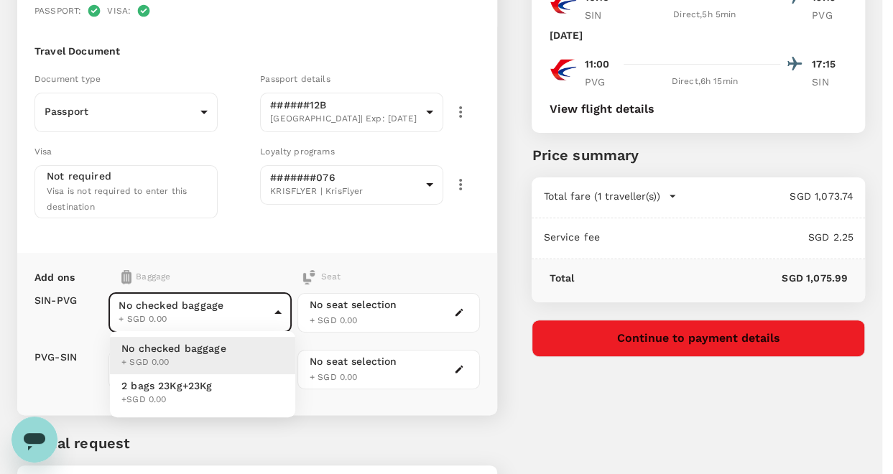
click at [283, 309] on body "Back to flight results Flight review Traveller(s) Traveller 1 : RK Richard Koh …" at bounding box center [446, 234] width 893 height 757
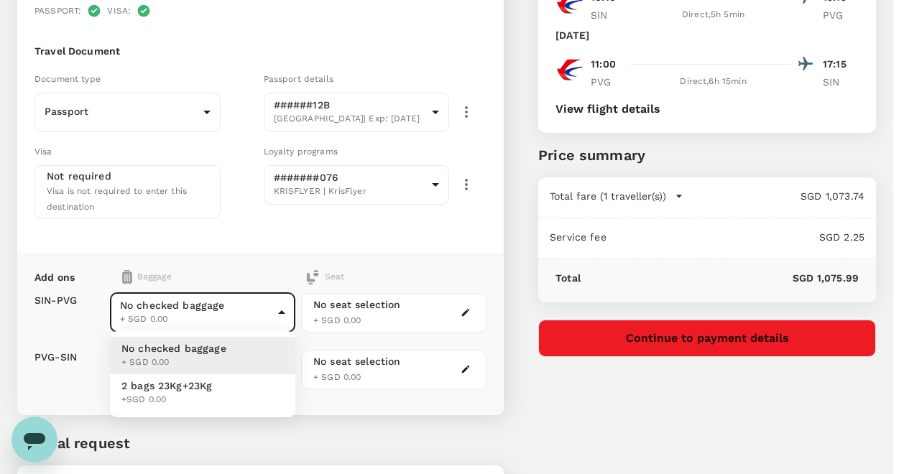
click at [181, 385] on span "2 bags 23Kg+23Kg" at bounding box center [166, 386] width 91 height 14
type input "1 - 0"
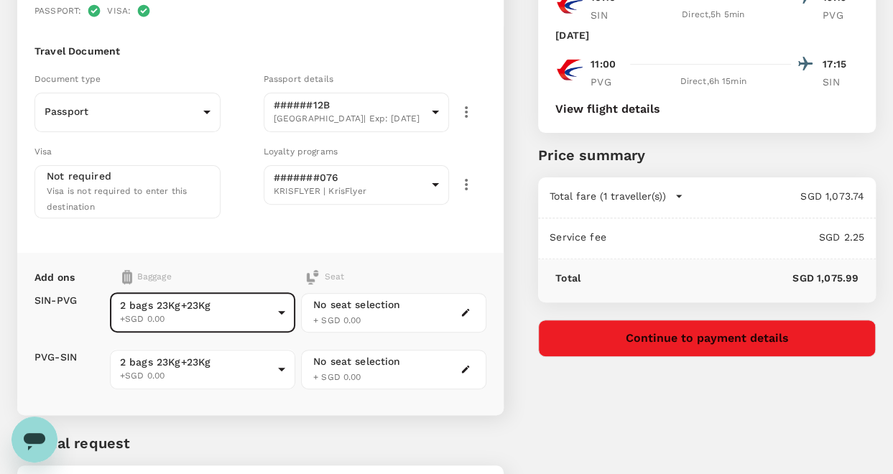
click at [682, 338] on button "Continue to payment details" at bounding box center [707, 338] width 338 height 37
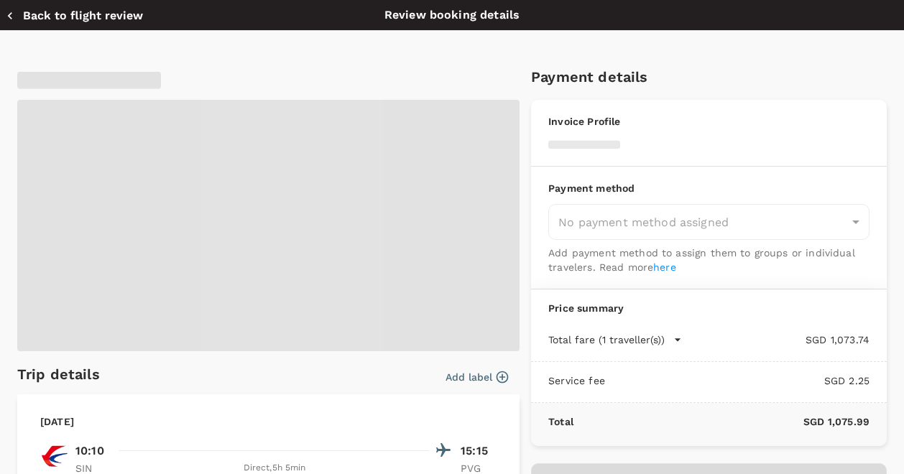
type input "9e677c2c-1b51-4fb9-8b8e-e61d94c42ce6"
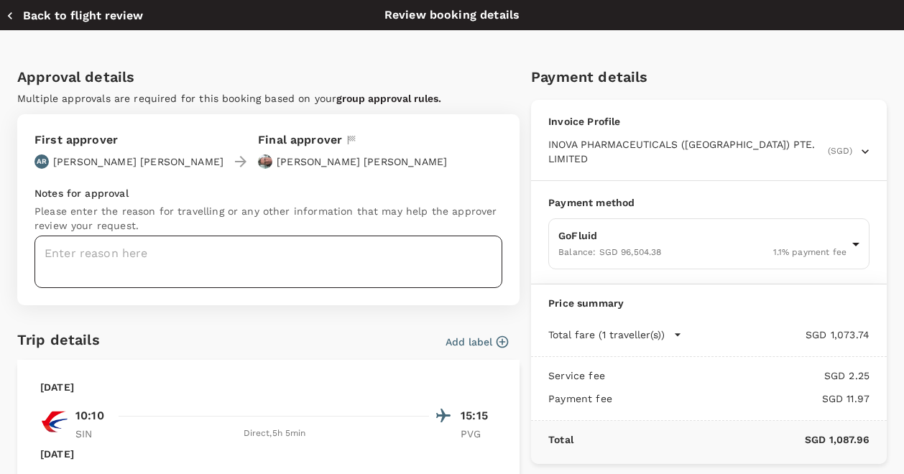
click at [126, 253] on textarea at bounding box center [268, 262] width 468 height 52
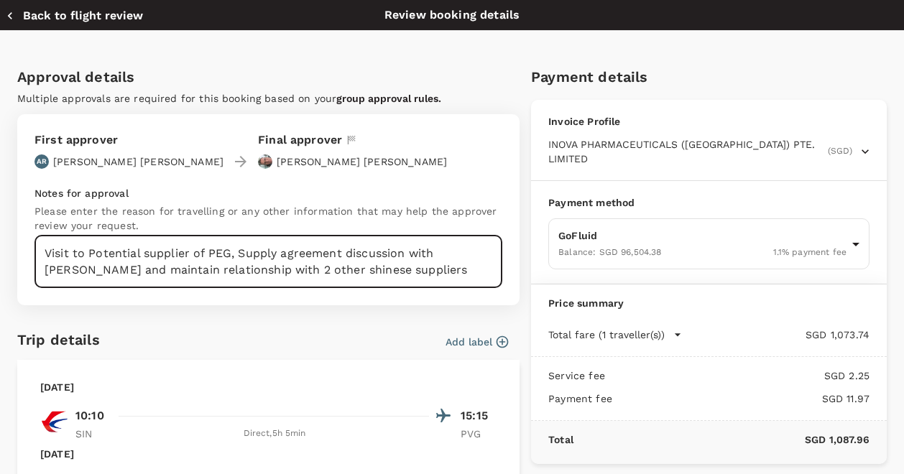
drag, startPoint x: 304, startPoint y: 267, endPoint x: 285, endPoint y: 258, distance: 20.6
click at [285, 257] on textarea "Visit to Potential supplier of PEG, Supply agreement discussion with Yuking and…" at bounding box center [268, 262] width 468 height 52
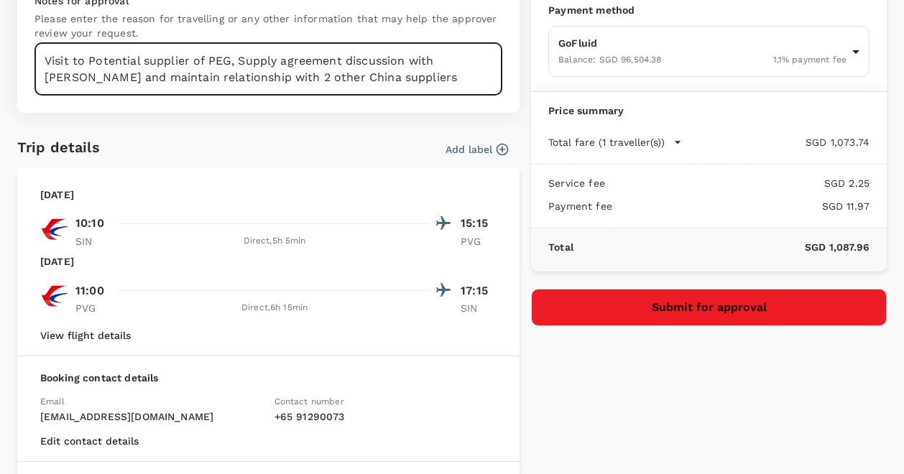
scroll to position [216, 0]
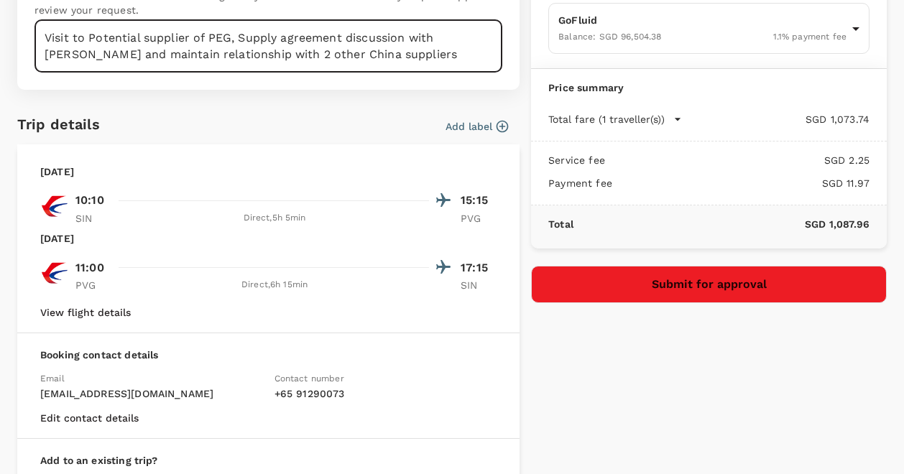
type textarea "Visit to Potential supplier of PEG, Supply agreement discussion with Yuking and…"
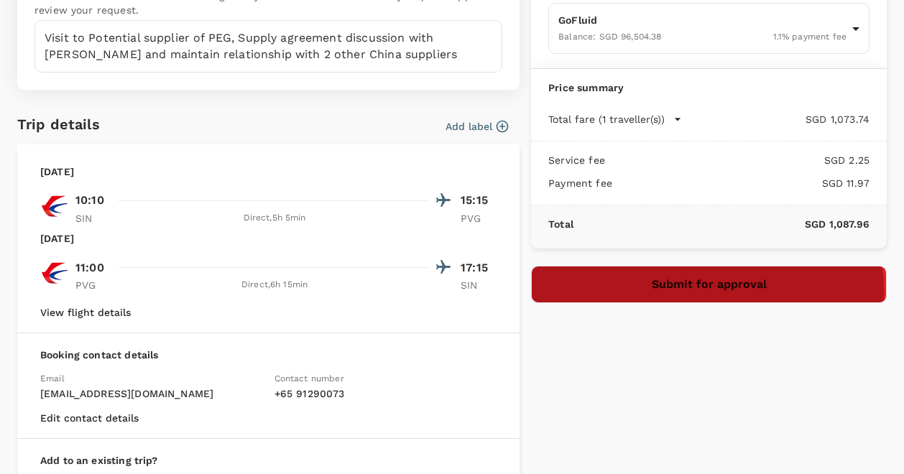
click at [696, 272] on button "Submit for approval" at bounding box center [709, 284] width 356 height 37
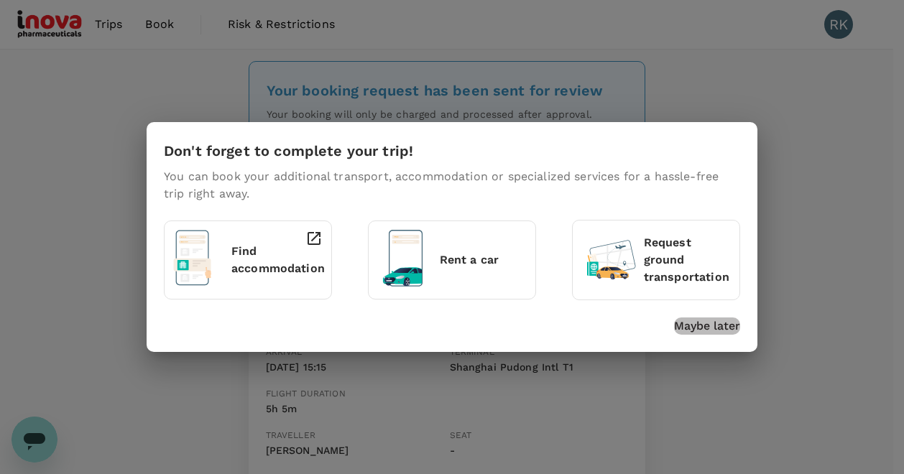
click at [718, 328] on p "Maybe later" at bounding box center [707, 326] width 66 height 17
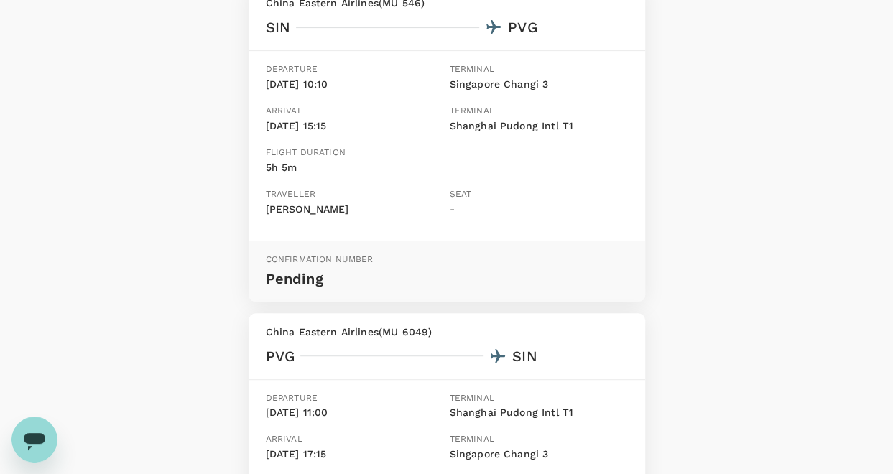
scroll to position [240, 0]
